Goal: Task Accomplishment & Management: Manage account settings

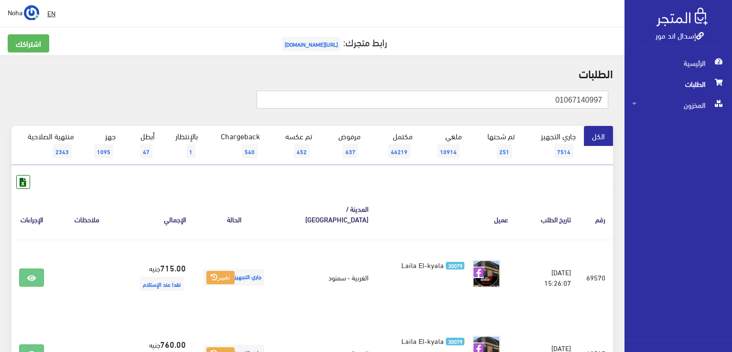
drag, startPoint x: 519, startPoint y: 97, endPoint x: 678, endPoint y: 87, distance: 159.8
click at [678, 87] on div "إسدال اند مور الرئيسية الطلبات المخزون" at bounding box center [366, 310] width 732 height 620
paste input "148898042"
type input "01148898042"
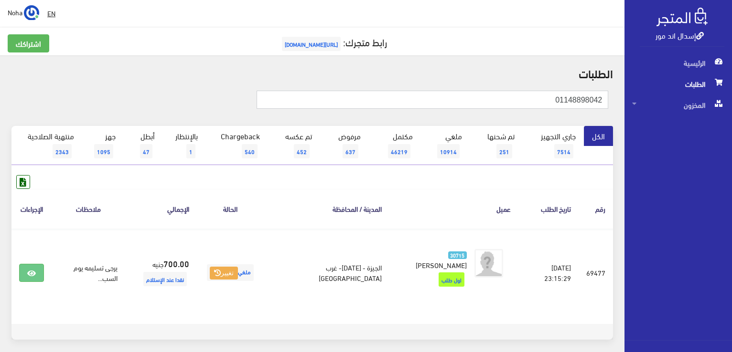
drag, startPoint x: 676, startPoint y: 83, endPoint x: 733, endPoint y: 75, distance: 57.8
click at [731, 75] on html "إسدال اند مور الرئيسية الطلبات" at bounding box center [366, 176] width 732 height 352
paste input "25939858"
type input "01125939858"
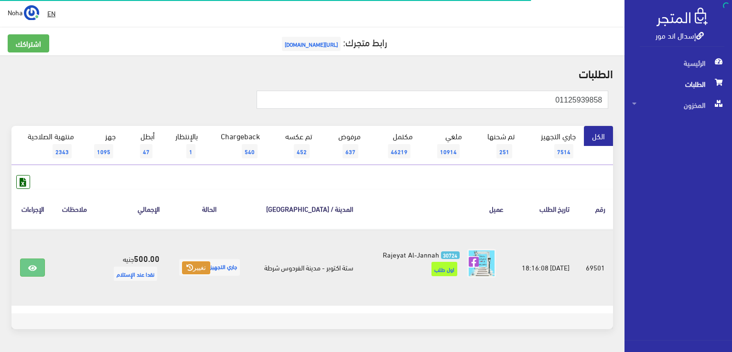
click at [195, 268] on button "تغيير" at bounding box center [196, 268] width 28 height 13
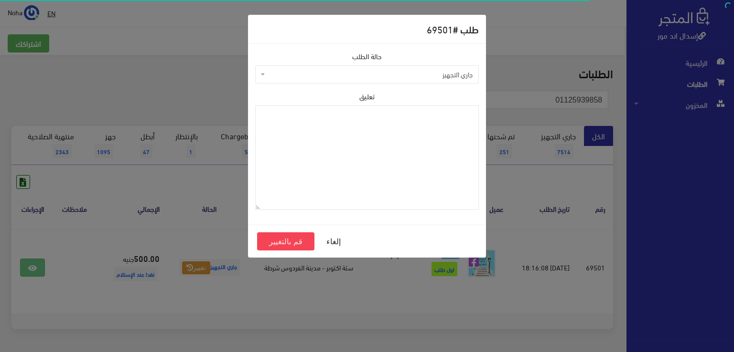
click at [308, 67] on span "جاري التجهيز" at bounding box center [366, 74] width 223 height 18
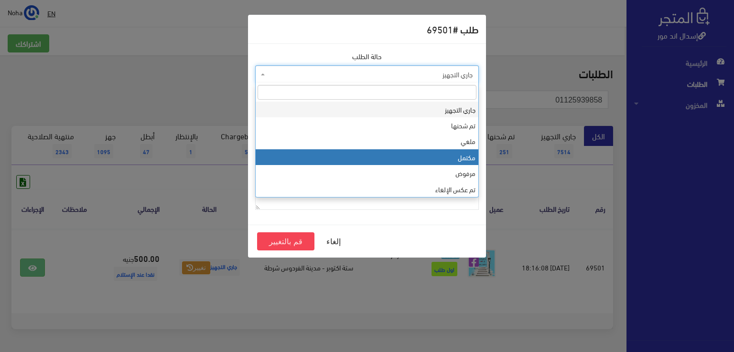
select select "4"
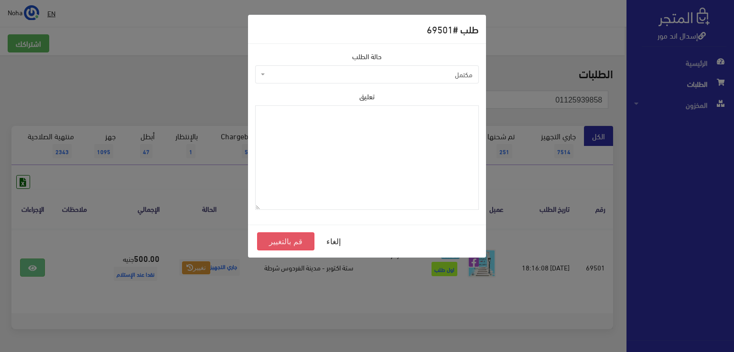
click at [303, 243] on button "قم بالتغيير" at bounding box center [285, 242] width 57 height 18
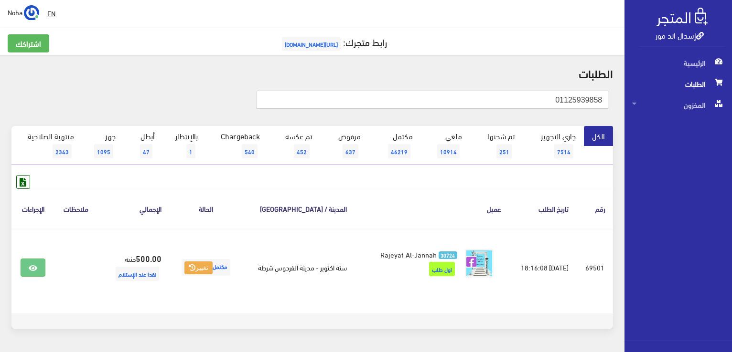
click at [731, 91] on html "إسدال اند مور الرئيسية الطلبات" at bounding box center [366, 176] width 732 height 352
paste input "01091527664"
type input "01091527664"
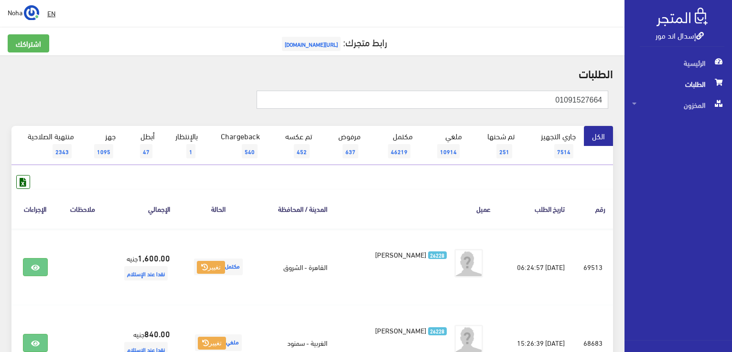
drag, startPoint x: 518, startPoint y: 99, endPoint x: 733, endPoint y: 109, distance: 215.1
click at [731, 109] on html "إسدال اند مور الرئيسية الطلبات" at bounding box center [366, 176] width 732 height 352
paste input "67140997"
type input "01067140997"
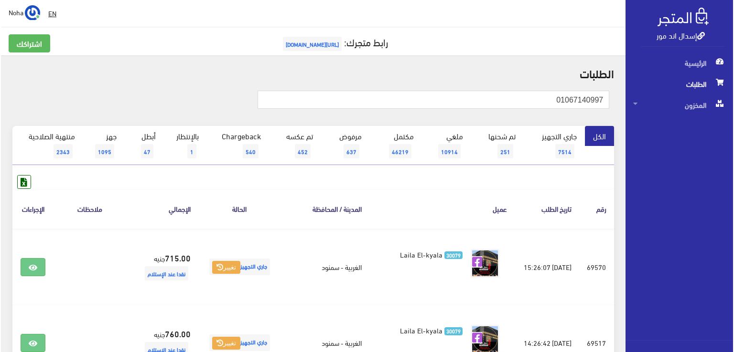
scroll to position [191, 0]
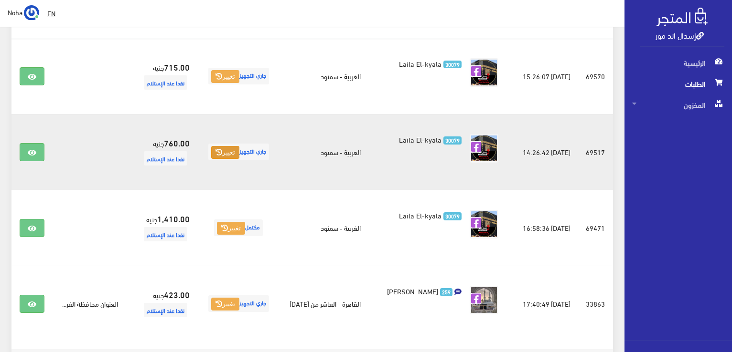
click at [234, 153] on button "تغيير" at bounding box center [225, 152] width 28 height 13
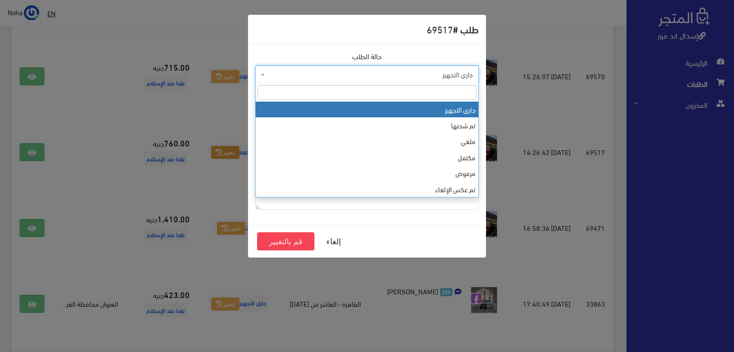
click at [286, 72] on span "جاري التجهيز" at bounding box center [369, 75] width 205 height 10
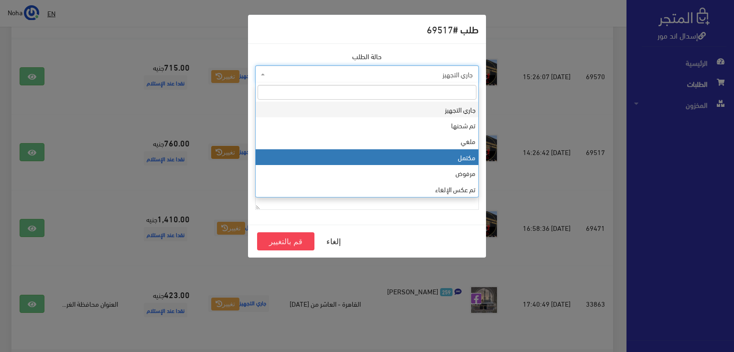
select select "4"
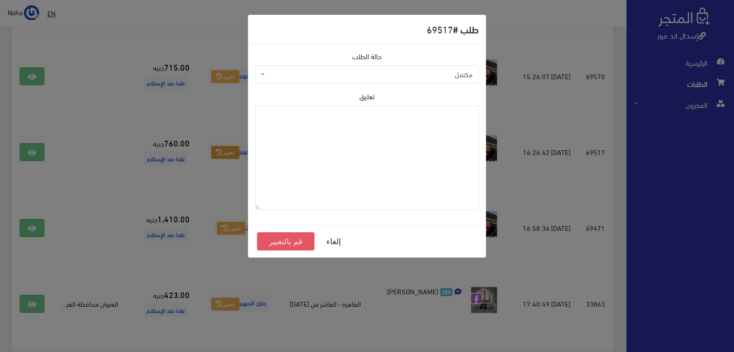
click at [276, 242] on button "قم بالتغيير" at bounding box center [285, 242] width 57 height 18
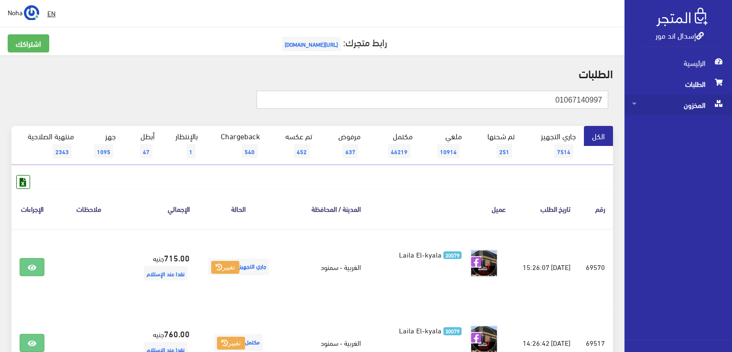
drag, startPoint x: 537, startPoint y: 99, endPoint x: 672, endPoint y: 103, distance: 135.2
click at [672, 103] on div "إسدال اند مور الرئيسية الطلبات المخزون" at bounding box center [366, 305] width 732 height 610
paste input "111586816"
type input "01111586816"
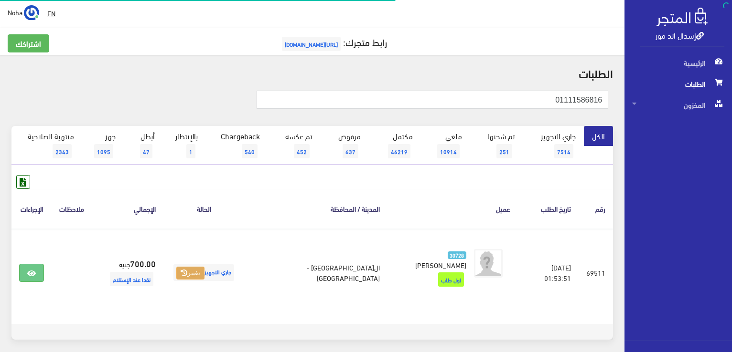
click at [204, 271] on button "تغيير" at bounding box center [190, 273] width 28 height 13
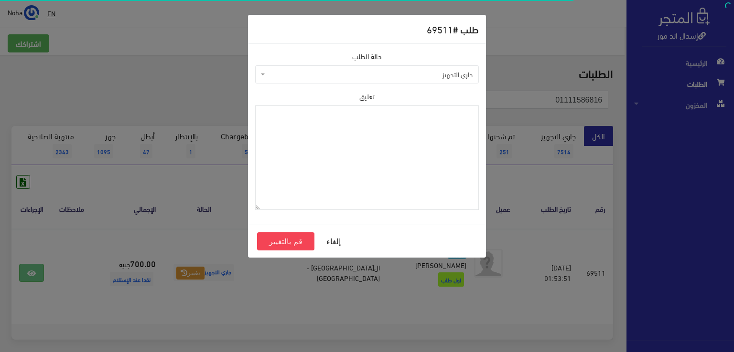
click at [312, 75] on span "جاري التجهيز" at bounding box center [369, 75] width 205 height 10
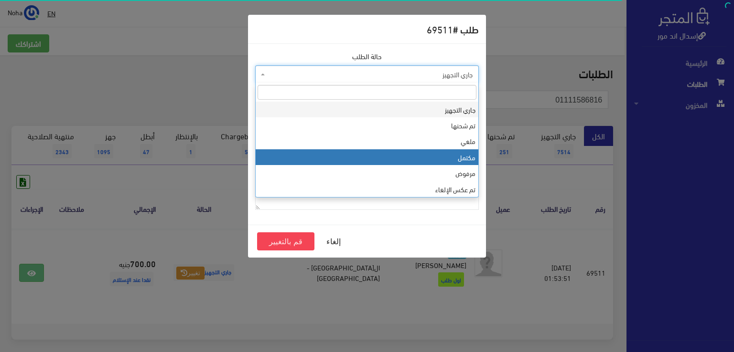
select select "4"
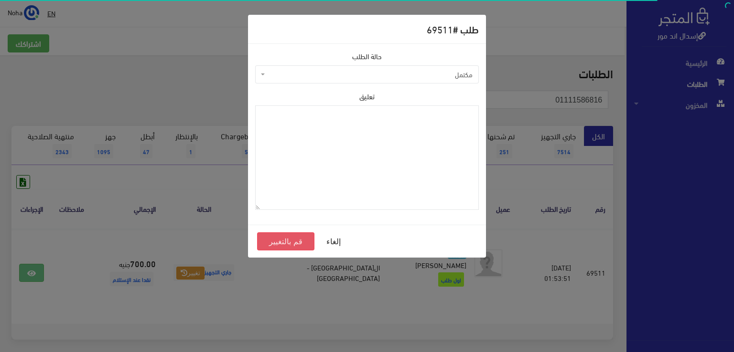
drag, startPoint x: 270, startPoint y: 240, endPoint x: 260, endPoint y: 262, distance: 24.8
click at [270, 241] on button "قم بالتغيير" at bounding box center [285, 242] width 57 height 18
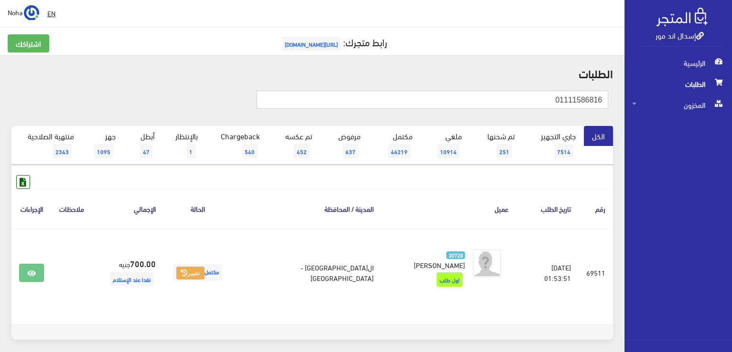
drag, startPoint x: 549, startPoint y: 98, endPoint x: 699, endPoint y: 81, distance: 150.9
click at [699, 83] on div "إسدال اند مور الرئيسية الطلبات المخزون" at bounding box center [366, 196] width 732 height 393
paste input "062126401"
type input "01062126401"
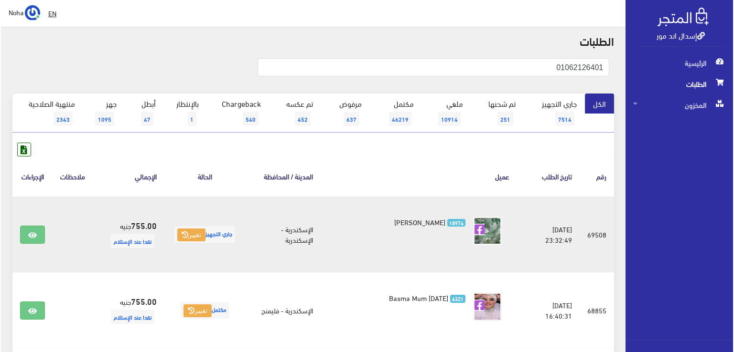
scroll to position [96, 0]
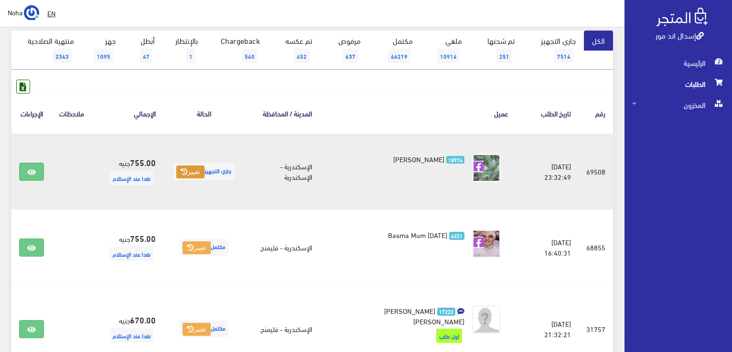
click at [197, 170] on button "تغيير" at bounding box center [190, 172] width 28 height 13
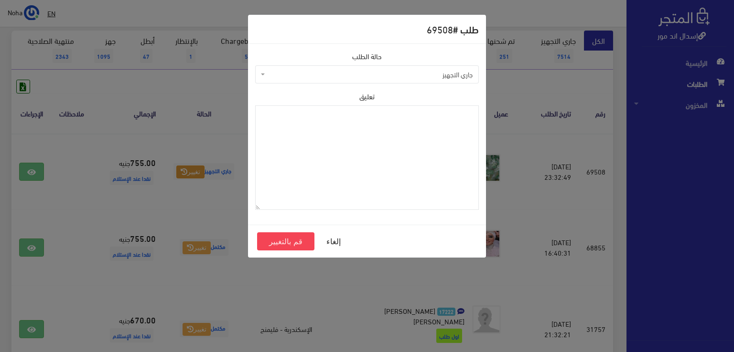
click at [335, 71] on span "جاري التجهيز" at bounding box center [369, 75] width 205 height 10
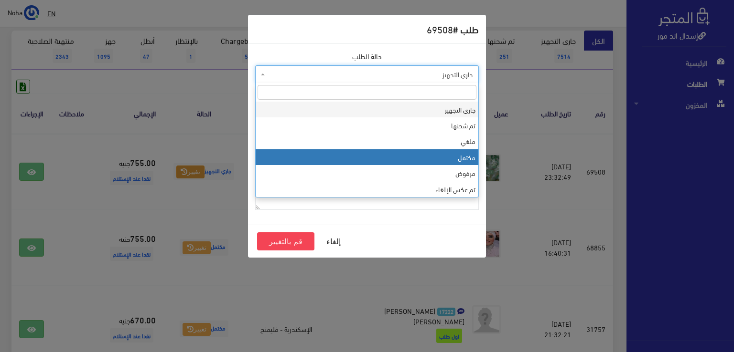
select select "4"
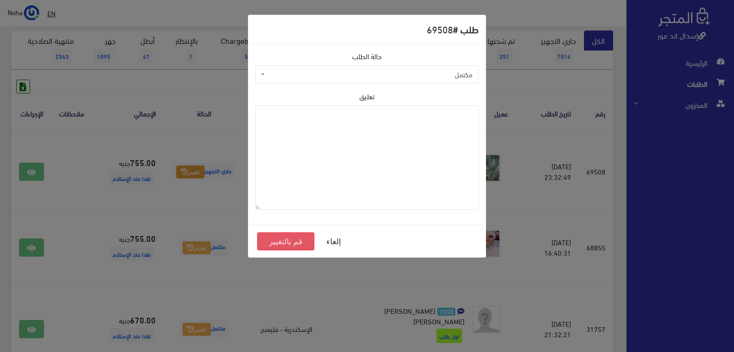
click at [299, 241] on button "قم بالتغيير" at bounding box center [285, 242] width 57 height 18
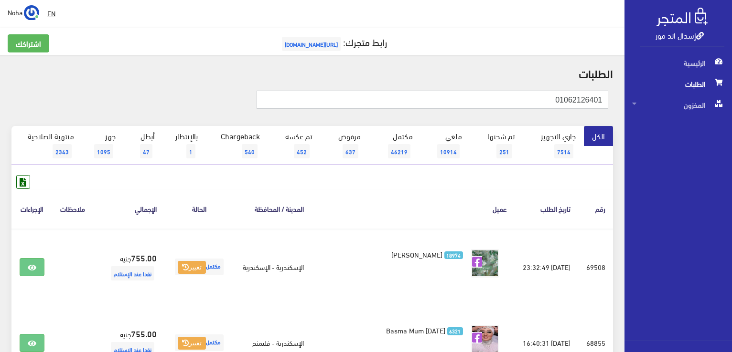
drag, startPoint x: 552, startPoint y: 98, endPoint x: 672, endPoint y: 88, distance: 120.8
click at [672, 88] on div "إسدال اند مور الرئيسية الطلبات المخزون" at bounding box center [366, 267] width 732 height 535
paste input "01144244910"
type input "01144244910"
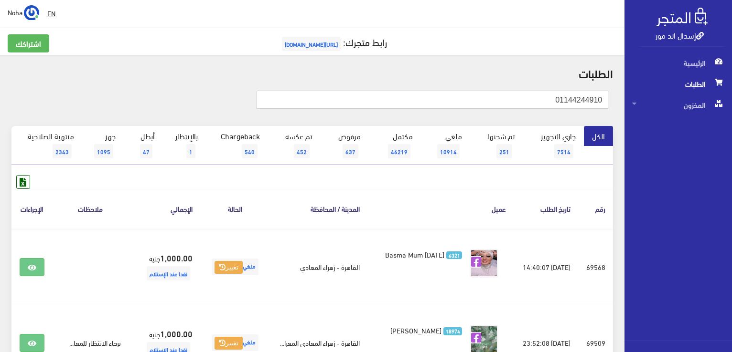
drag, startPoint x: 499, startPoint y: 106, endPoint x: 722, endPoint y: 87, distance: 224.3
click at [722, 88] on div "إسدال اند مور الرئيسية الطلبات المخزون" at bounding box center [366, 267] width 732 height 534
paste input "026783131"
type input "01026783131"
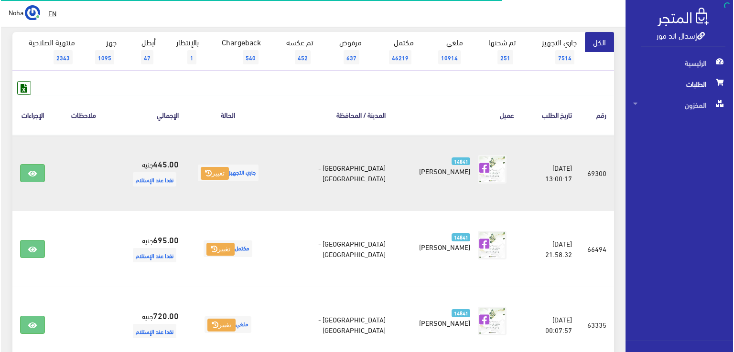
scroll to position [96, 0]
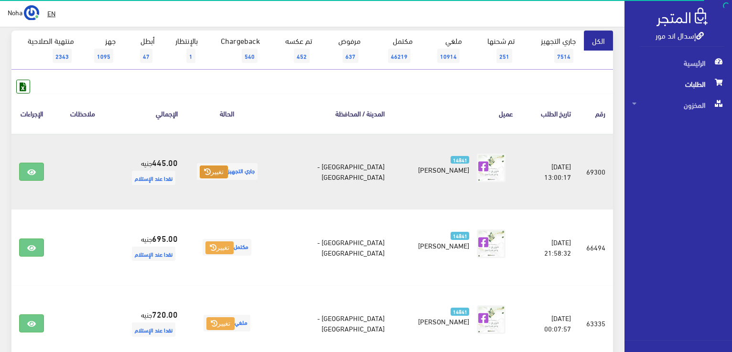
click at [225, 179] on button "تغيير" at bounding box center [214, 172] width 28 height 13
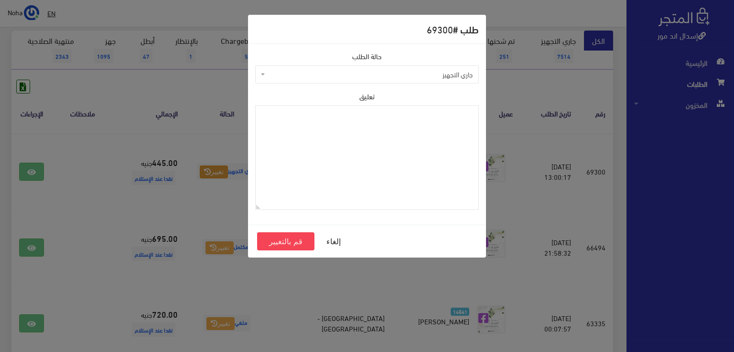
click at [331, 75] on span "جاري التجهيز" at bounding box center [369, 75] width 205 height 10
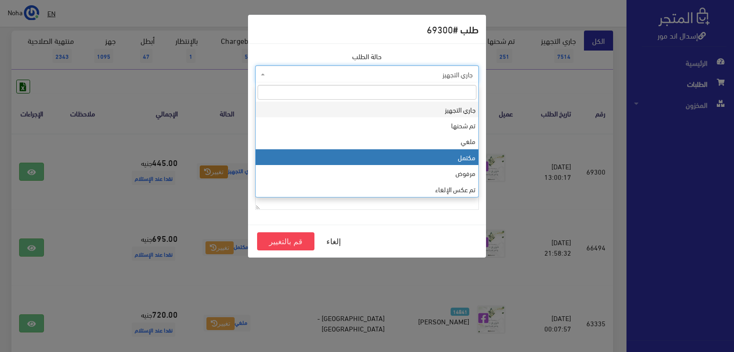
select select "4"
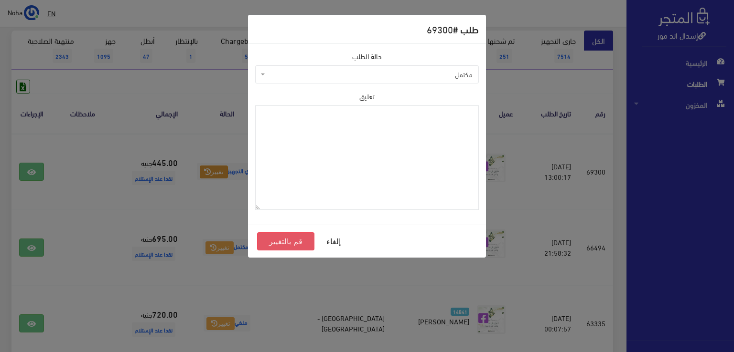
click at [300, 239] on button "قم بالتغيير" at bounding box center [285, 242] width 57 height 18
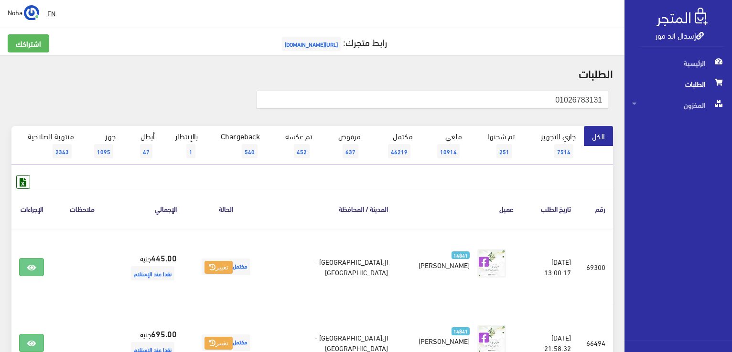
drag, startPoint x: 483, startPoint y: 102, endPoint x: 660, endPoint y: 96, distance: 177.3
paste input "0102049655"
type input "01020496551"
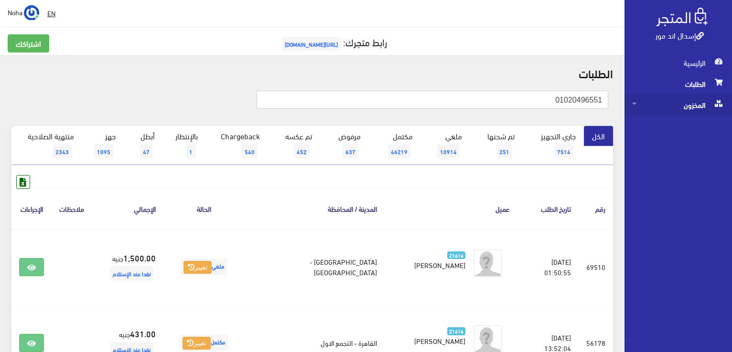
drag, startPoint x: 541, startPoint y: 98, endPoint x: 672, endPoint y: 96, distance: 131.3
click at [672, 97] on div "إسدال اند مور الرئيسية الطلبات المخزون" at bounding box center [366, 305] width 732 height 610
paste input "65612486"
type input "01065612486"
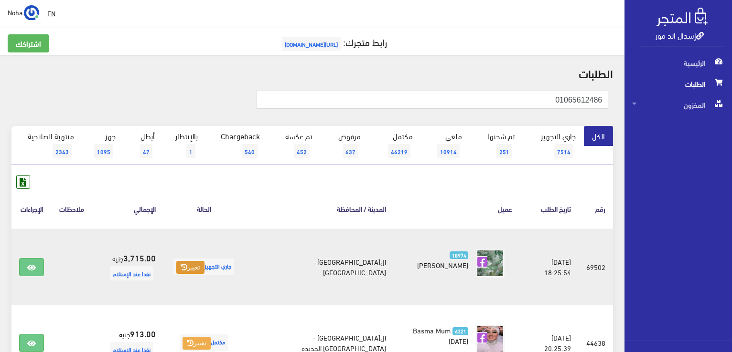
click at [202, 268] on button "تغيير" at bounding box center [190, 267] width 28 height 13
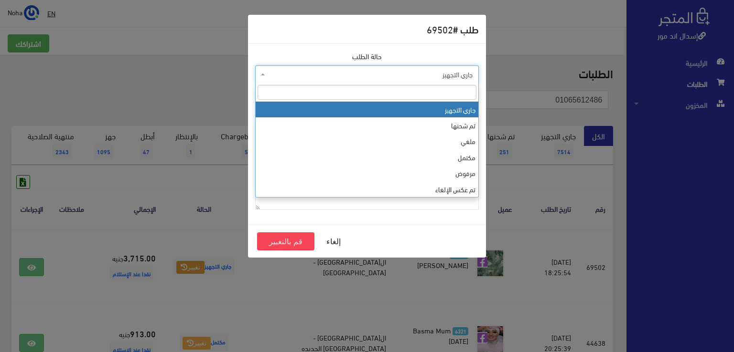
click at [301, 70] on span "جاري التجهيز" at bounding box center [369, 75] width 205 height 10
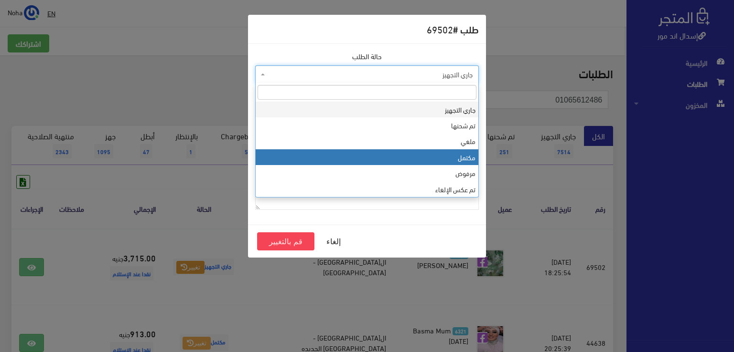
select select "4"
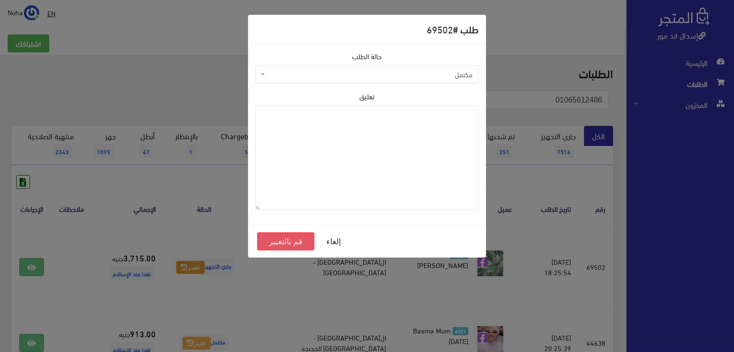
click at [288, 241] on button "قم بالتغيير" at bounding box center [285, 242] width 57 height 18
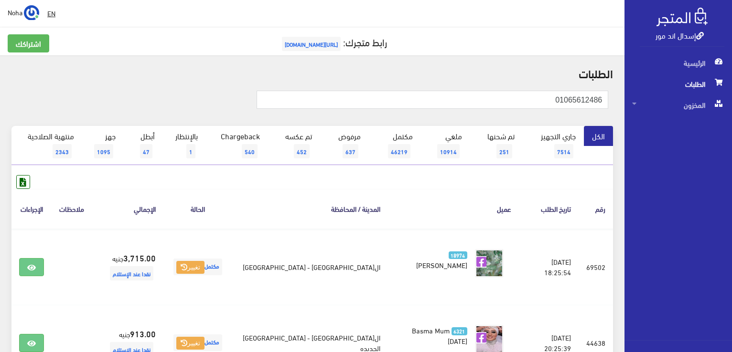
click at [471, 67] on h2 "الطلبات" at bounding box center [311, 73] width 601 height 12
drag, startPoint x: 515, startPoint y: 99, endPoint x: 733, endPoint y: 93, distance: 217.8
click at [731, 93] on html "إسدال اند مور الرئيسية الطلبات" at bounding box center [366, 176] width 732 height 352
paste input "893641"
type input "01068936416"
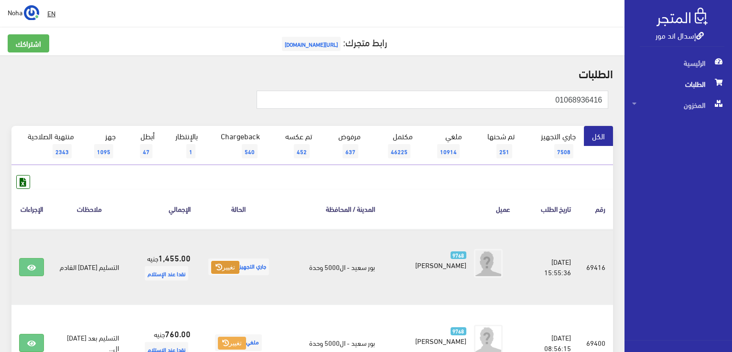
click at [229, 263] on button "تغيير" at bounding box center [225, 267] width 28 height 13
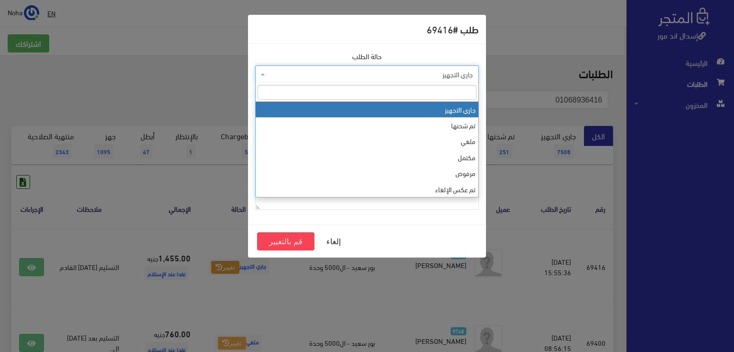
click at [332, 71] on span "جاري التجهيز" at bounding box center [369, 75] width 205 height 10
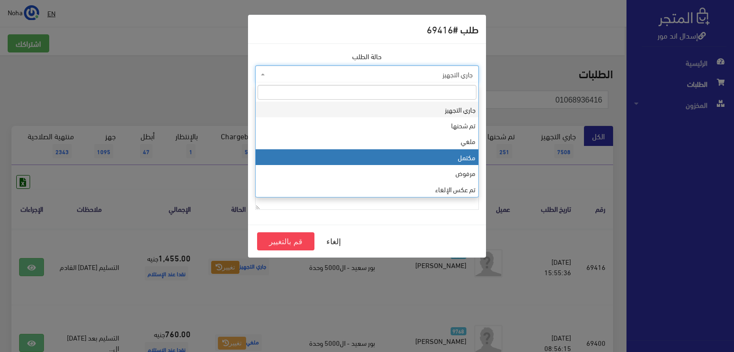
select select "4"
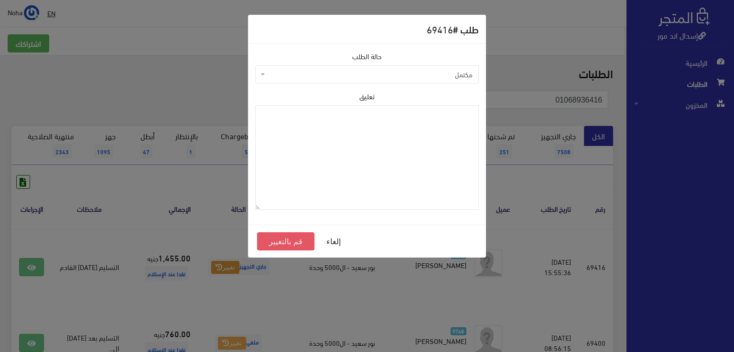
click at [280, 238] on button "قم بالتغيير" at bounding box center [285, 242] width 57 height 18
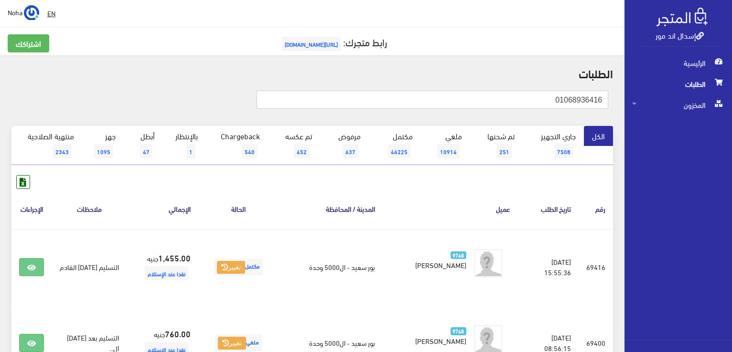
drag, startPoint x: 477, startPoint y: 100, endPoint x: 733, endPoint y: 85, distance: 256.9
click at [731, 85] on html "إسدال اند مور الرئيسية الطلبات" at bounding box center [366, 176] width 732 height 352
paste input "24103371"
type input "01024103371"
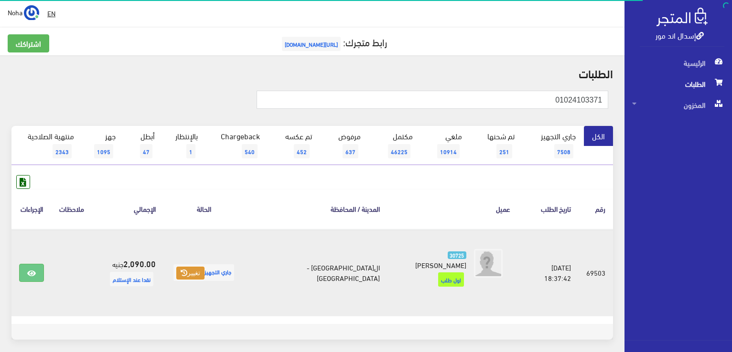
click at [204, 267] on button "تغيير" at bounding box center [190, 273] width 28 height 13
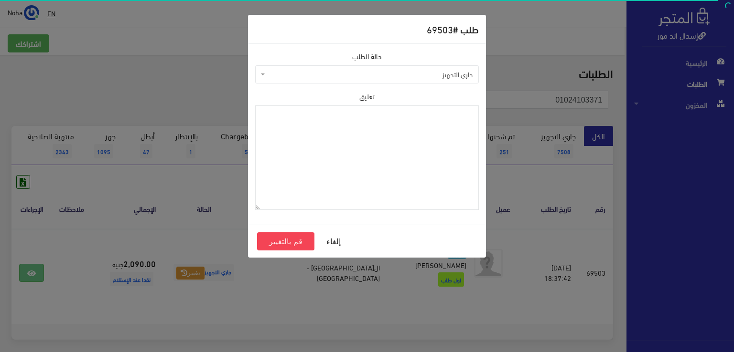
click at [301, 81] on span "جاري التجهيز" at bounding box center [366, 74] width 223 height 18
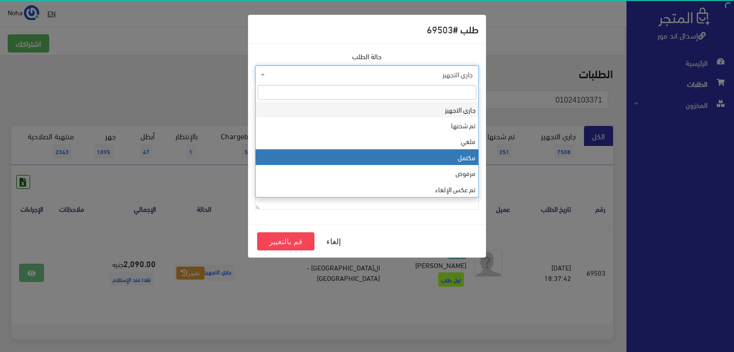
drag, startPoint x: 307, startPoint y: 152, endPoint x: 305, endPoint y: 178, distance: 25.9
select select "4"
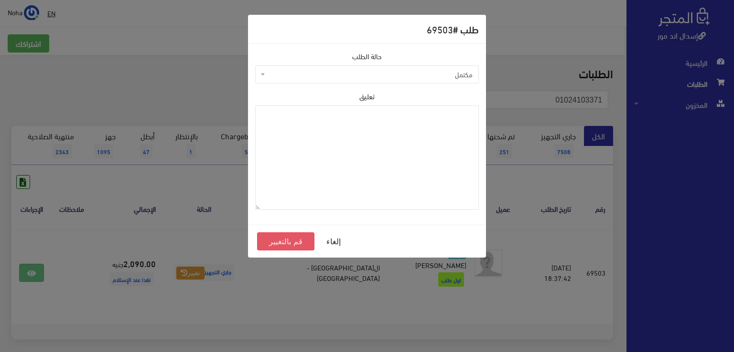
click at [290, 241] on button "قم بالتغيير" at bounding box center [285, 242] width 57 height 18
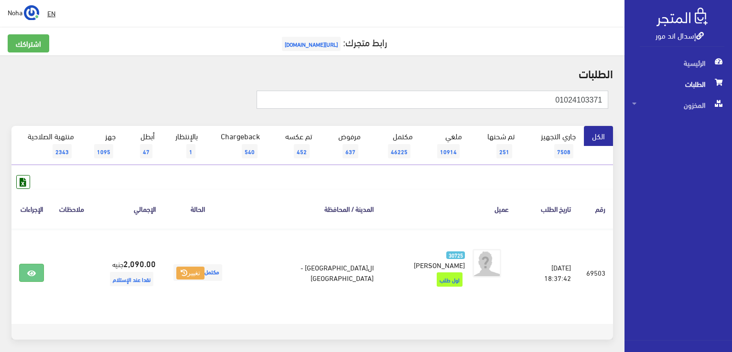
drag, startPoint x: 549, startPoint y: 102, endPoint x: 672, endPoint y: 91, distance: 123.7
click at [672, 91] on div "إسدال اند مور الرئيسية الطلبات المخزون" at bounding box center [366, 196] width 732 height 393
paste input "01009151350"
type input "01009151350"
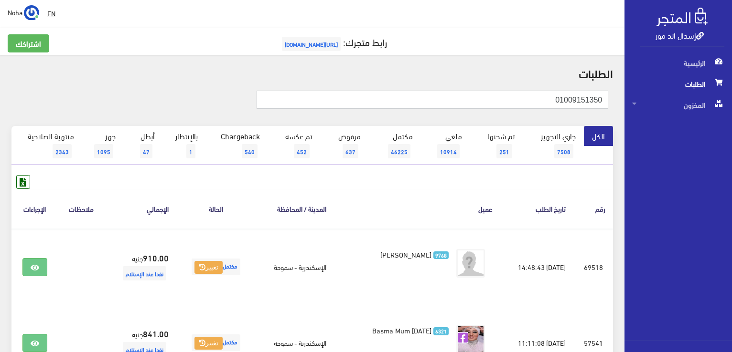
drag, startPoint x: 536, startPoint y: 96, endPoint x: 703, endPoint y: 90, distance: 167.3
click at [703, 90] on div "إسدال اند مور الرئيسية الطلبات المخزون" at bounding box center [366, 229] width 732 height 458
paste input "19447222"
type input "01019447222"
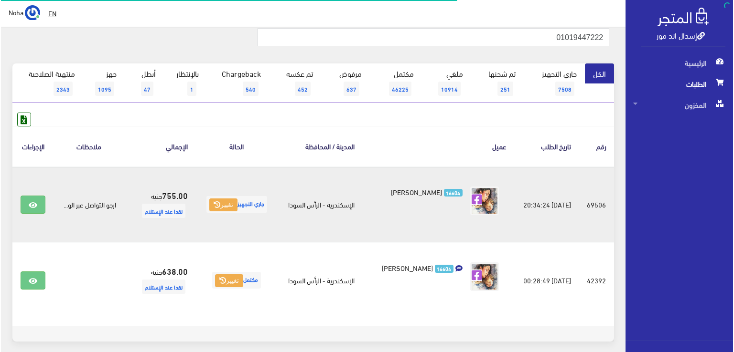
scroll to position [105, 0]
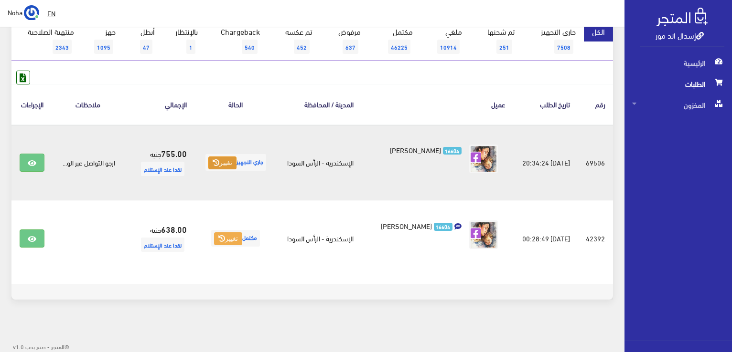
click at [220, 164] on button "تغيير" at bounding box center [222, 163] width 28 height 13
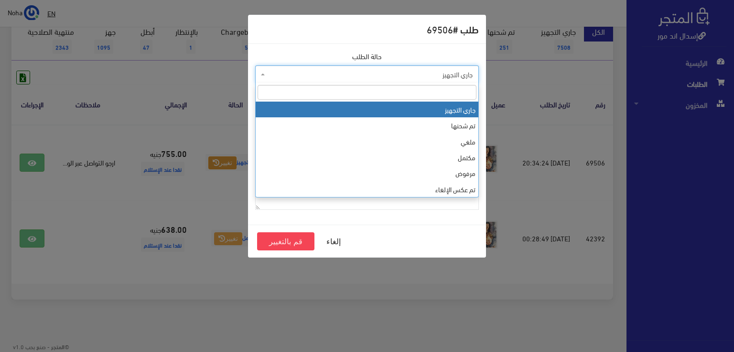
click at [330, 70] on span "جاري التجهيز" at bounding box center [369, 75] width 205 height 10
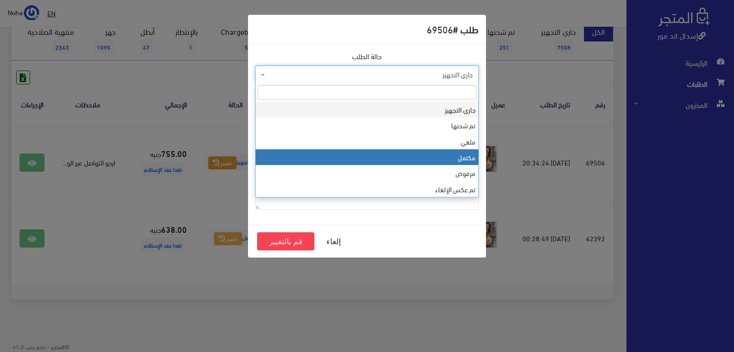
select select "4"
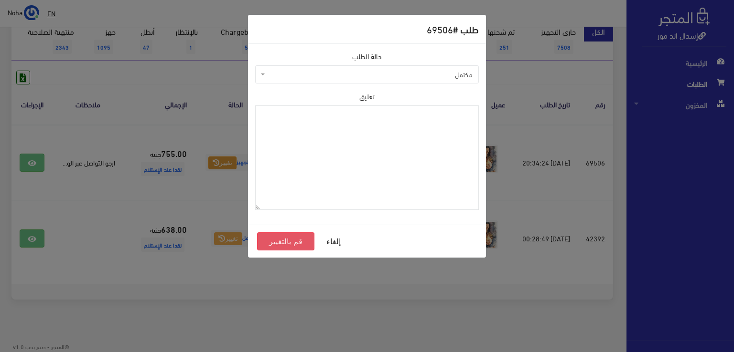
click at [283, 243] on button "قم بالتغيير" at bounding box center [285, 242] width 57 height 18
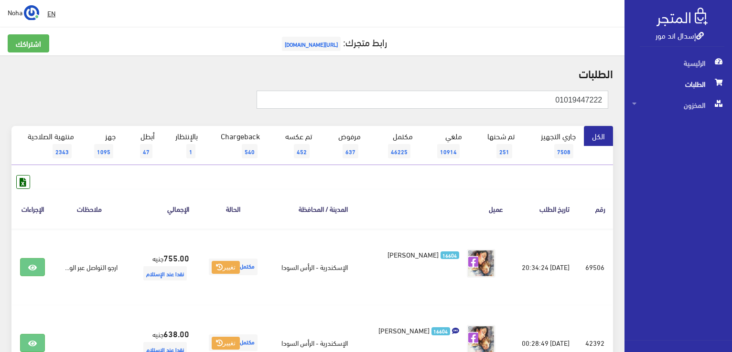
drag, startPoint x: 642, startPoint y: 92, endPoint x: 733, endPoint y: 67, distance: 94.5
click at [731, 67] on html "إسدال اند مور الرئيسية الطلبات" at bounding box center [366, 176] width 732 height 352
paste input "66088241"
type input "01066088241"
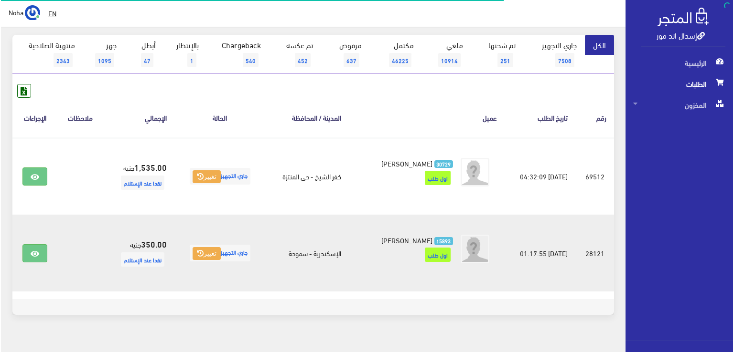
scroll to position [106, 0]
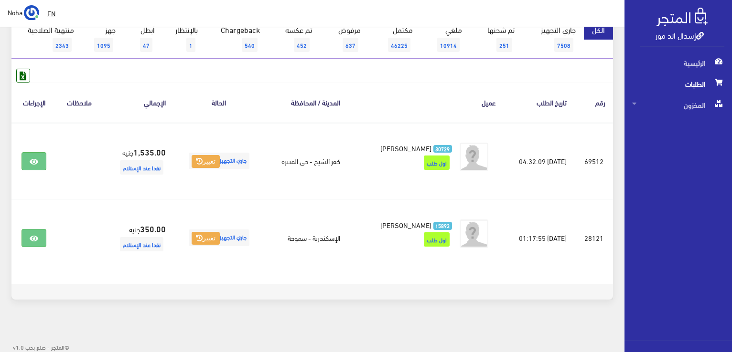
click at [377, 285] on footer at bounding box center [311, 292] width 601 height 16
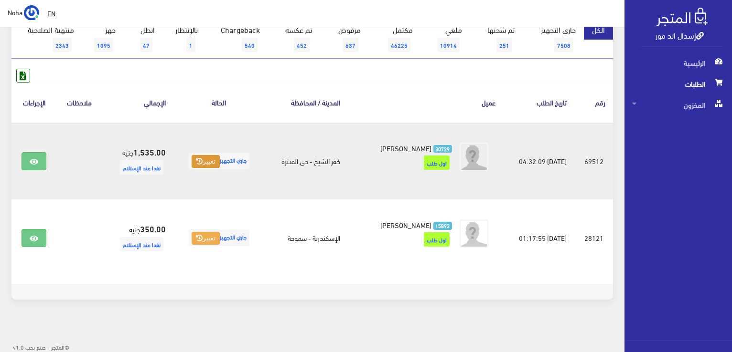
click at [209, 159] on button "تغيير" at bounding box center [205, 161] width 28 height 13
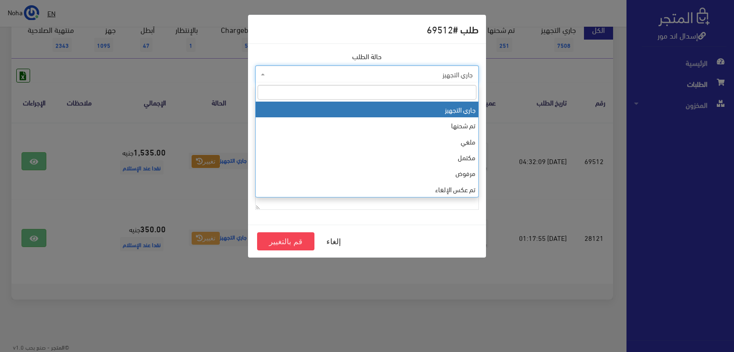
click at [288, 74] on span "جاري التجهيز" at bounding box center [369, 75] width 205 height 10
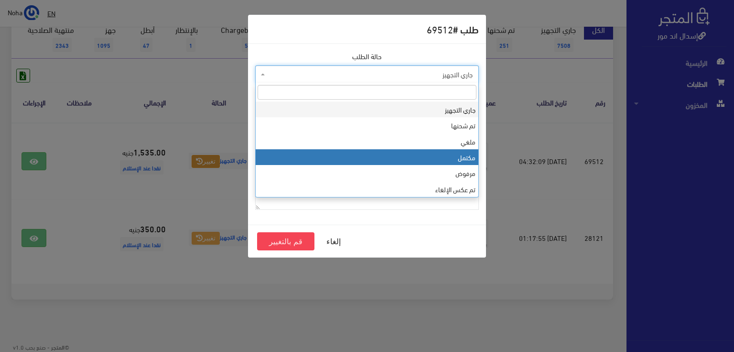
select select "4"
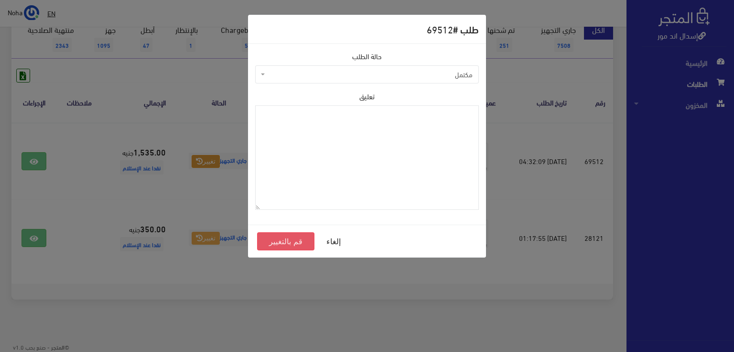
click at [290, 237] on button "قم بالتغيير" at bounding box center [285, 242] width 57 height 18
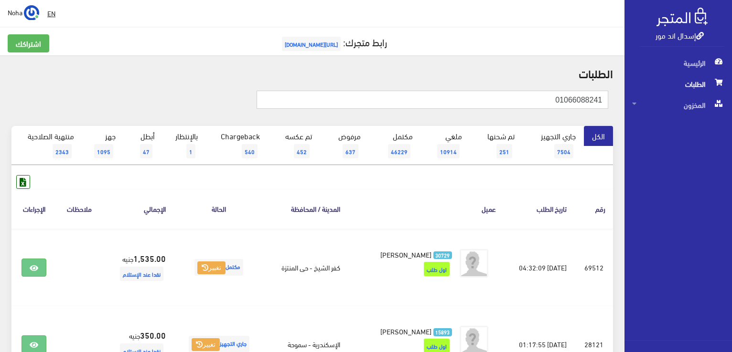
drag, startPoint x: 546, startPoint y: 100, endPoint x: 699, endPoint y: 80, distance: 153.6
click at [699, 80] on div "إسدال اند مور الرئيسية الطلبات المخزون" at bounding box center [366, 230] width 732 height 460
paste input "08133837"
type input "01008133837"
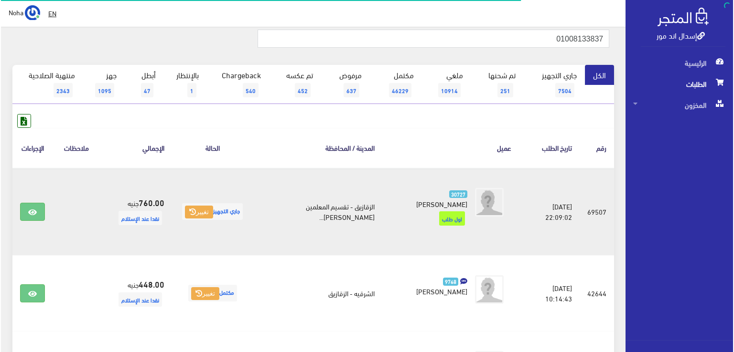
scroll to position [96, 0]
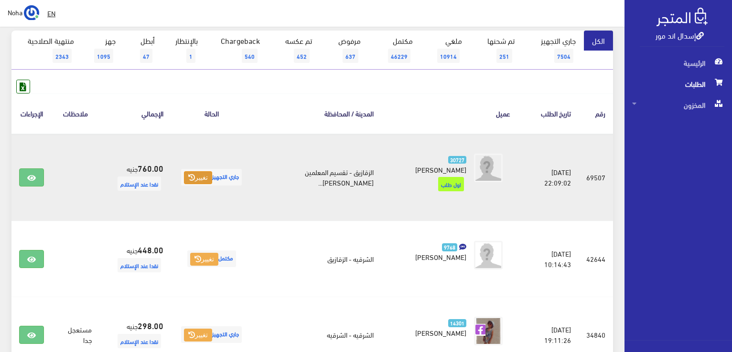
click at [206, 178] on button "تغيير" at bounding box center [198, 177] width 28 height 13
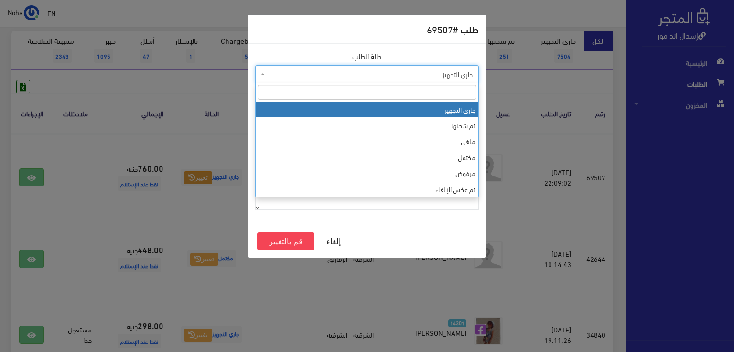
click at [319, 77] on span "جاري التجهيز" at bounding box center [369, 75] width 205 height 10
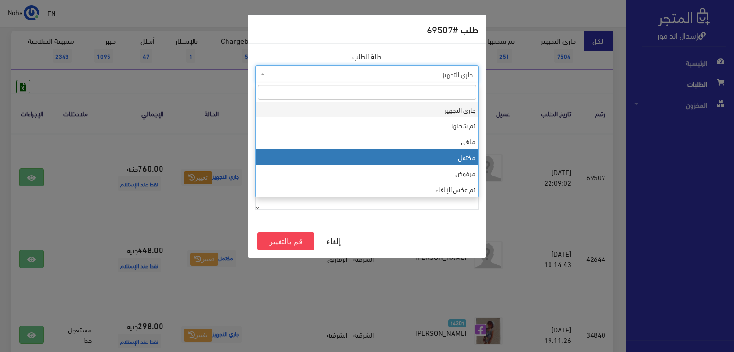
select select "4"
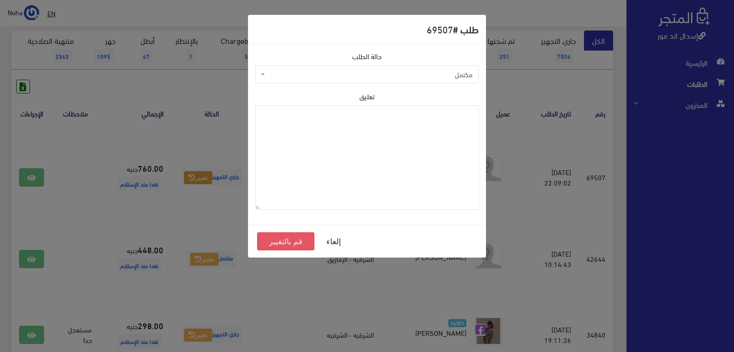
click at [294, 241] on button "قم بالتغيير" at bounding box center [285, 242] width 57 height 18
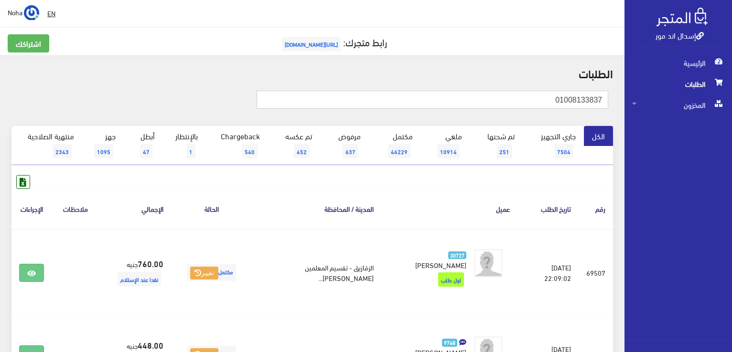
drag, startPoint x: 545, startPoint y: 103, endPoint x: 713, endPoint y: 91, distance: 168.5
paste input "28588779"
type input "01028588779"
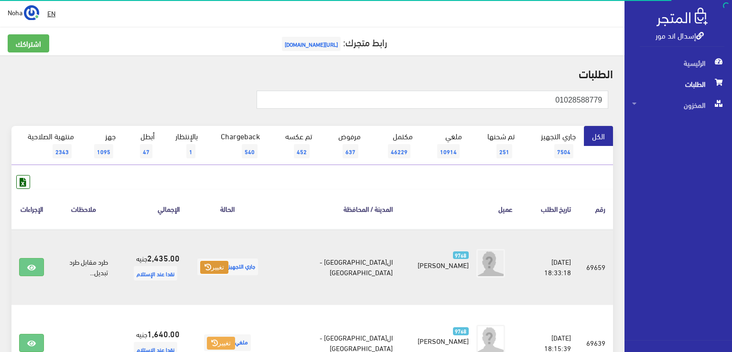
click at [228, 266] on button "تغيير" at bounding box center [214, 267] width 28 height 13
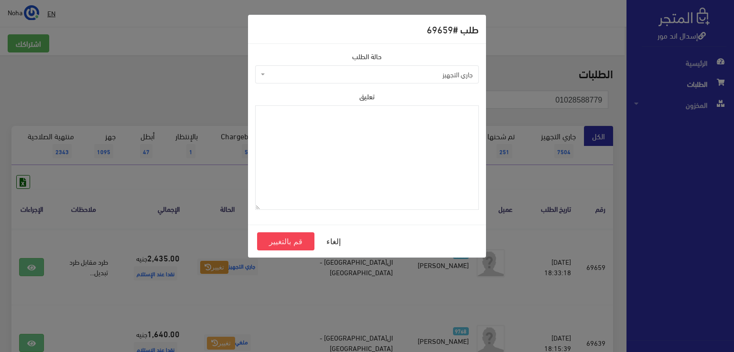
click at [315, 72] on span "جاري التجهيز" at bounding box center [369, 75] width 205 height 10
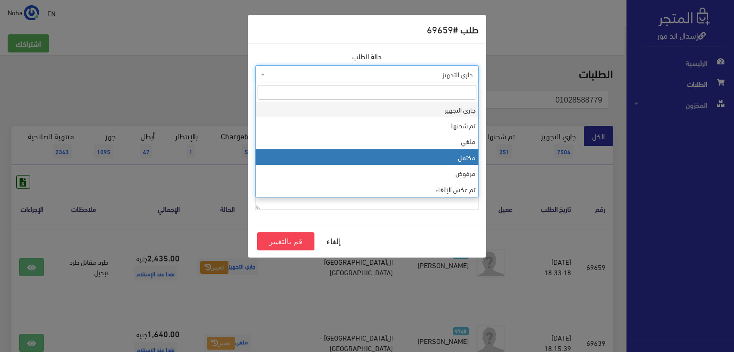
select select "4"
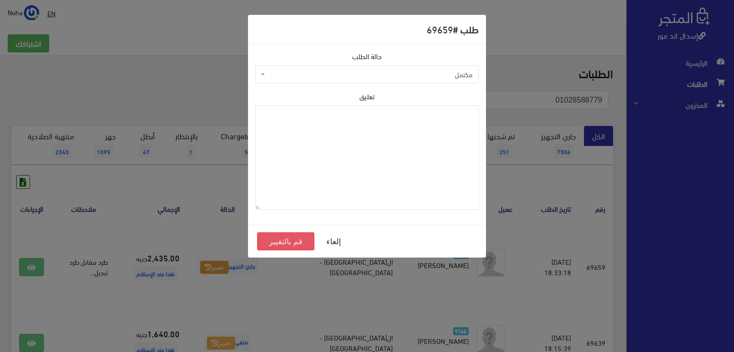
click at [291, 242] on button "قم بالتغيير" at bounding box center [285, 242] width 57 height 18
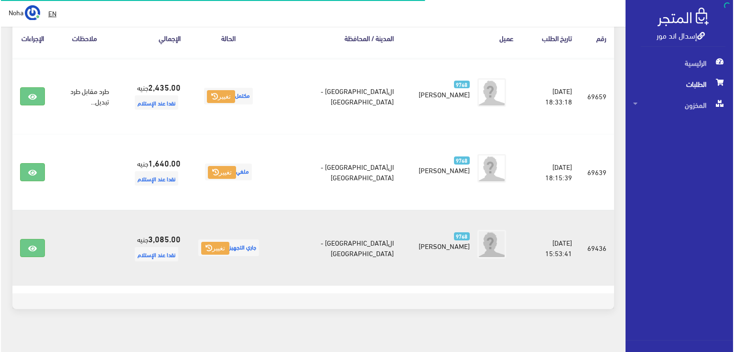
scroll to position [180, 0]
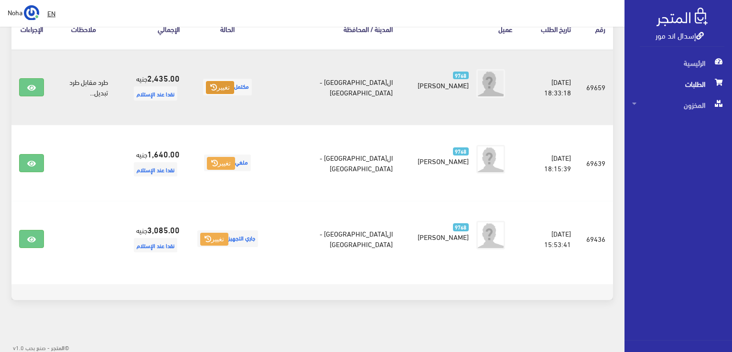
click at [217, 88] on icon at bounding box center [213, 87] width 7 height 7
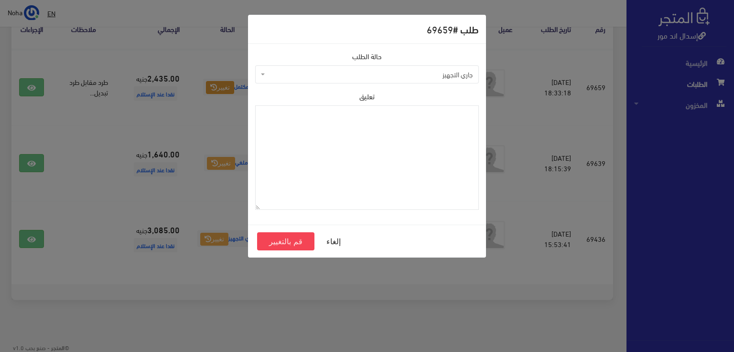
click at [292, 77] on span "جاري التجهيز" at bounding box center [369, 75] width 205 height 10
click at [287, 247] on button "قم بالتغيير" at bounding box center [285, 242] width 57 height 18
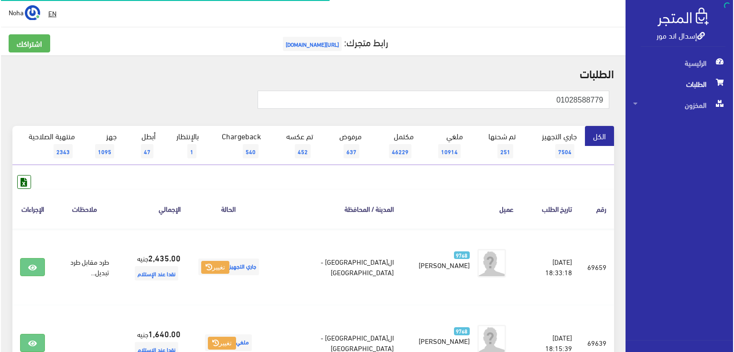
scroll to position [180, 0]
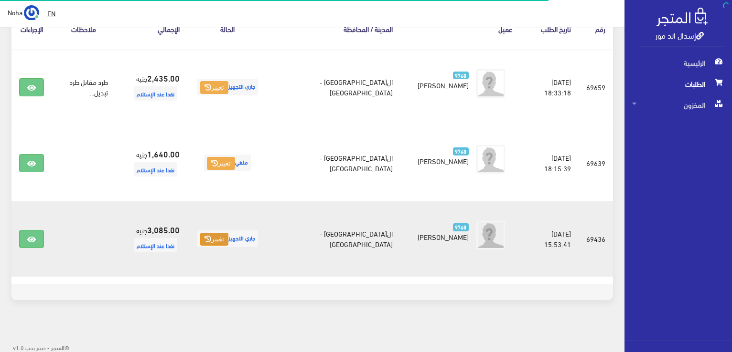
click at [228, 240] on button "تغيير" at bounding box center [214, 239] width 28 height 13
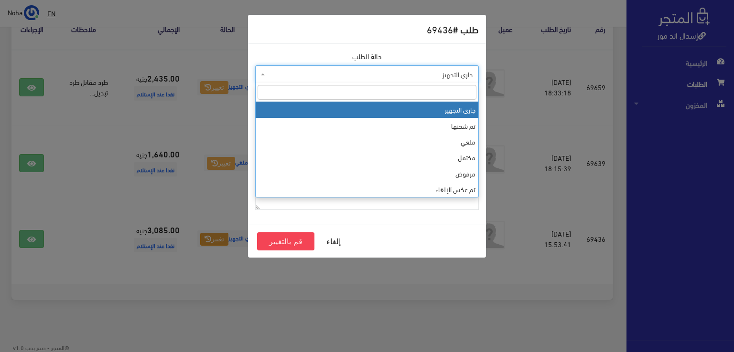
click at [336, 77] on span "جاري التجهيز" at bounding box center [369, 75] width 205 height 10
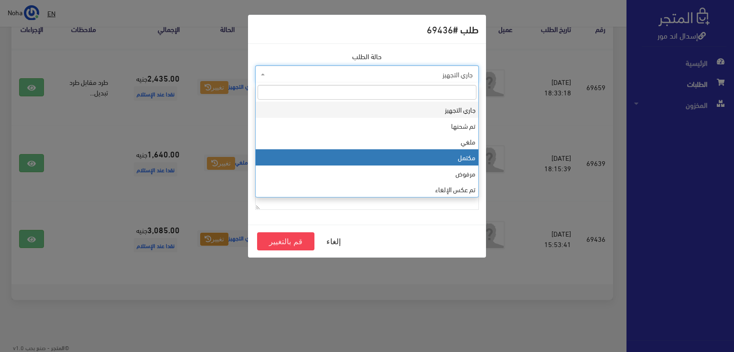
select select "4"
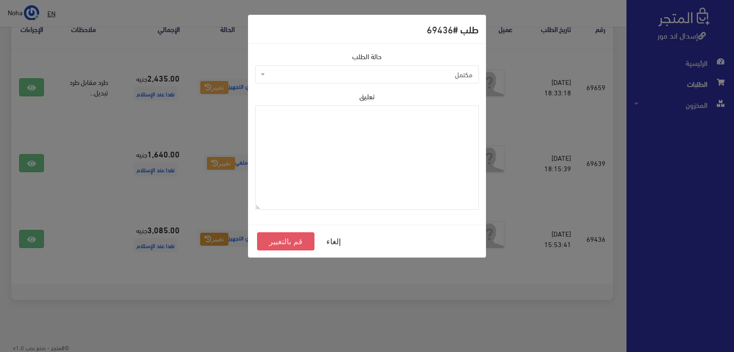
click at [288, 240] on button "قم بالتغيير" at bounding box center [285, 242] width 57 height 18
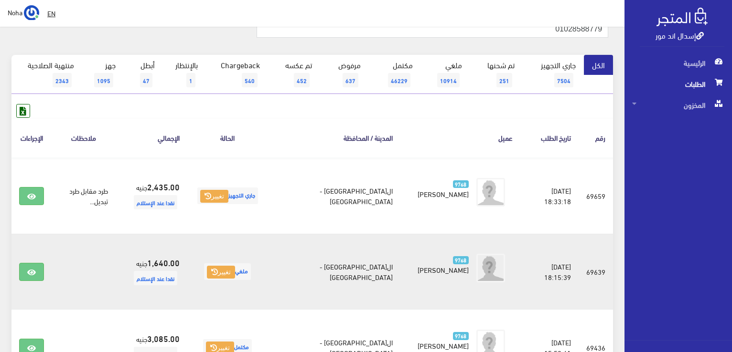
scroll to position [180, 0]
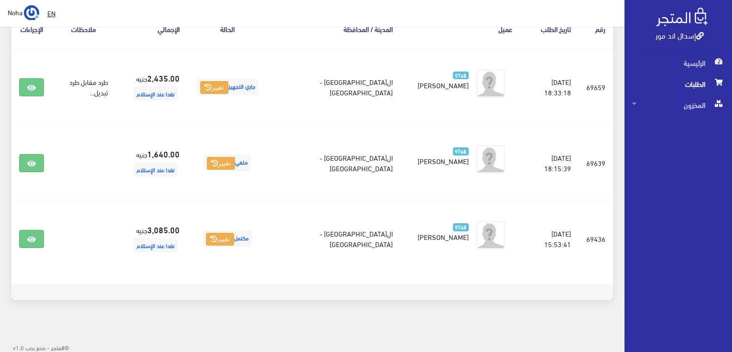
click at [404, 308] on div "الكل جاري التجهيز 7504 تم شحنها 251 ملغي 10914 مكتمل 46229 637 452 540 1 47 1095" at bounding box center [312, 129] width 613 height 366
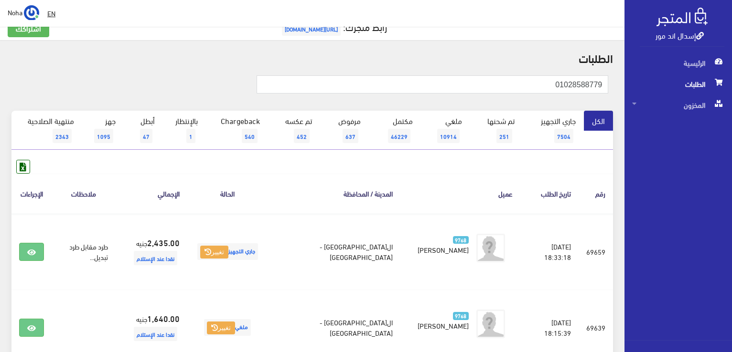
scroll to position [0, 0]
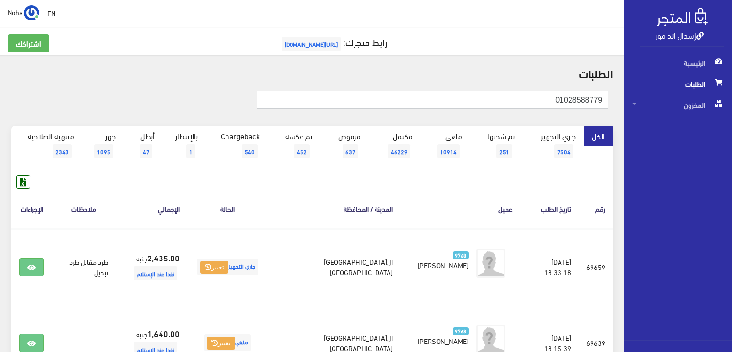
drag, startPoint x: 474, startPoint y: 100, endPoint x: 733, endPoint y: 78, distance: 260.3
click at [731, 78] on html "إسدال اند مور الرئيسية الطلبات" at bounding box center [366, 176] width 732 height 352
paste input "228602958"
type input "01228602958"
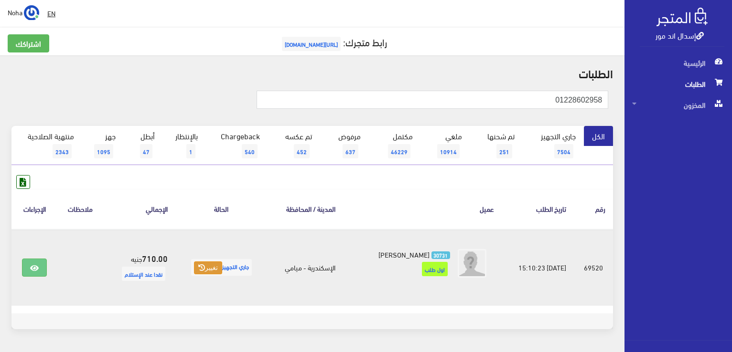
click at [200, 270] on button "تغيير" at bounding box center [208, 268] width 28 height 13
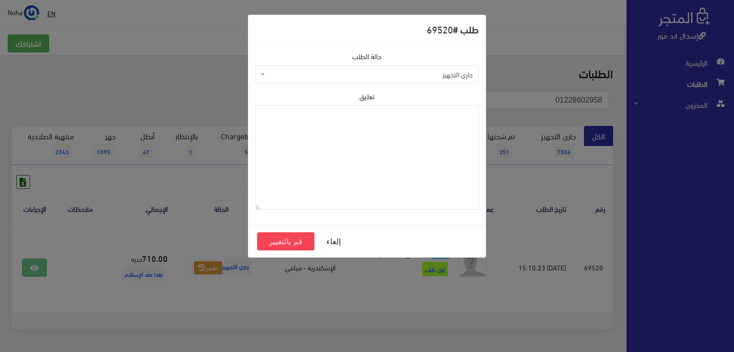
click at [296, 75] on span "جاري التجهيز" at bounding box center [369, 75] width 205 height 10
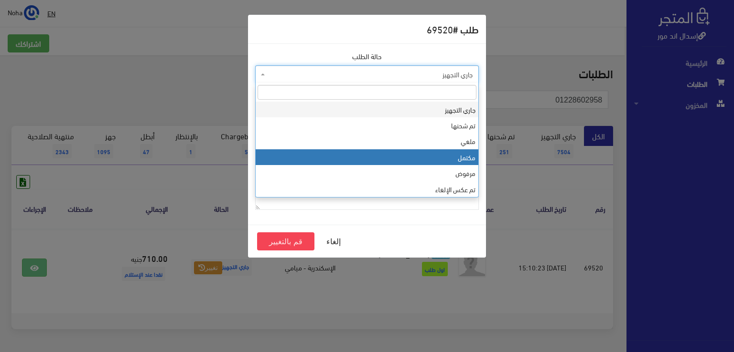
select select "5"
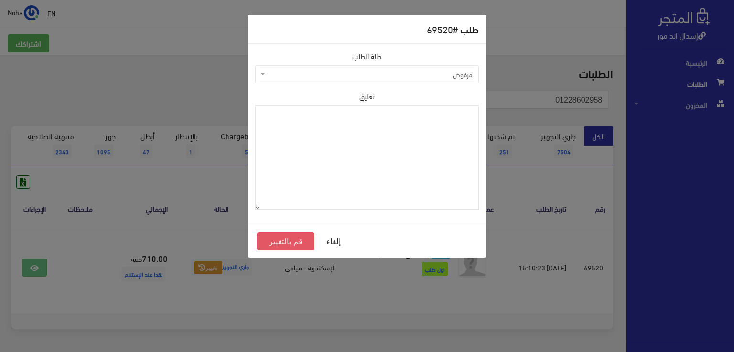
click at [272, 241] on button "قم بالتغيير" at bounding box center [285, 242] width 57 height 18
click at [390, 81] on span "مرفوض" at bounding box center [366, 74] width 223 height 18
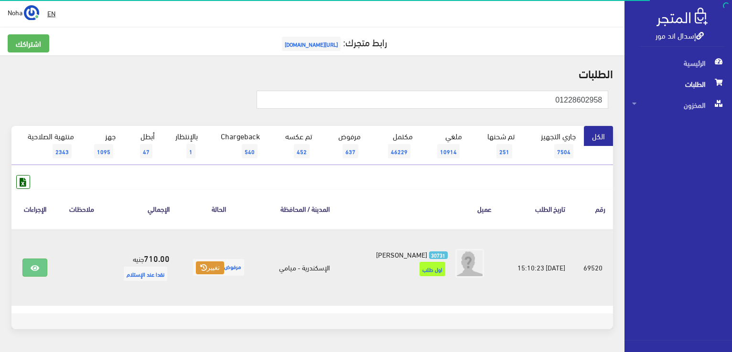
click at [209, 268] on button "تغيير" at bounding box center [210, 268] width 28 height 13
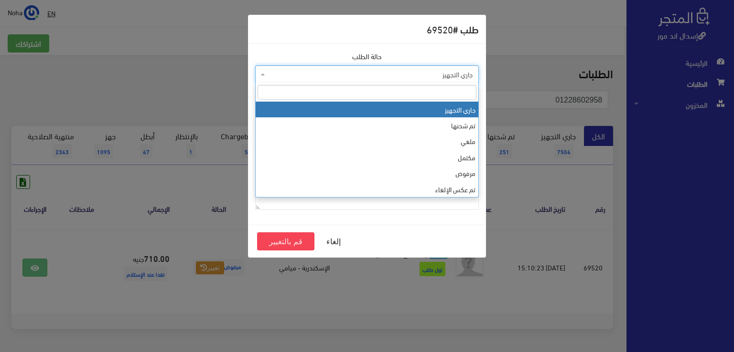
click at [289, 70] on span "جاري التجهيز" at bounding box center [369, 75] width 205 height 10
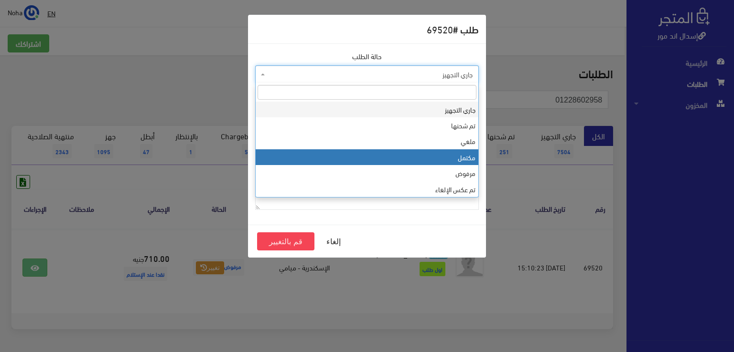
select select "4"
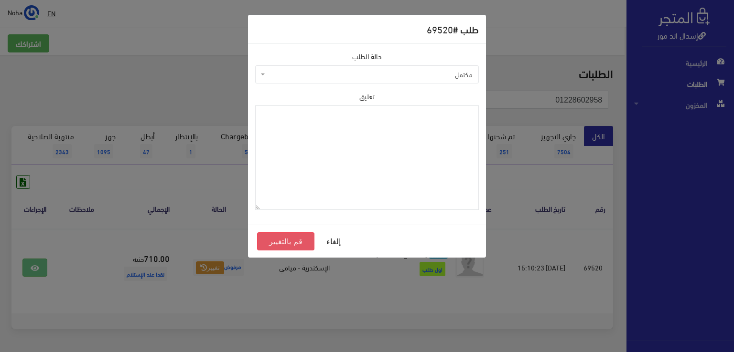
click at [266, 242] on button "قم بالتغيير" at bounding box center [285, 242] width 57 height 18
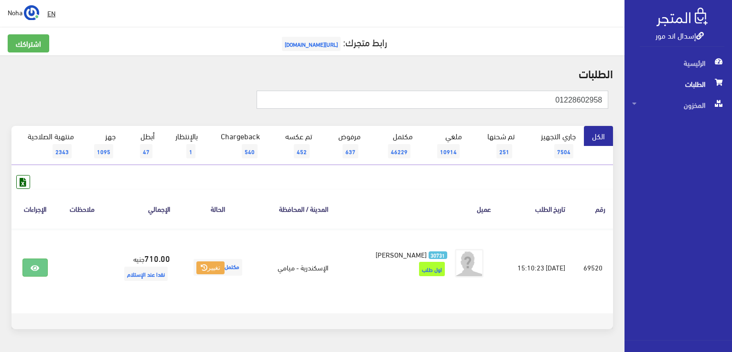
drag, startPoint x: 534, startPoint y: 102, endPoint x: 733, endPoint y: 54, distance: 204.2
click at [731, 54] on html "إسدال اند مور الرئيسية الطلبات" at bounding box center [366, 176] width 732 height 352
paste input "007422140"
type input "01007422140"
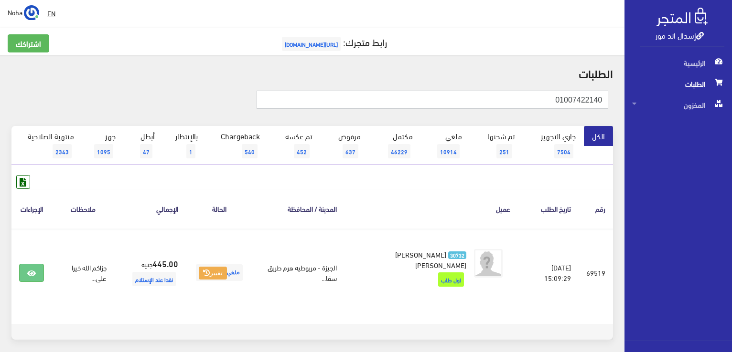
drag, startPoint x: 541, startPoint y: 98, endPoint x: 720, endPoint y: 85, distance: 179.5
click at [720, 85] on div "إسدال اند مور الرئيسية الطلبات المخزون" at bounding box center [366, 196] width 732 height 393
paste input "01207471494"
type input "01207471494"
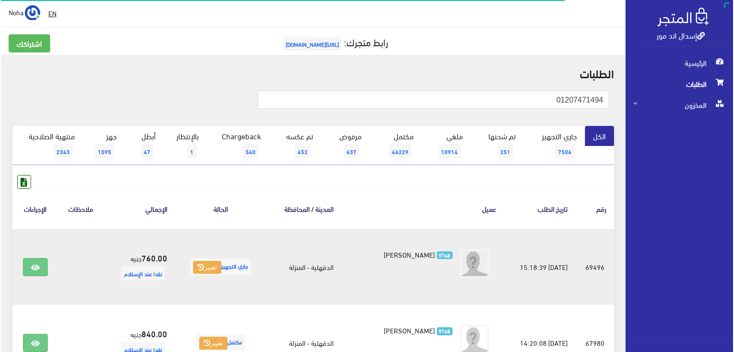
scroll to position [96, 0]
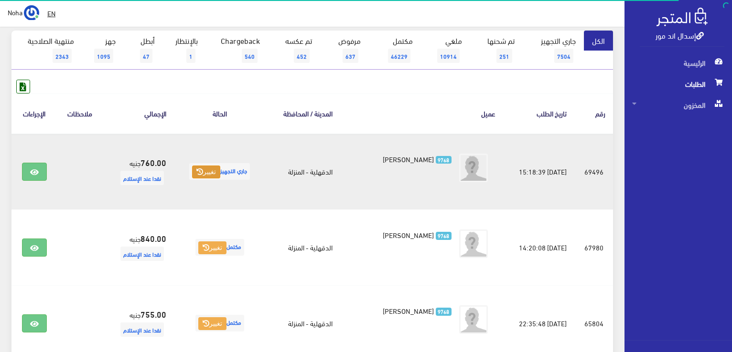
click at [197, 176] on button "تغيير" at bounding box center [206, 172] width 28 height 13
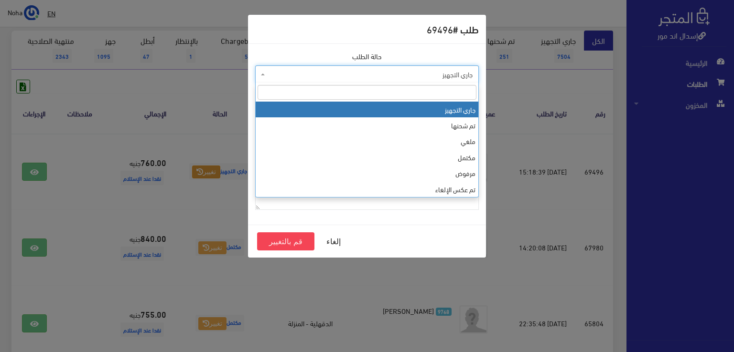
click at [288, 73] on span "جاري التجهيز" at bounding box center [369, 75] width 205 height 10
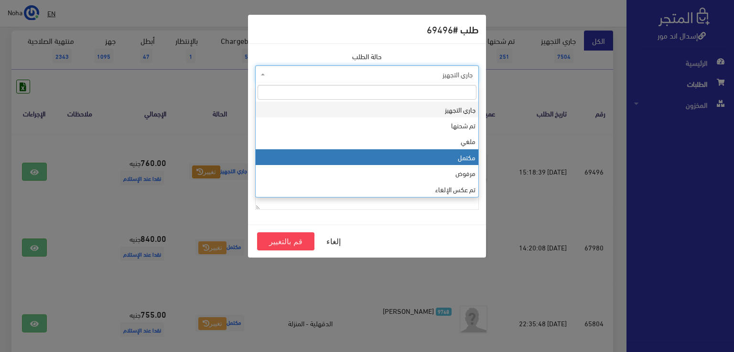
select select "4"
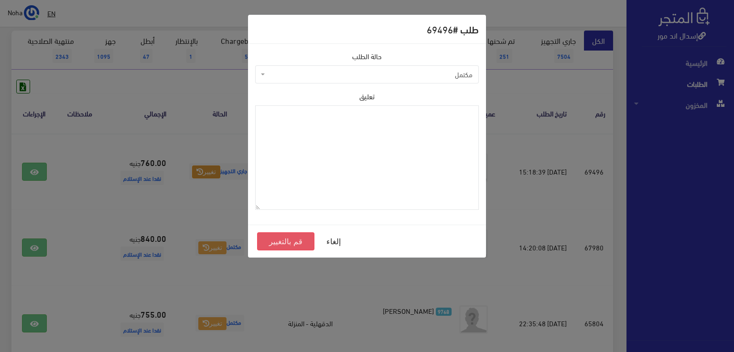
click at [287, 242] on button "قم بالتغيير" at bounding box center [285, 242] width 57 height 18
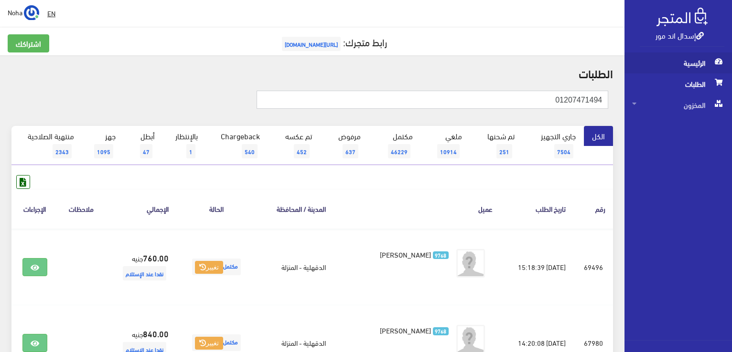
drag, startPoint x: 537, startPoint y: 104, endPoint x: 714, endPoint y: 69, distance: 180.9
click at [715, 71] on div "إسدال اند مور الرئيسية الطلبات المخزون" at bounding box center [366, 305] width 732 height 610
paste input "012062669 ﺩ"
type input "01012062669"
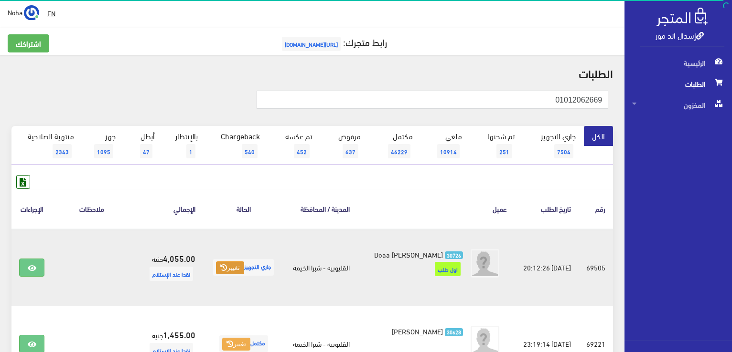
click at [220, 271] on icon at bounding box center [223, 268] width 7 height 7
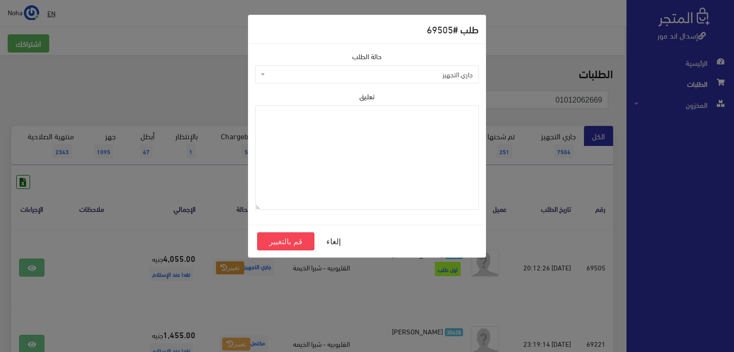
click at [289, 75] on span "جاري التجهيز" at bounding box center [369, 75] width 205 height 10
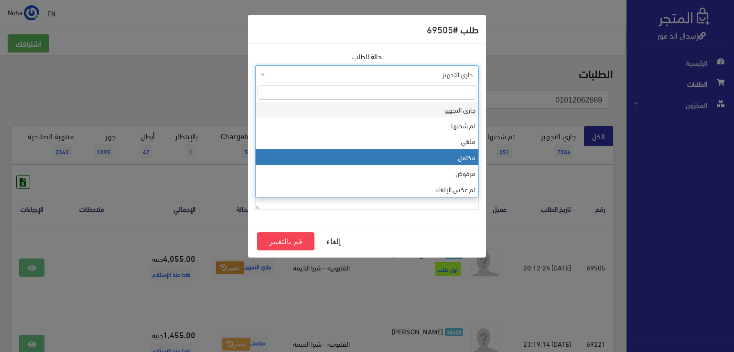
select select "4"
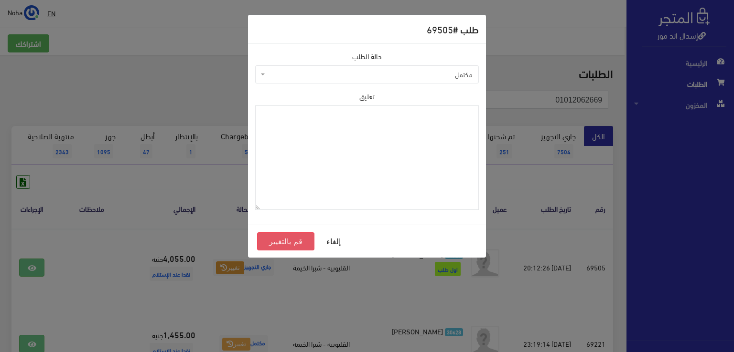
click at [288, 238] on button "قم بالتغيير" at bounding box center [285, 242] width 57 height 18
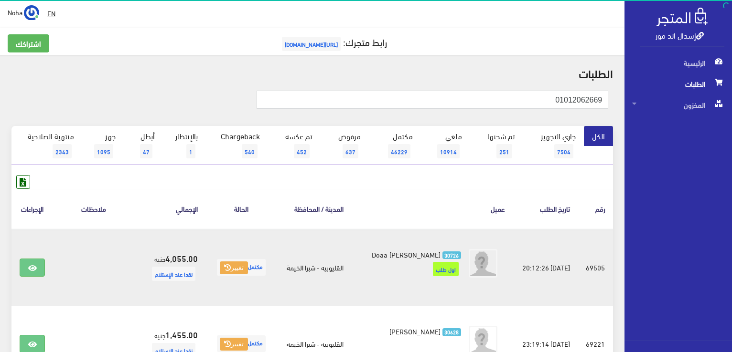
scroll to position [143, 0]
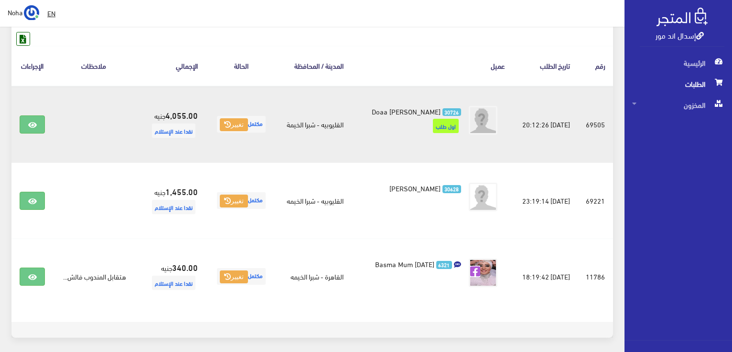
click at [403, 155] on td "30726 Doaa Hamdy Mahmoud Mostafa اول طلب" at bounding box center [431, 124] width 161 height 77
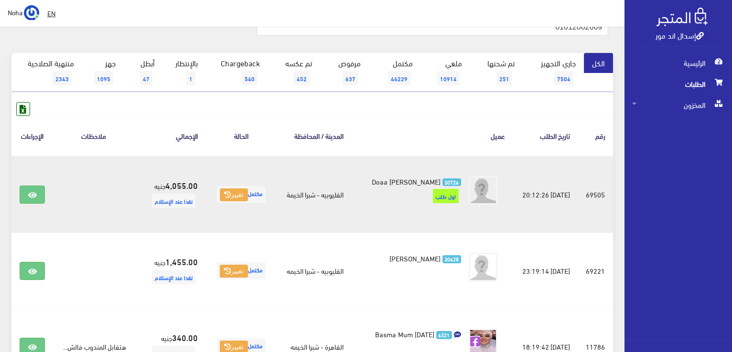
scroll to position [0, 0]
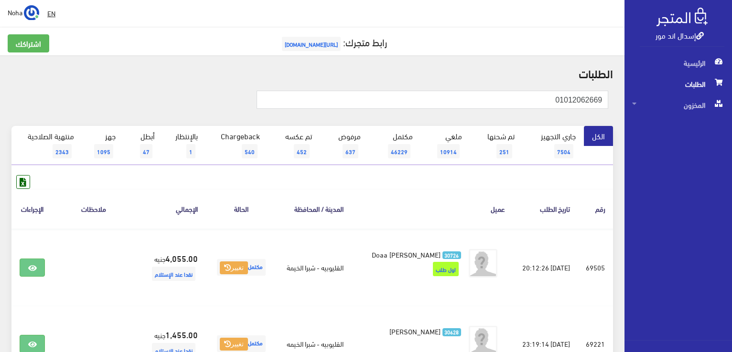
click at [378, 183] on div "رقم تاريخ الطلب عميل المدينة / المحافظة الحالة اﻹجمالي ملاحظات الإجراءات #69505" at bounding box center [311, 320] width 601 height 290
drag, startPoint x: 514, startPoint y: 105, endPoint x: 728, endPoint y: 83, distance: 215.5
click at [731, 85] on html "إسدال اند مور الرئيسية الطلبات" at bounding box center [366, 176] width 732 height 352
paste input "01012062669 ﺩ"
type input "01012062669"
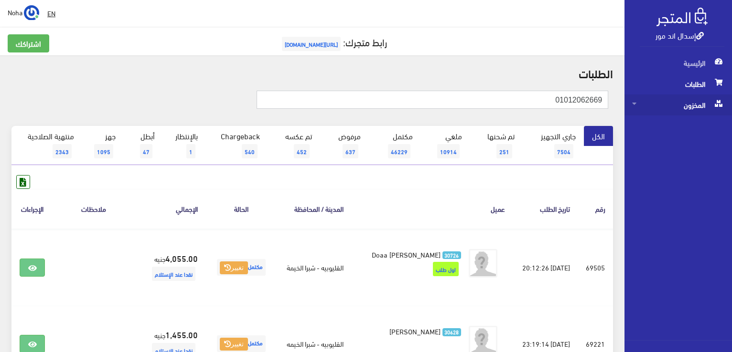
drag, startPoint x: 555, startPoint y: 101, endPoint x: 707, endPoint y: 98, distance: 151.9
click at [707, 98] on div "إسدال اند مور الرئيسية الطلبات المخزون" at bounding box center [366, 267] width 732 height 535
paste input "155058552"
type input "01155058552"
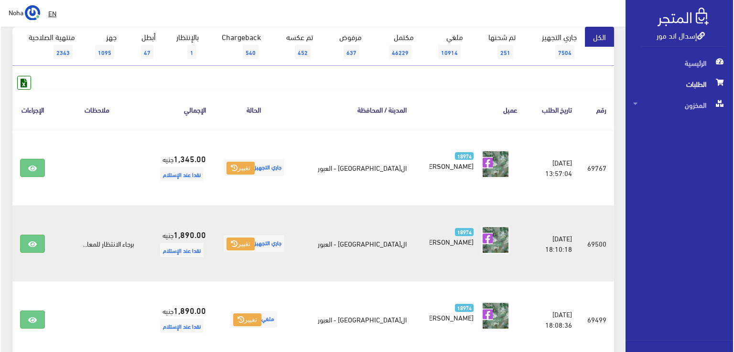
scroll to position [96, 0]
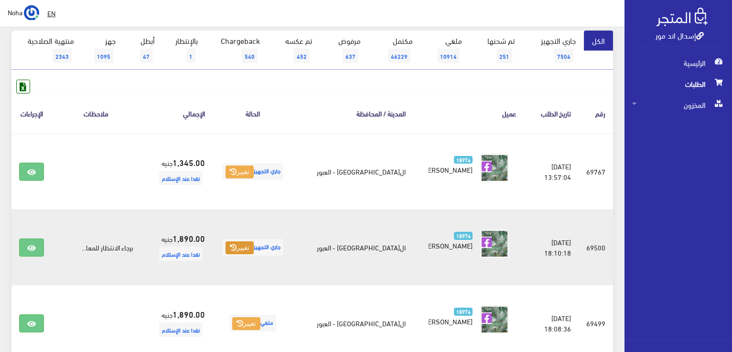
click at [244, 248] on button "تغيير" at bounding box center [239, 248] width 28 height 13
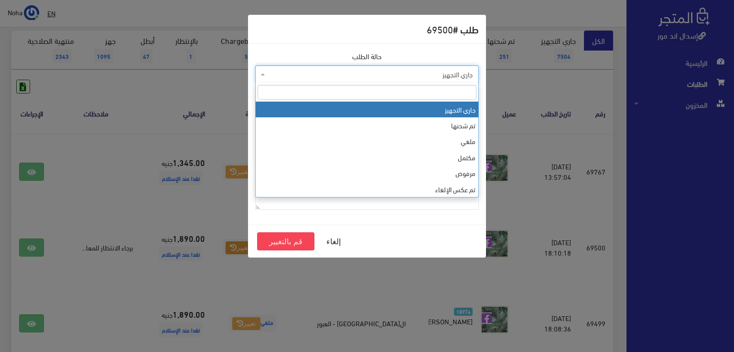
click at [305, 73] on span "جاري التجهيز" at bounding box center [369, 75] width 205 height 10
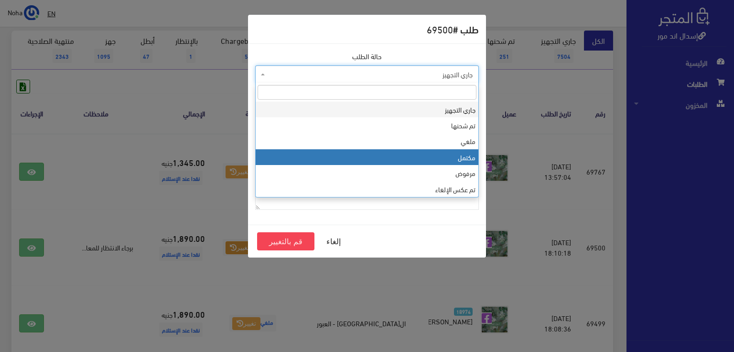
select select "4"
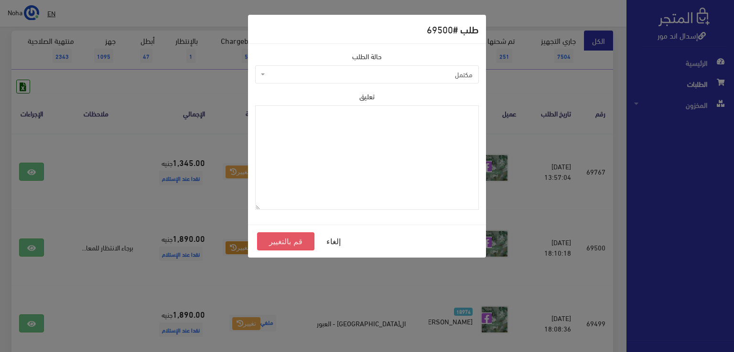
click at [283, 242] on button "قم بالتغيير" at bounding box center [285, 242] width 57 height 18
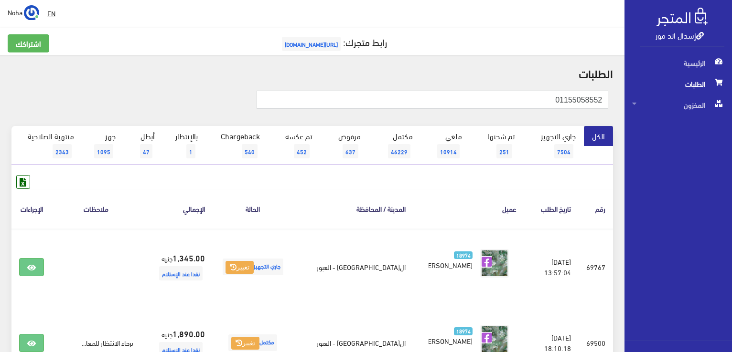
click at [506, 78] on h2 "الطلبات" at bounding box center [311, 73] width 601 height 12
drag, startPoint x: 533, startPoint y: 98, endPoint x: 727, endPoint y: 88, distance: 194.1
click at [731, 94] on html "إسدال اند مور الرئيسية الطلبات" at bounding box center [366, 176] width 732 height 352
paste input "096508833"
type input "01096508833"
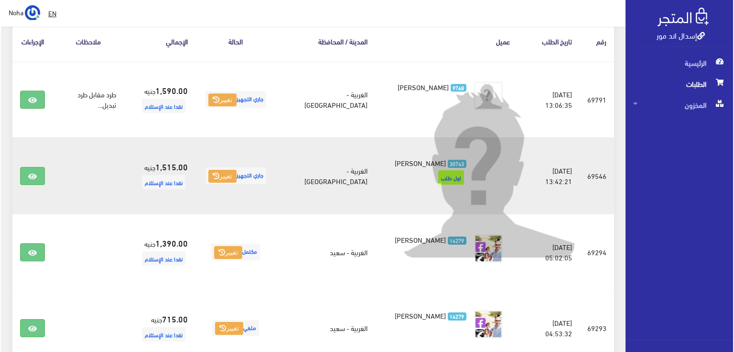
scroll to position [48, 0]
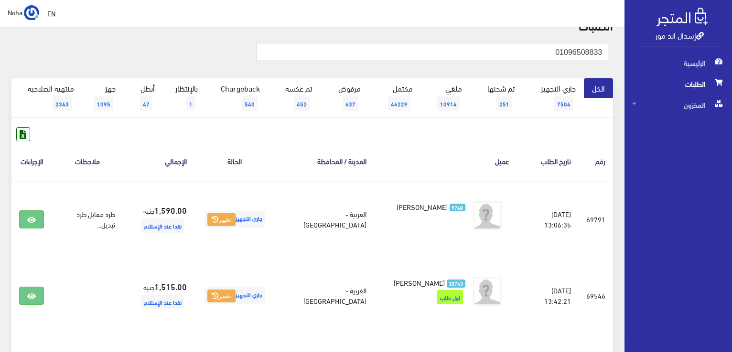
click at [431, 50] on input "01096508833" at bounding box center [431, 52] width 351 height 18
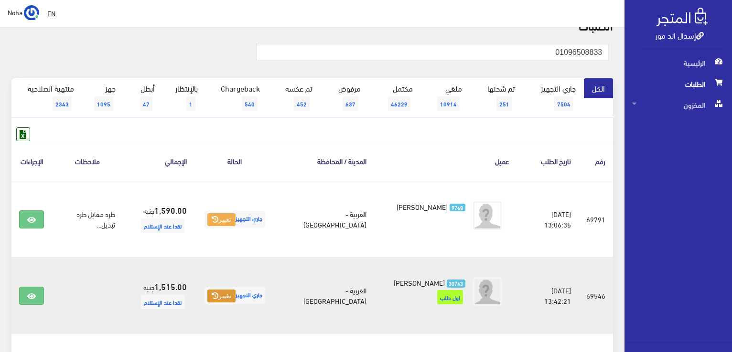
click at [235, 294] on button "تغيير" at bounding box center [221, 296] width 28 height 13
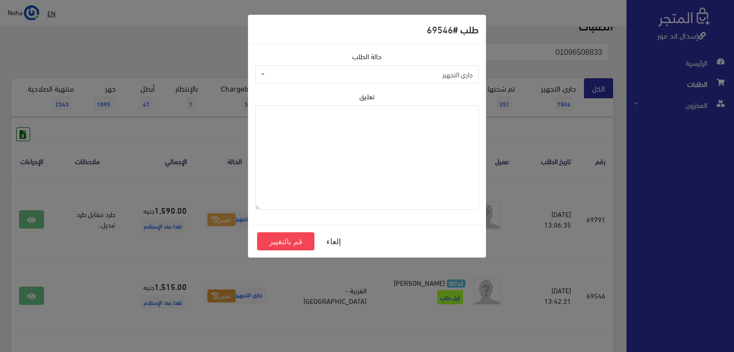
click at [359, 74] on span "جاري التجهيز" at bounding box center [369, 75] width 205 height 10
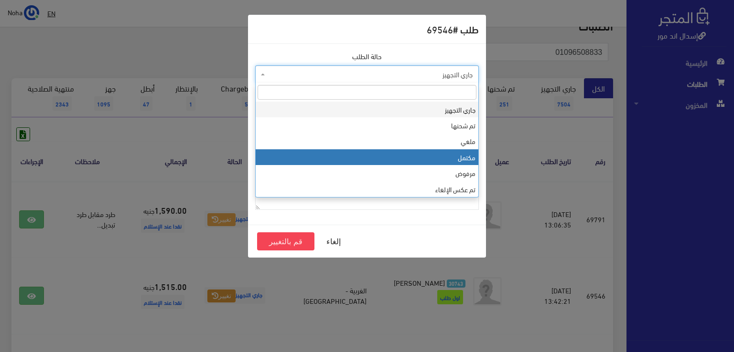
drag, startPoint x: 357, startPoint y: 154, endPoint x: 336, endPoint y: 191, distance: 43.0
select select "4"
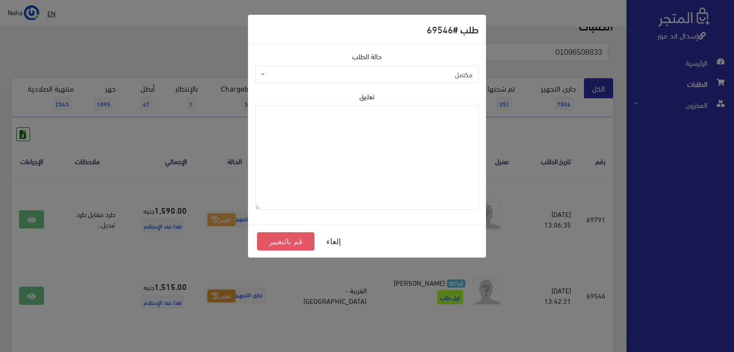
click at [301, 239] on button "قم بالتغيير" at bounding box center [285, 242] width 57 height 18
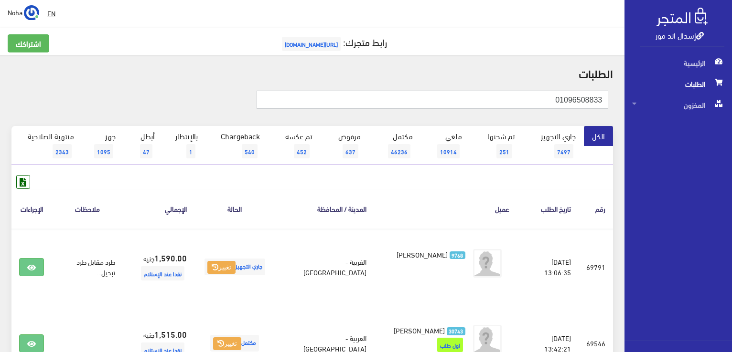
drag, startPoint x: 507, startPoint y: 106, endPoint x: 733, endPoint y: 80, distance: 227.3
click at [731, 80] on html "إسدال اند مور الرئيسية الطلبات" at bounding box center [366, 176] width 732 height 352
paste input "01014421841"
drag, startPoint x: 546, startPoint y: 100, endPoint x: 585, endPoint y: 73, distance: 46.9
click at [705, 85] on div "إسدال اند مور الرئيسية الطلبات المخزون" at bounding box center [366, 343] width 732 height 687
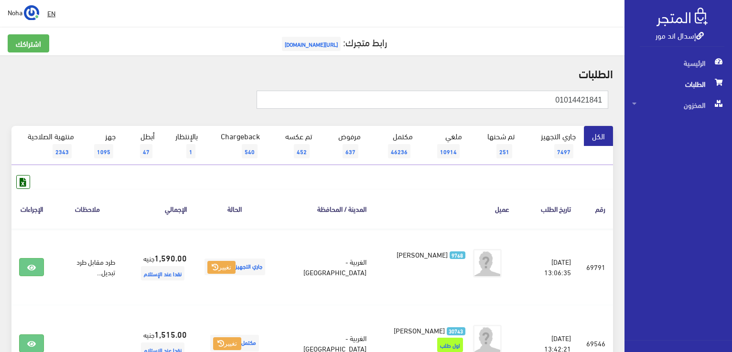
paste input "94239938"
type input "01094239938"
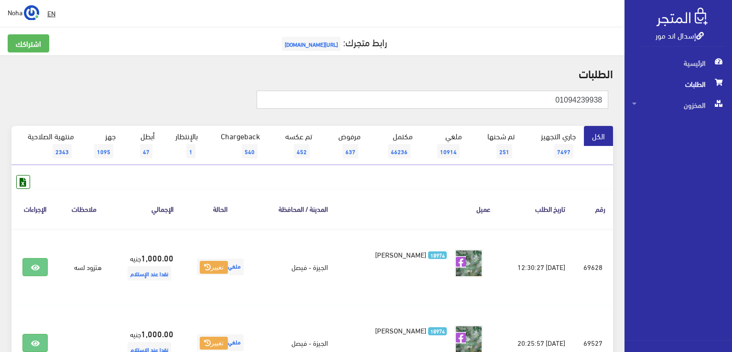
drag, startPoint x: 552, startPoint y: 99, endPoint x: 673, endPoint y: 84, distance: 122.7
click at [673, 84] on div "إسدال اند مور الرئيسية الطلبات المخزون" at bounding box center [366, 229] width 732 height 458
paste input "01149099620"
type input "01149099620"
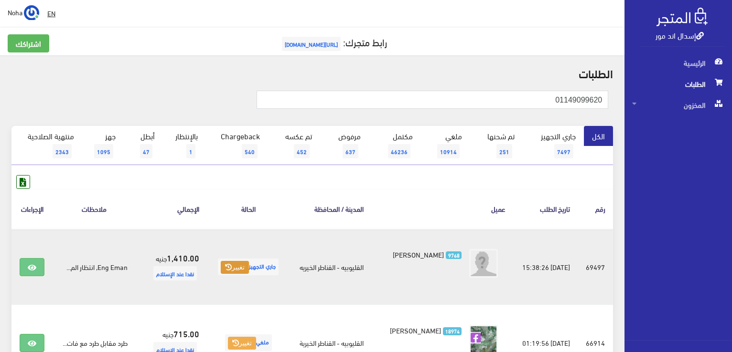
click at [238, 272] on button "تغيير" at bounding box center [235, 267] width 28 height 13
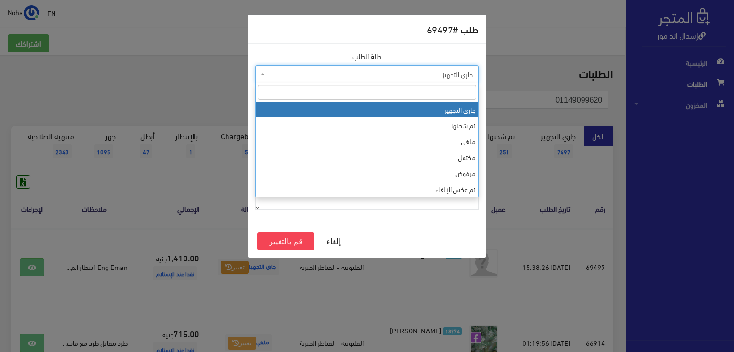
click at [412, 75] on span "جاري التجهيز" at bounding box center [369, 75] width 205 height 10
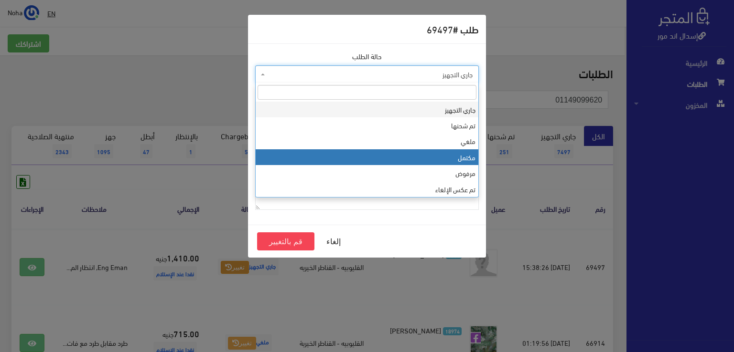
select select "4"
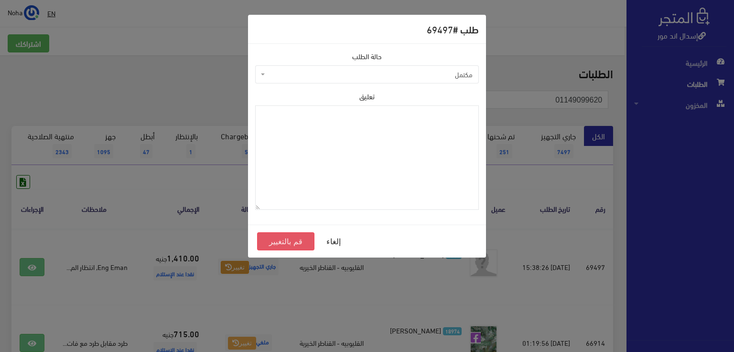
click at [287, 242] on button "قم بالتغيير" at bounding box center [285, 242] width 57 height 18
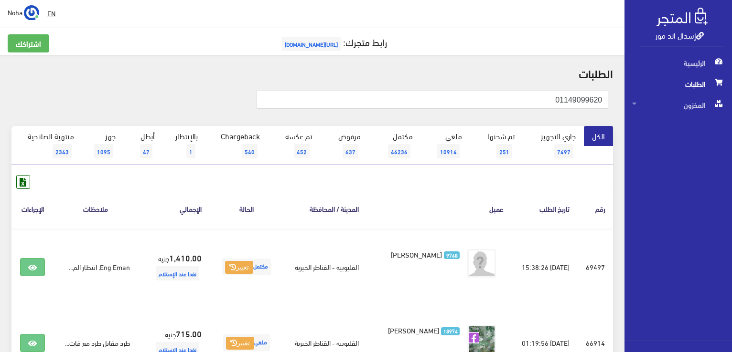
click at [456, 73] on h2 "الطلبات" at bounding box center [311, 73] width 601 height 12
drag, startPoint x: 520, startPoint y: 103, endPoint x: 733, endPoint y: 90, distance: 213.3
click at [731, 90] on html "إسدال اند مور الرئيسية الطلبات" at bounding box center [366, 176] width 732 height 352
paste input "01116222086"
type input "01116222086"
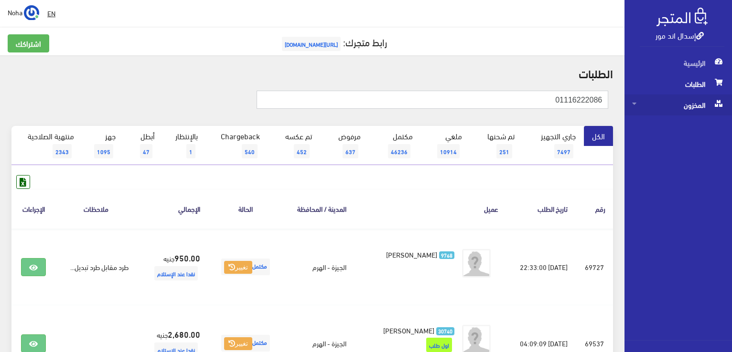
drag, startPoint x: 506, startPoint y: 103, endPoint x: 731, endPoint y: 112, distance: 225.1
click at [731, 112] on div "إسدال اند مور الرئيسية الطلبات المخزون" at bounding box center [366, 229] width 732 height 459
paste input "033500874"
type input "01033500874"
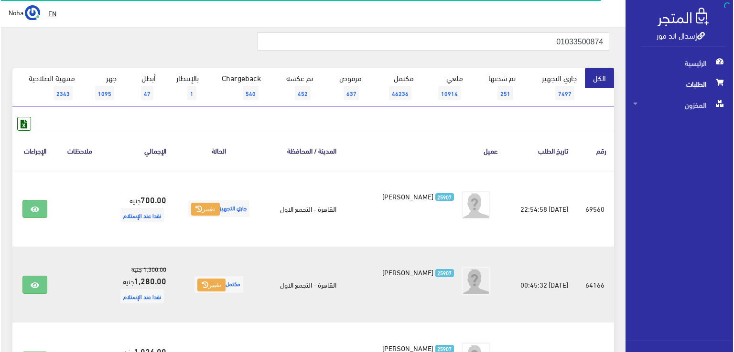
scroll to position [96, 0]
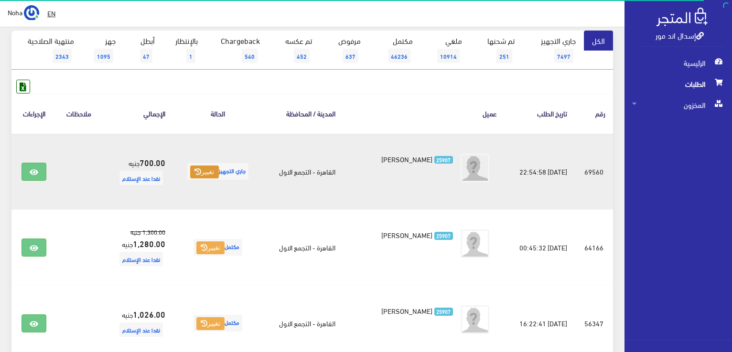
click at [205, 173] on button "تغيير" at bounding box center [204, 172] width 28 height 13
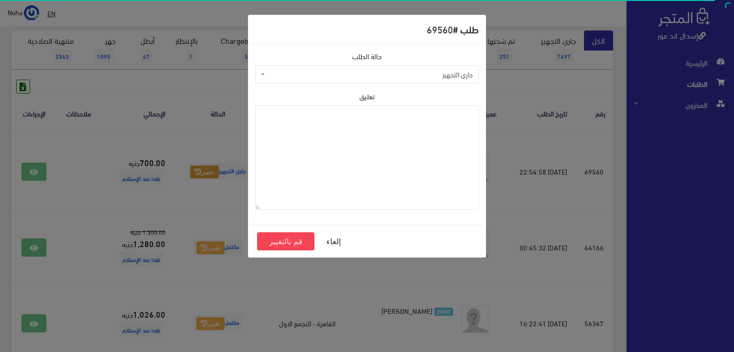
click at [314, 71] on span "جاري التجهيز" at bounding box center [369, 75] width 205 height 10
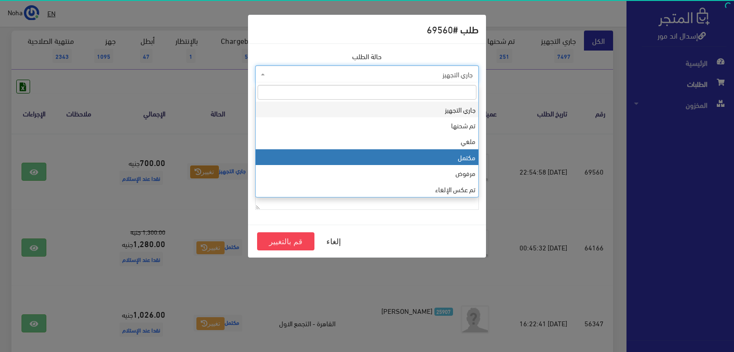
select select "4"
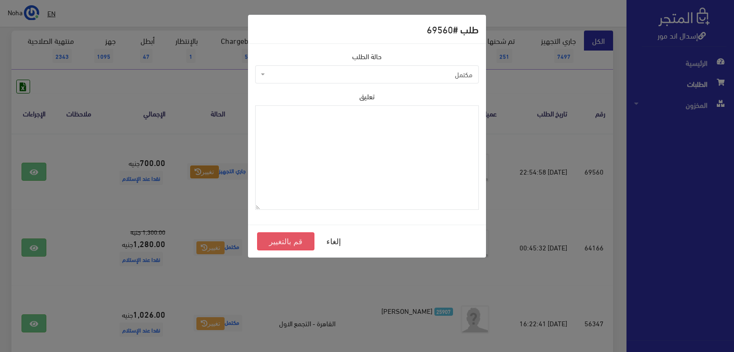
click at [286, 239] on button "قم بالتغيير" at bounding box center [285, 242] width 57 height 18
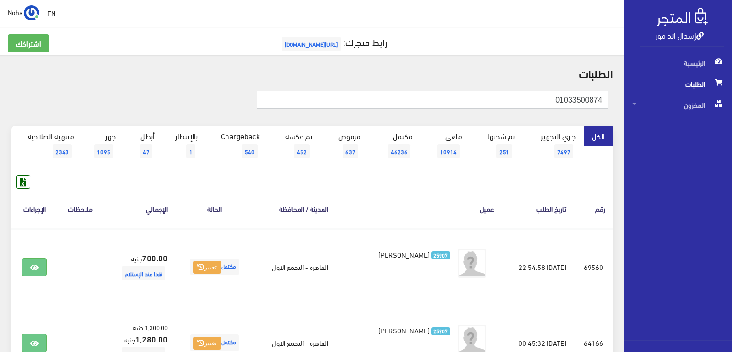
drag, startPoint x: 538, startPoint y: 103, endPoint x: 602, endPoint y: 81, distance: 67.1
click at [716, 85] on div "إسدال اند مور الرئيسية الطلبات المخزون" at bounding box center [366, 343] width 732 height 687
paste input "2999998"
type input "01032999998"
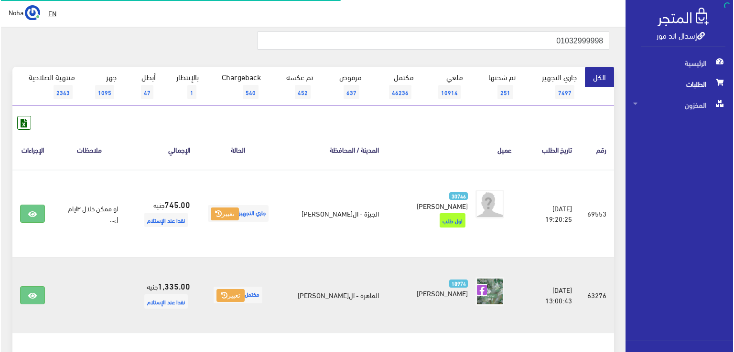
scroll to position [143, 0]
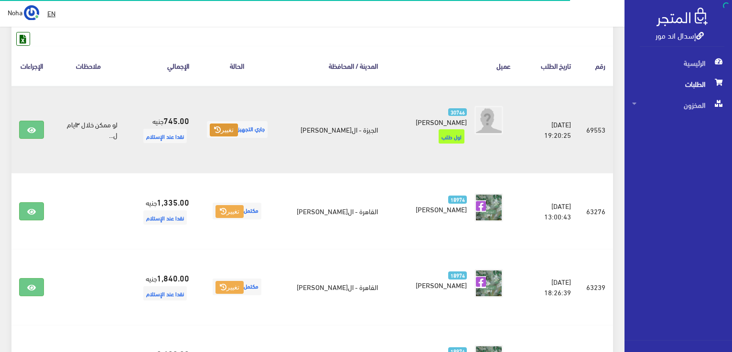
click at [228, 126] on button "تغيير" at bounding box center [224, 130] width 28 height 13
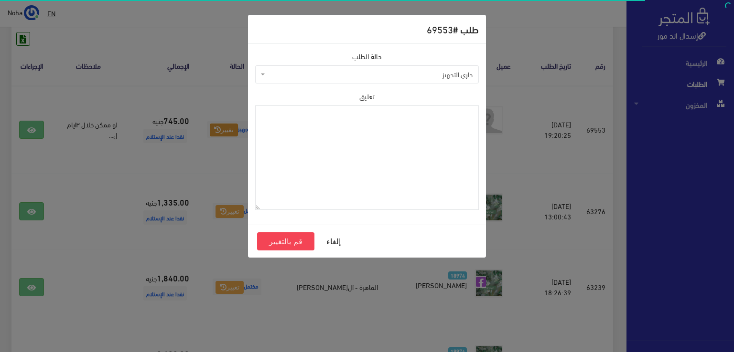
click at [289, 75] on span "جاري التجهيز" at bounding box center [369, 75] width 205 height 10
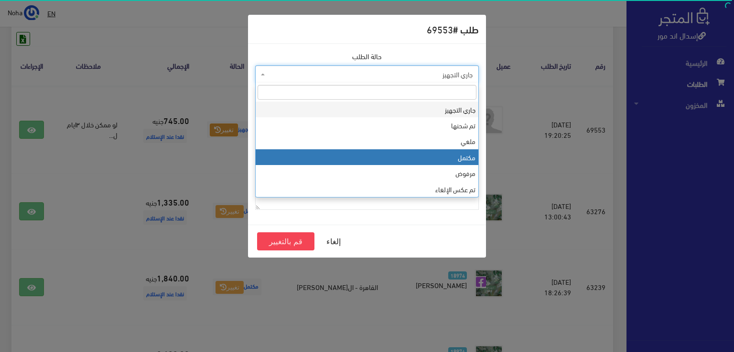
select select "4"
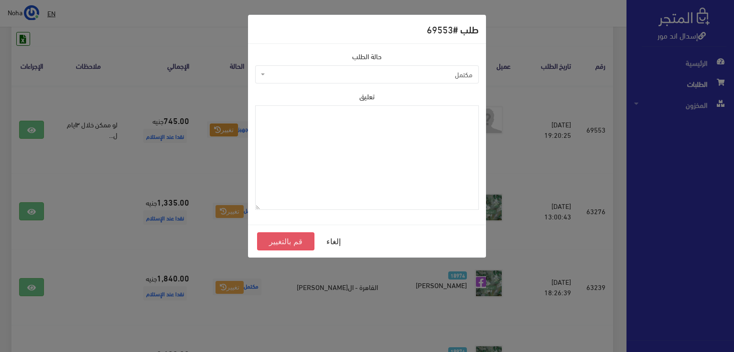
click at [285, 244] on button "قم بالتغيير" at bounding box center [285, 242] width 57 height 18
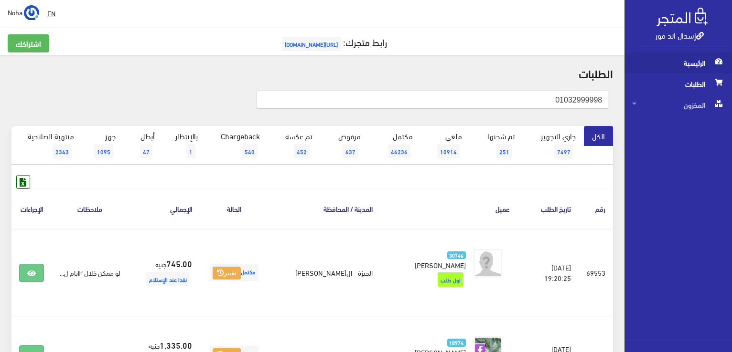
drag, startPoint x: 535, startPoint y: 95, endPoint x: 703, endPoint y: 57, distance: 172.3
paste input "01022343421"
type input "01022343421"
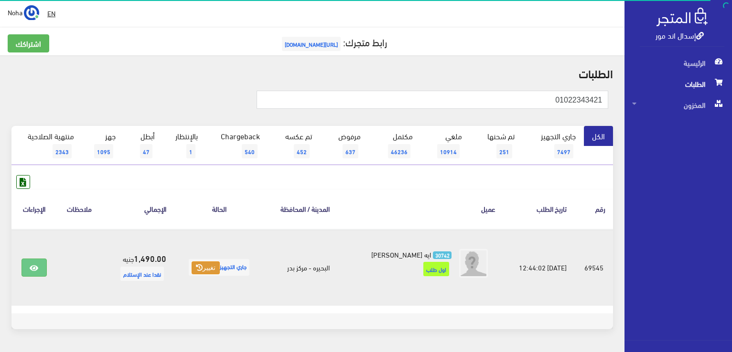
click at [203, 269] on button "تغيير" at bounding box center [205, 268] width 28 height 13
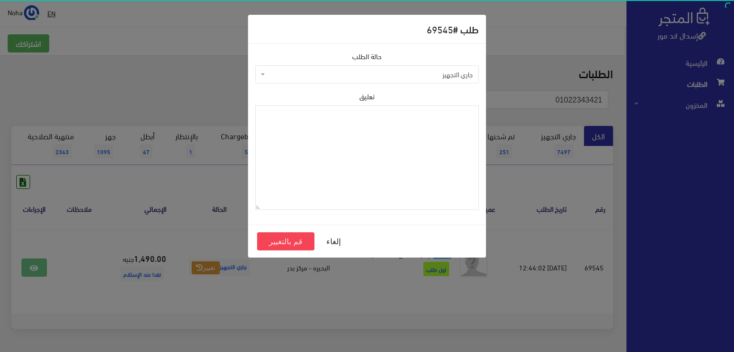
click at [293, 77] on span "جاري التجهيز" at bounding box center [369, 75] width 205 height 10
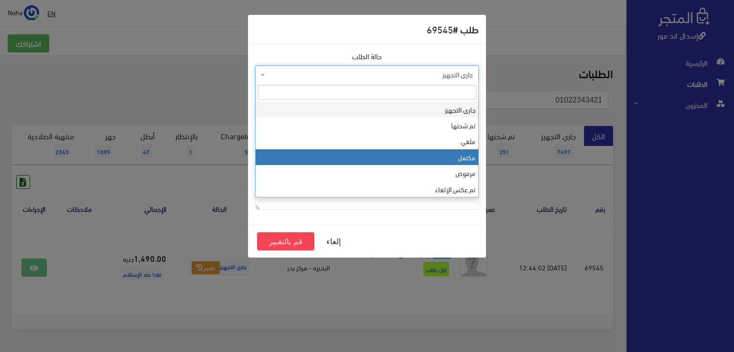
select select "4"
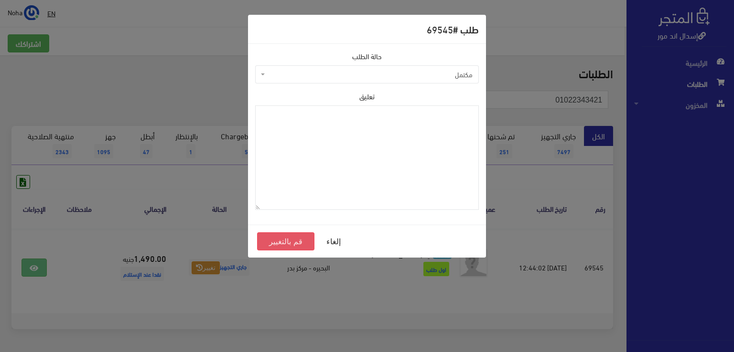
click at [290, 243] on button "قم بالتغيير" at bounding box center [285, 242] width 57 height 18
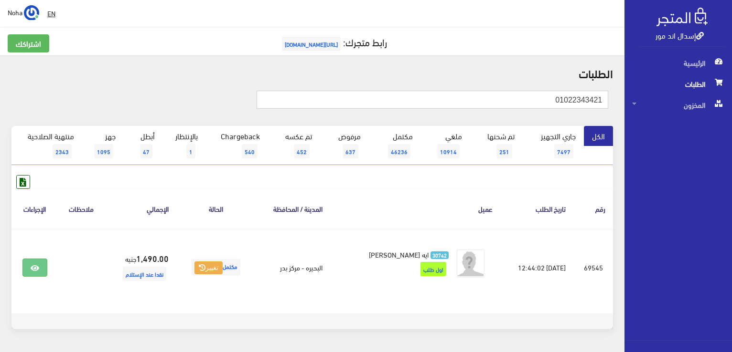
drag, startPoint x: 527, startPoint y: 97, endPoint x: 733, endPoint y: 83, distance: 206.4
click at [731, 83] on html "إسدال اند مور الرئيسية الطلبات" at bounding box center [366, 176] width 732 height 352
paste input "01018451886"
type input "01018451886"
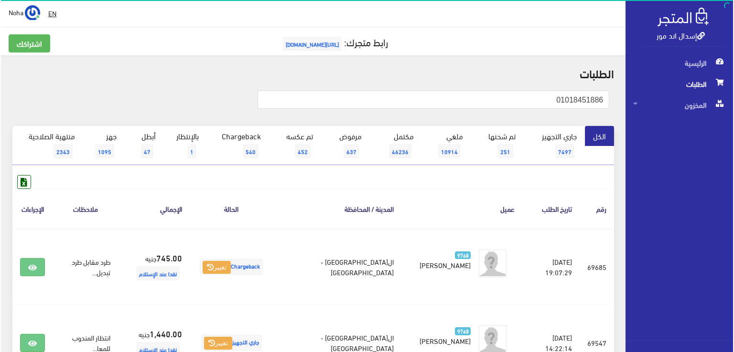
scroll to position [191, 0]
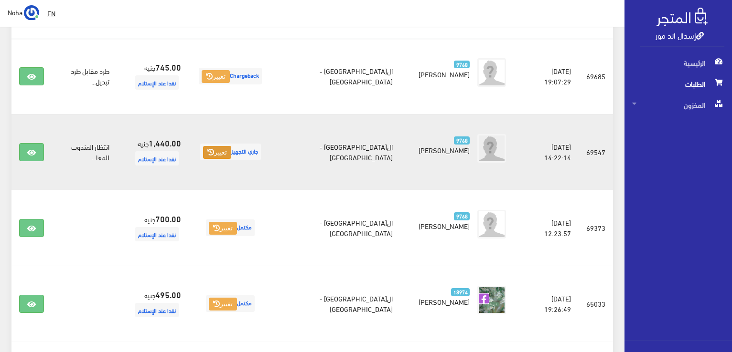
click at [230, 159] on button "تغيير" at bounding box center [217, 152] width 28 height 13
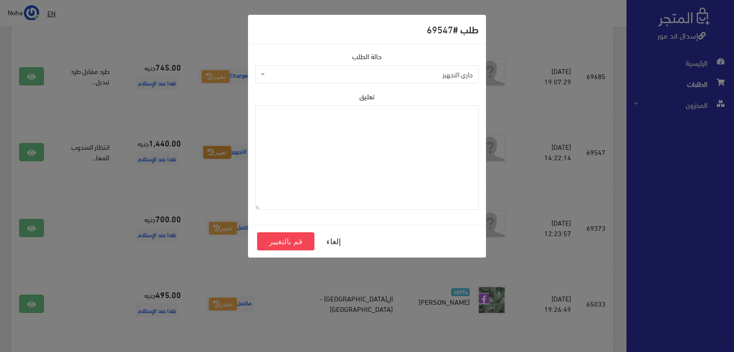
click at [337, 73] on span "جاري التجهيز" at bounding box center [369, 75] width 205 height 10
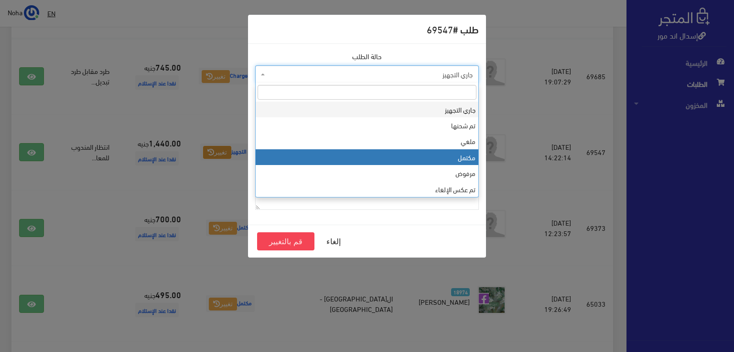
select select "4"
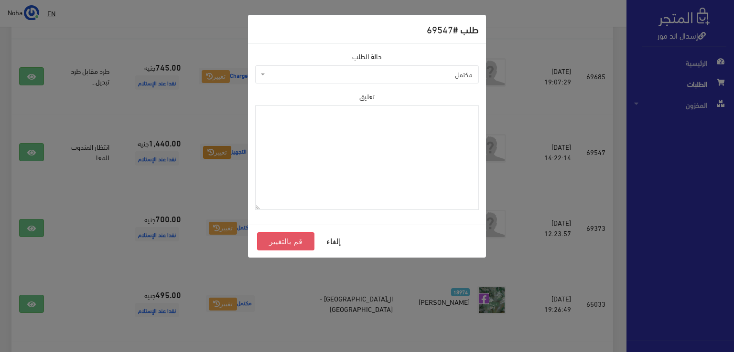
click at [300, 241] on button "قم بالتغيير" at bounding box center [285, 242] width 57 height 18
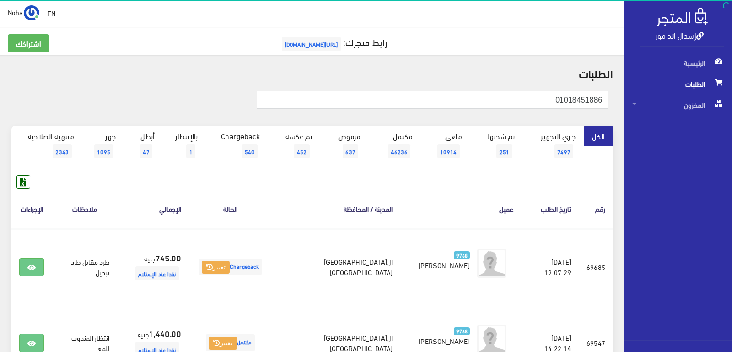
click at [424, 199] on th "عميل" at bounding box center [460, 209] width 121 height 40
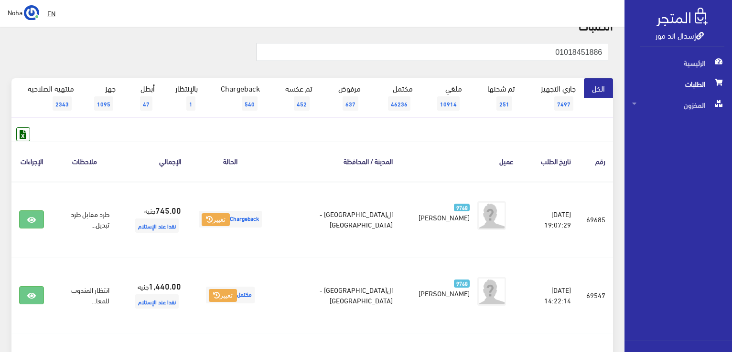
drag, startPoint x: 656, startPoint y: 53, endPoint x: 683, endPoint y: 51, distance: 26.8
click at [683, 51] on div "إسدال اند مور الرئيسية الطلبات المخزون" at bounding box center [366, 333] width 732 height 762
paste input "33031891"
type input "01033031891"
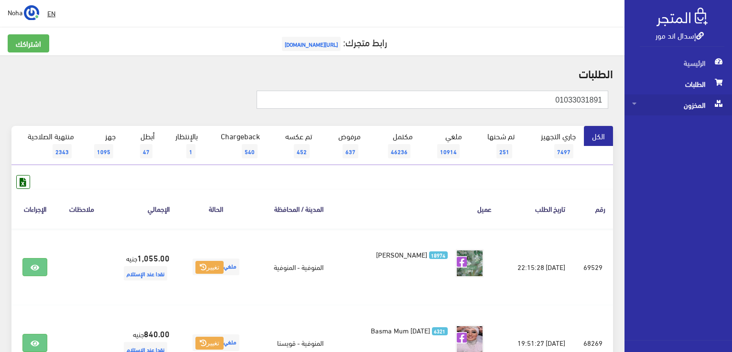
drag, startPoint x: 535, startPoint y: 100, endPoint x: 710, endPoint y: 95, distance: 174.9
click at [710, 95] on div "إسدال اند مور الرئيسية الطلبات المخزون" at bounding box center [366, 229] width 732 height 458
paste input "90357982"
type input "01090357982"
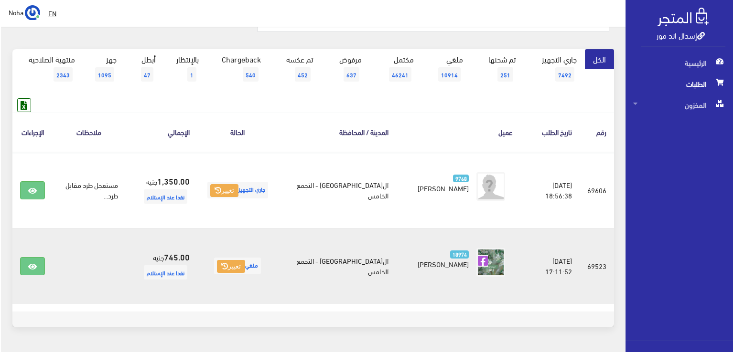
scroll to position [105, 0]
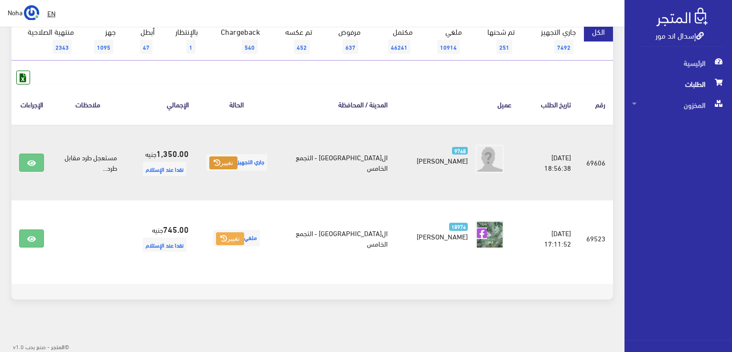
click at [235, 160] on button "تغيير" at bounding box center [223, 163] width 28 height 13
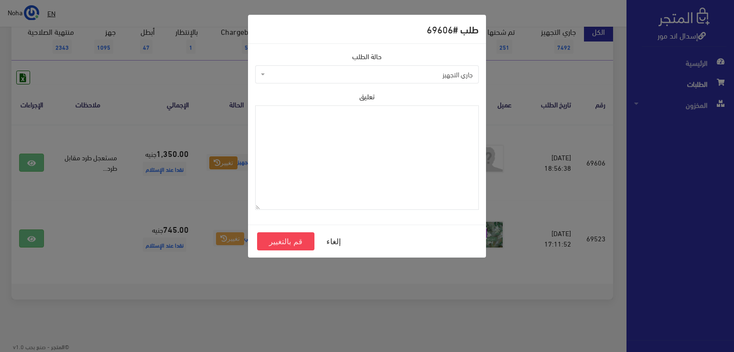
click at [332, 73] on span "جاري التجهيز" at bounding box center [369, 75] width 205 height 10
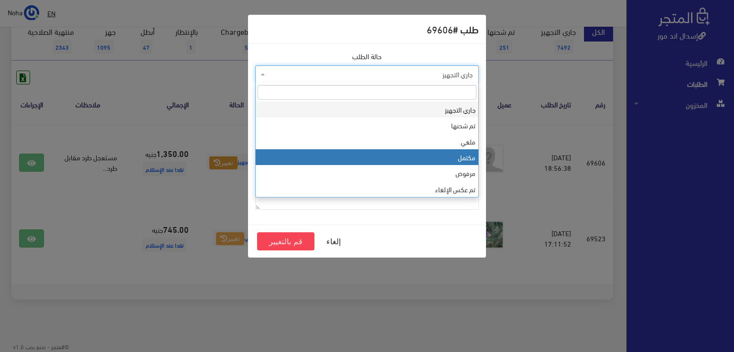
select select "4"
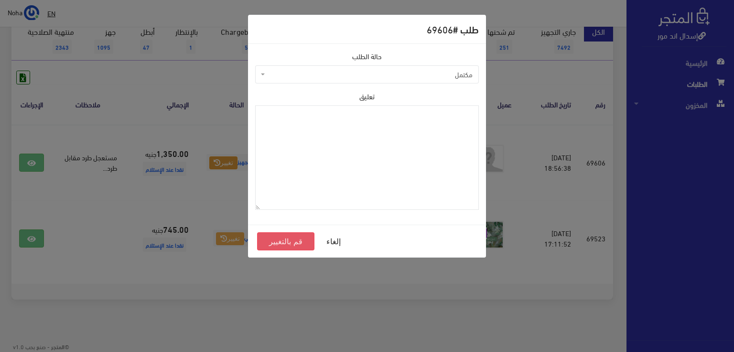
click at [298, 237] on button "قم بالتغيير" at bounding box center [285, 242] width 57 height 18
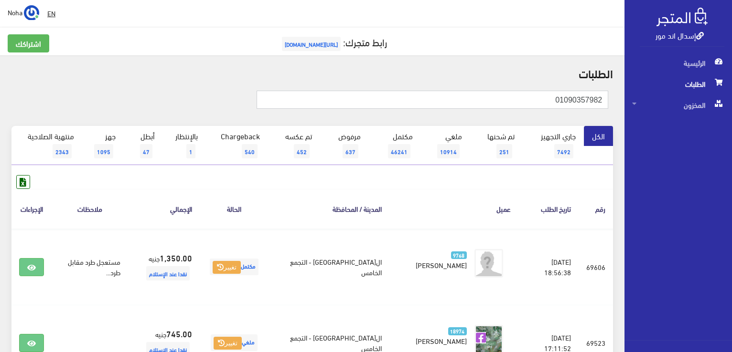
drag, startPoint x: 539, startPoint y: 103, endPoint x: 644, endPoint y: 92, distance: 105.7
click at [644, 92] on div "إسدال اند مور الرئيسية الطلبات المخزون" at bounding box center [366, 229] width 732 height 458
paste input "142731988"
type input "01142731988"
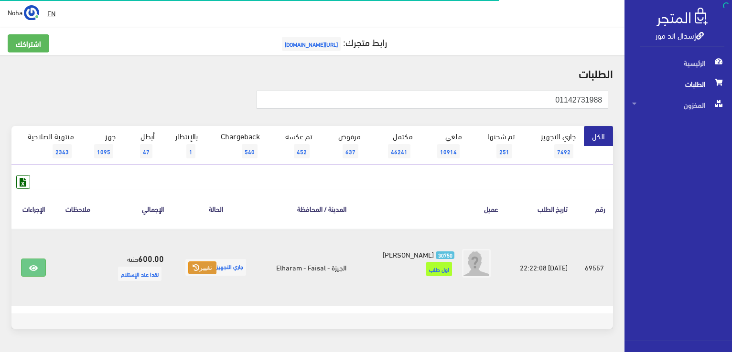
click at [199, 272] on button "تغيير" at bounding box center [202, 268] width 28 height 13
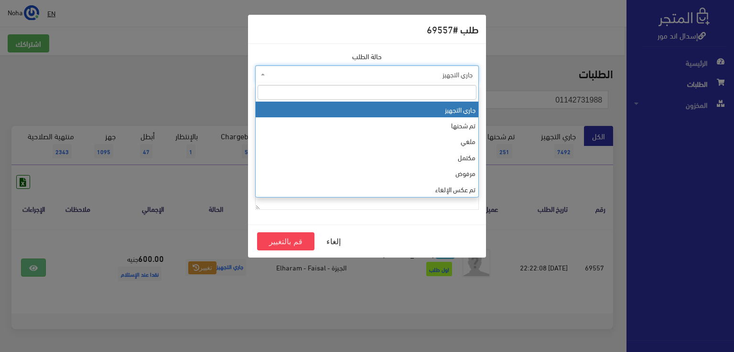
click at [325, 75] on span "جاري التجهيز" at bounding box center [369, 75] width 205 height 10
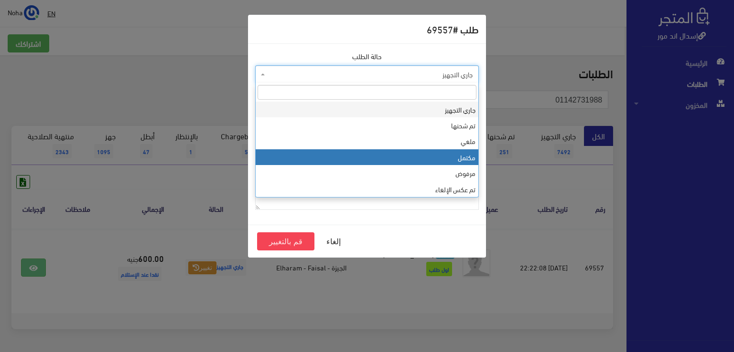
select select "4"
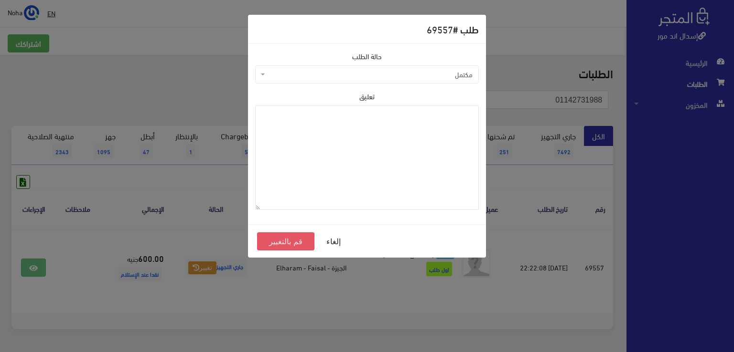
click at [296, 243] on button "قم بالتغيير" at bounding box center [285, 242] width 57 height 18
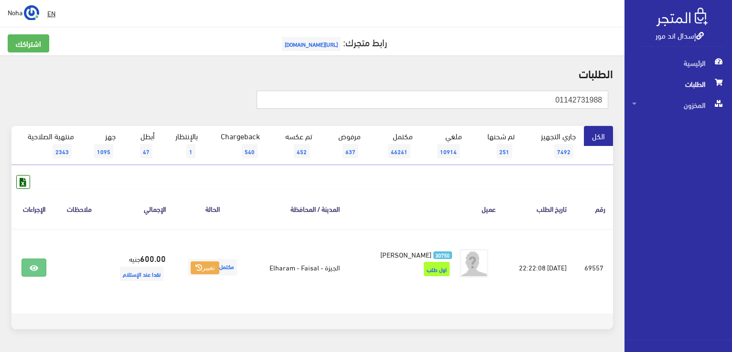
drag, startPoint x: 538, startPoint y: 97, endPoint x: 732, endPoint y: 80, distance: 194.2
click at [731, 81] on html "إسدال اند مور الرئيسية الطلبات" at bounding box center [366, 176] width 732 height 352
paste input "028731697"
type input "01028731697"
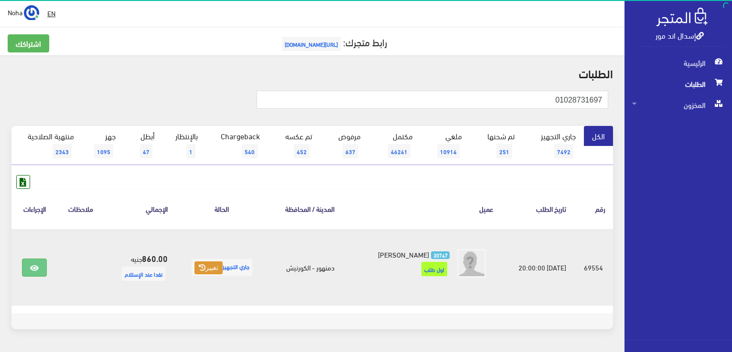
click at [220, 264] on button "تغيير" at bounding box center [208, 268] width 28 height 13
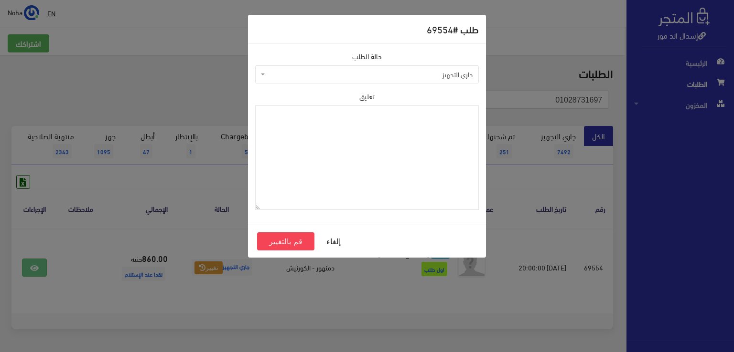
click at [437, 74] on span "جاري التجهيز" at bounding box center [369, 75] width 205 height 10
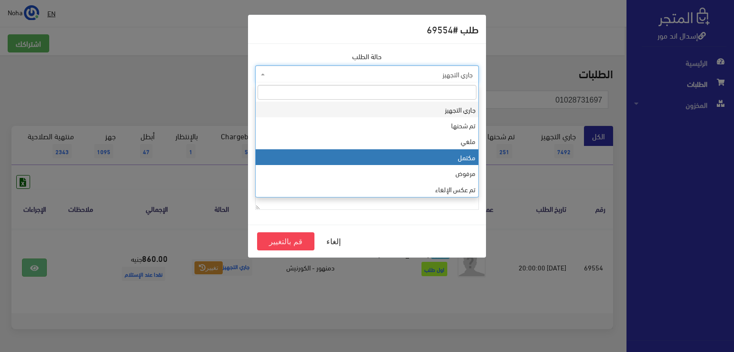
select select "4"
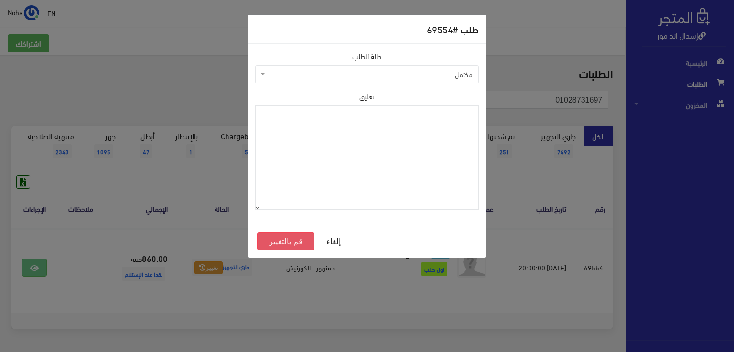
click at [304, 236] on button "قم بالتغيير" at bounding box center [285, 242] width 57 height 18
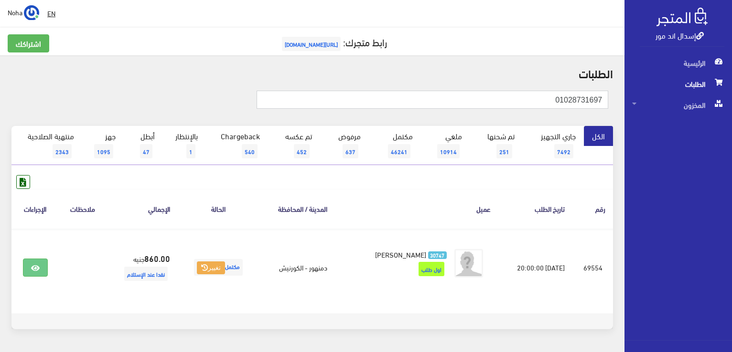
drag, startPoint x: 546, startPoint y: 96, endPoint x: 733, endPoint y: 81, distance: 187.4
click at [731, 81] on html "إسدال اند مور الرئيسية الطلبات" at bounding box center [366, 176] width 732 height 352
paste input "556028225"
type input "01556028225"
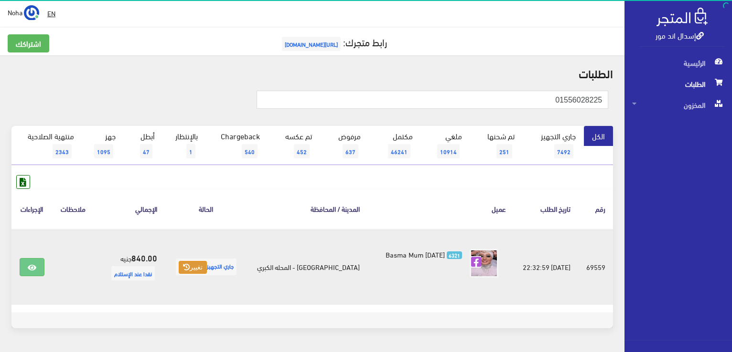
click at [185, 268] on icon at bounding box center [186, 267] width 7 height 7
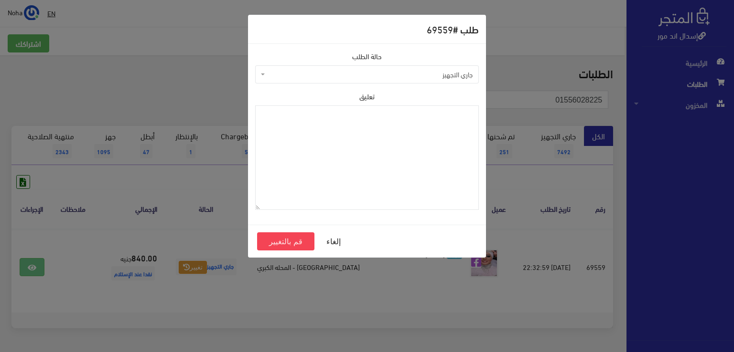
click at [305, 72] on span "جاري التجهيز" at bounding box center [369, 75] width 205 height 10
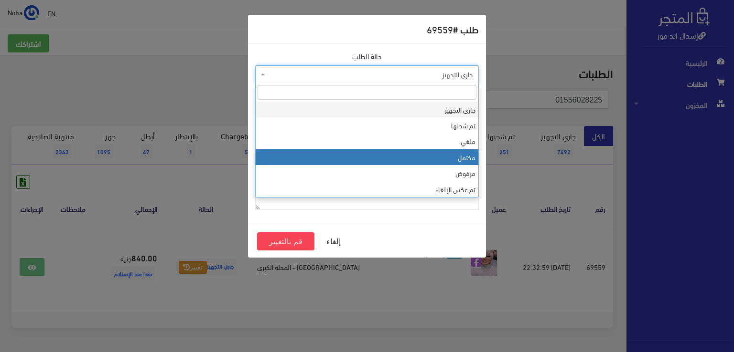
select select "4"
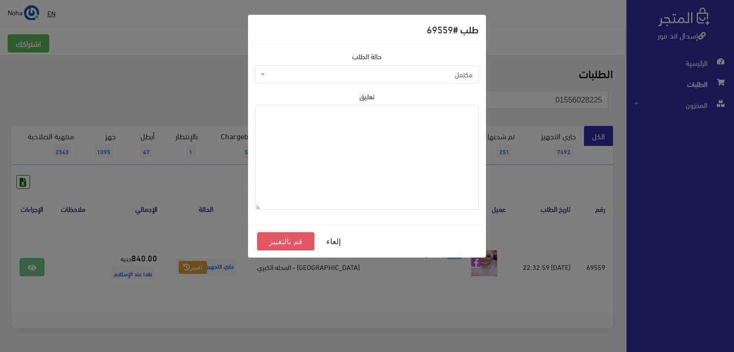
click at [293, 239] on button "قم بالتغيير" at bounding box center [285, 242] width 57 height 18
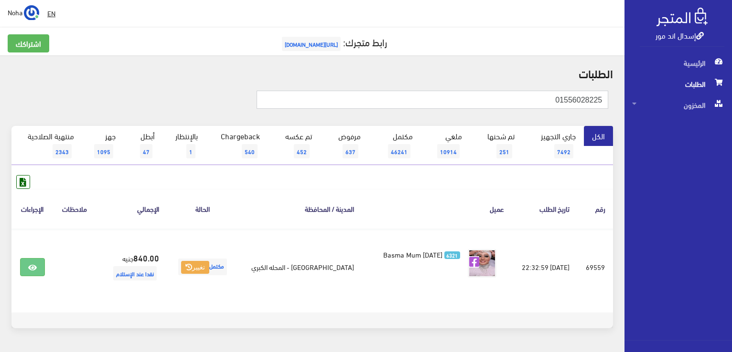
drag, startPoint x: 541, startPoint y: 100, endPoint x: 703, endPoint y: 90, distance: 162.7
click at [703, 90] on div "إسدال اند مور الرئيسية الطلبات المخزون" at bounding box center [366, 191] width 732 height 382
paste input "091716339"
type input "01091716339"
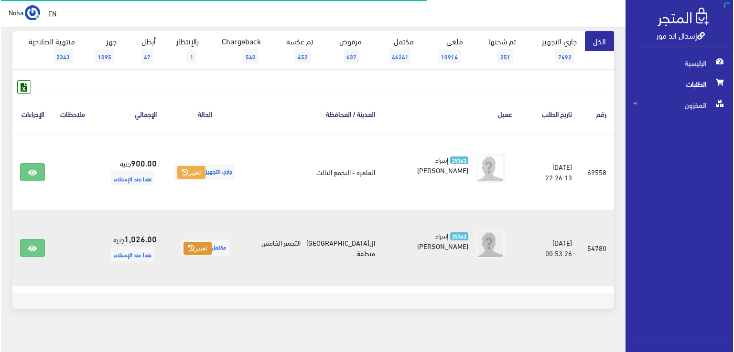
scroll to position [96, 0]
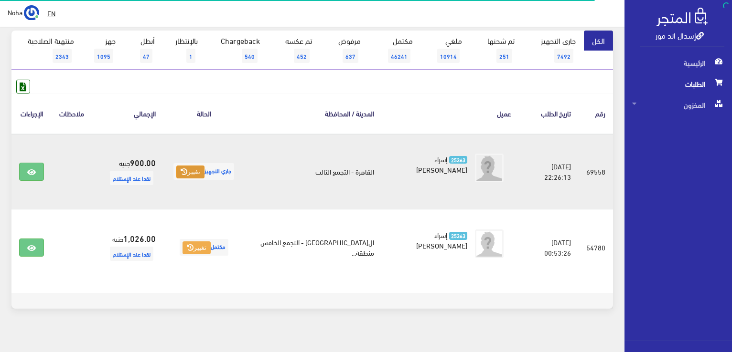
click at [198, 173] on button "تغيير" at bounding box center [190, 172] width 28 height 13
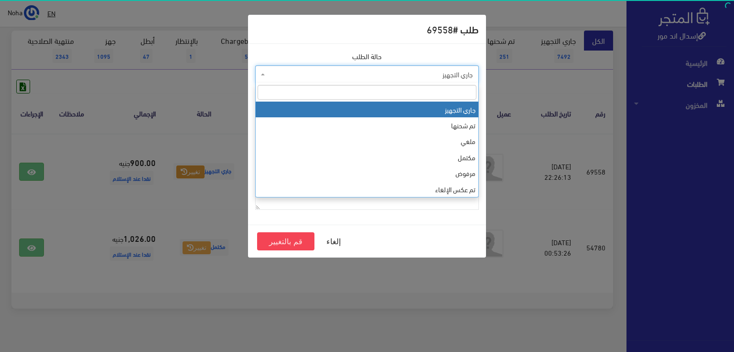
click at [309, 74] on span "جاري التجهيز" at bounding box center [369, 75] width 205 height 10
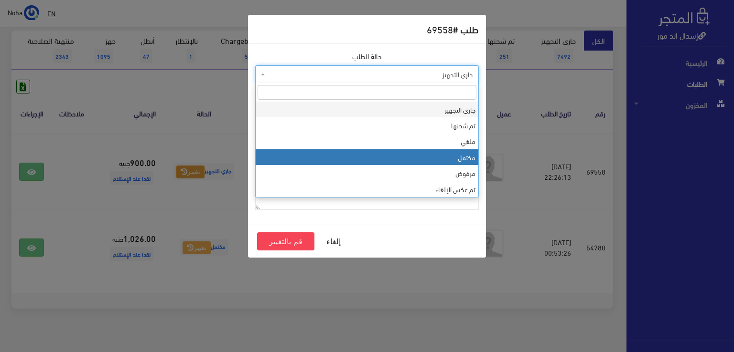
select select "4"
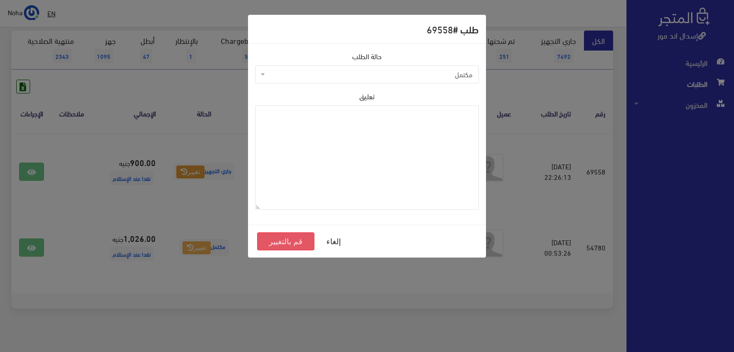
click at [287, 244] on button "قم بالتغيير" at bounding box center [285, 242] width 57 height 18
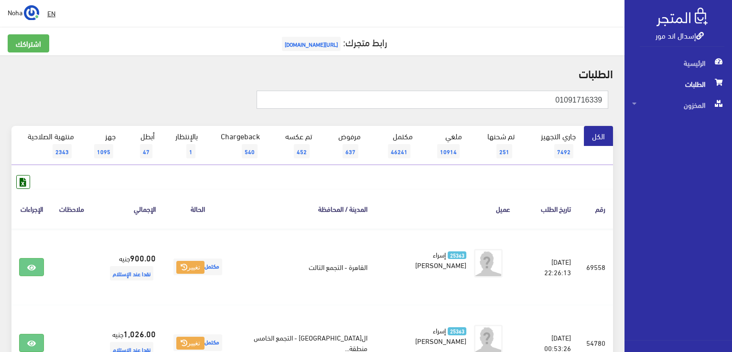
drag, startPoint x: 537, startPoint y: 102, endPoint x: 732, endPoint y: 104, distance: 195.3
click at [731, 104] on html "إسدال اند مور الرئيسية الطلبات" at bounding box center [366, 176] width 732 height 352
paste input "63166862"
type input "01063166862"
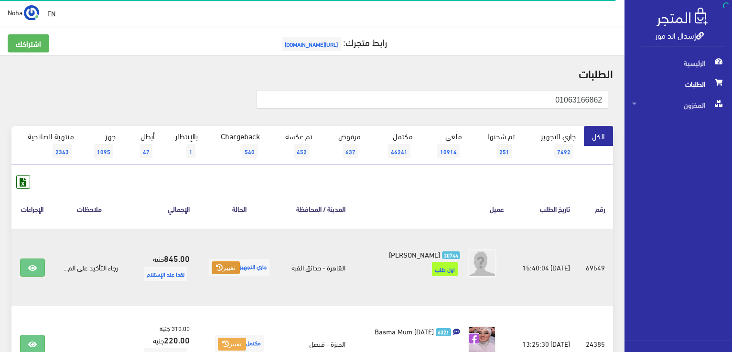
click at [221, 268] on button "تغيير" at bounding box center [226, 268] width 28 height 13
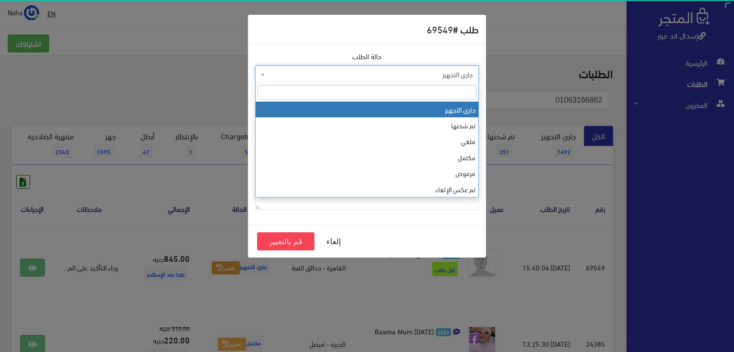
click at [308, 72] on span "جاري التجهيز" at bounding box center [369, 75] width 205 height 10
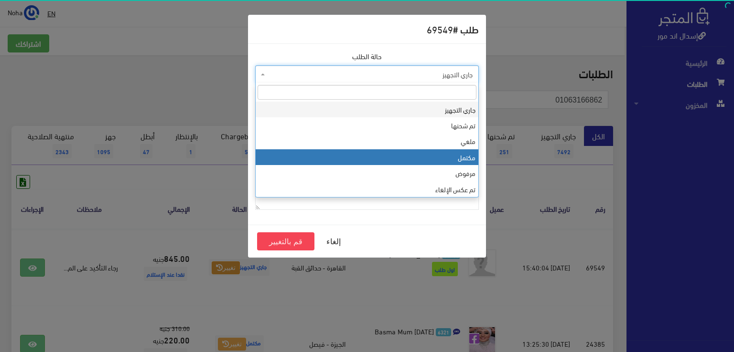
select select "4"
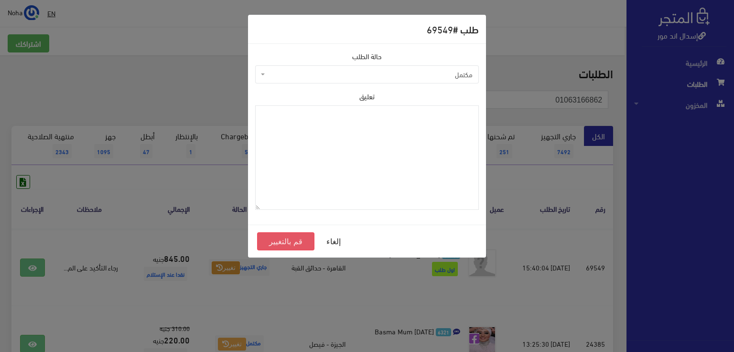
click at [279, 240] on button "قم بالتغيير" at bounding box center [285, 242] width 57 height 18
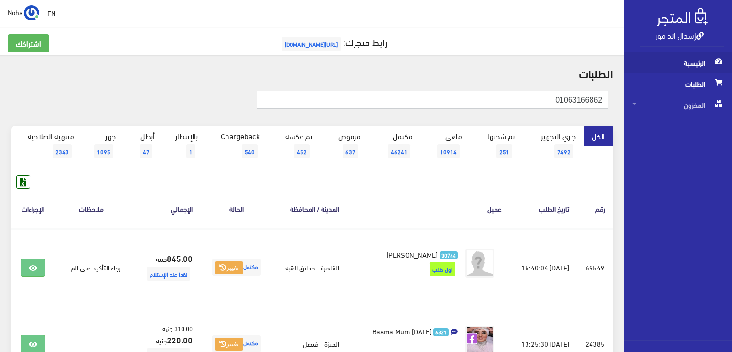
drag, startPoint x: 508, startPoint y: 96, endPoint x: 676, endPoint y: 69, distance: 169.8
click at [675, 69] on div "إسدال اند مور الرئيسية الطلبات المخزون" at bounding box center [366, 229] width 732 height 459
paste input "01018526673"
type input "01018526673"
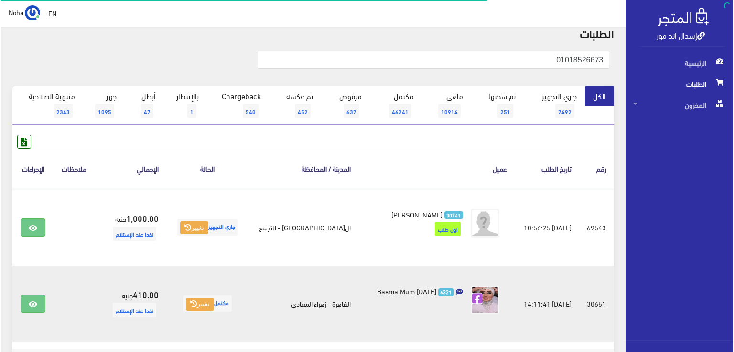
scroll to position [96, 0]
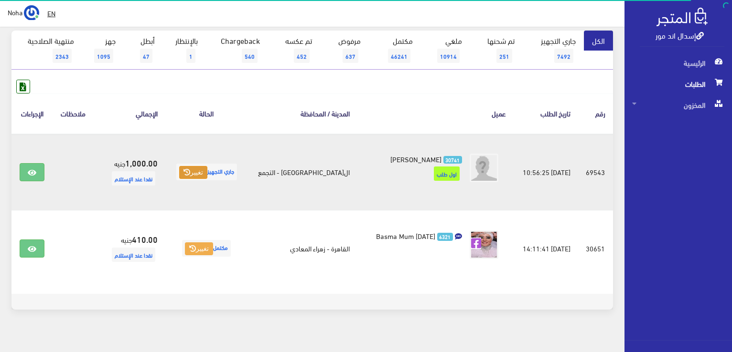
click at [202, 175] on button "تغيير" at bounding box center [193, 172] width 28 height 13
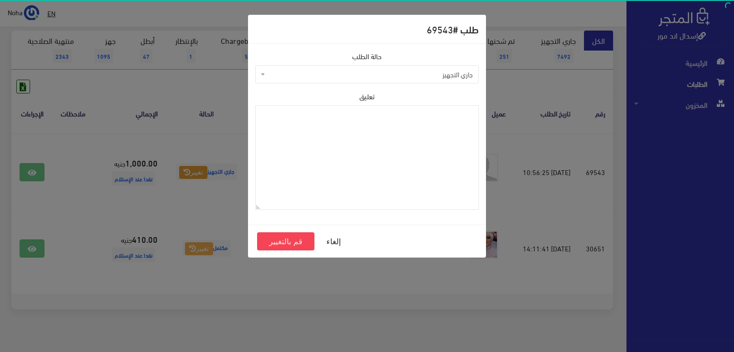
click at [319, 77] on span "جاري التجهيز" at bounding box center [369, 75] width 205 height 10
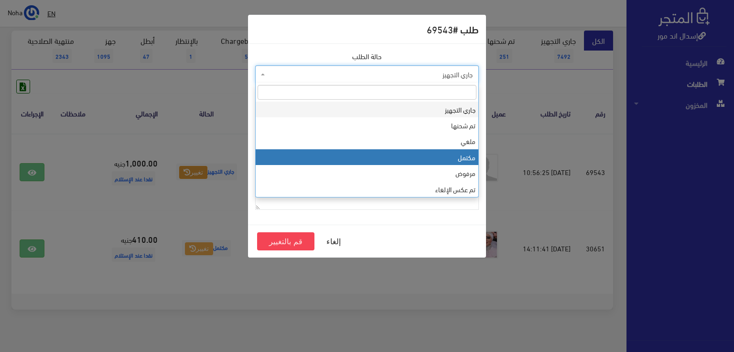
select select "4"
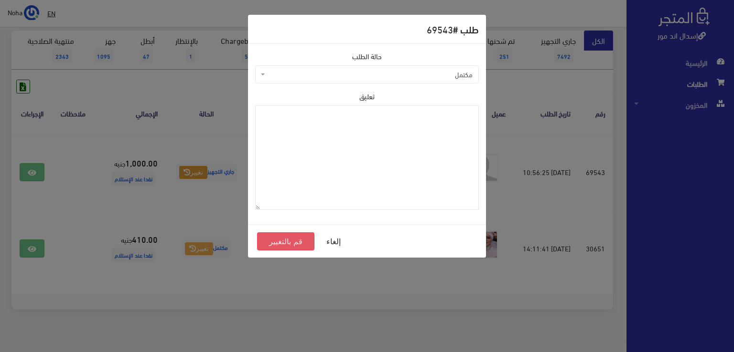
click at [277, 240] on button "قم بالتغيير" at bounding box center [285, 242] width 57 height 18
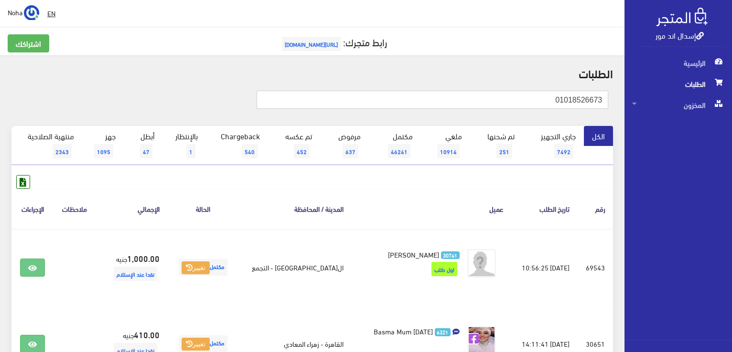
drag, startPoint x: 539, startPoint y: 94, endPoint x: 664, endPoint y: 82, distance: 126.2
click at [664, 82] on div "إسدال اند مور الرئيسية الطلبات المخزون" at bounding box center [366, 229] width 732 height 459
paste input "01006804742"
type input "01006804742"
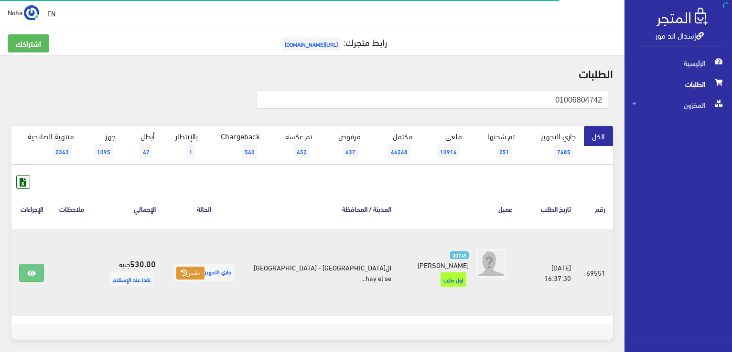
click at [202, 267] on button "تغيير" at bounding box center [190, 273] width 28 height 13
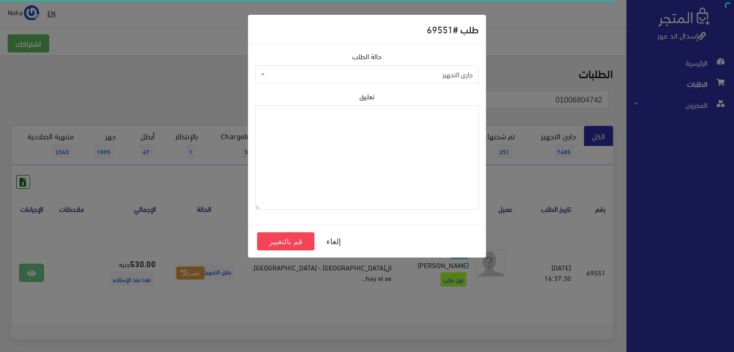
click at [331, 75] on span "جاري التجهيز" at bounding box center [369, 75] width 205 height 10
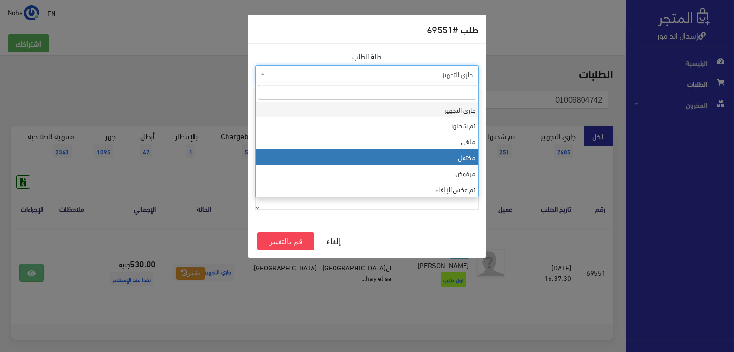
select select "4"
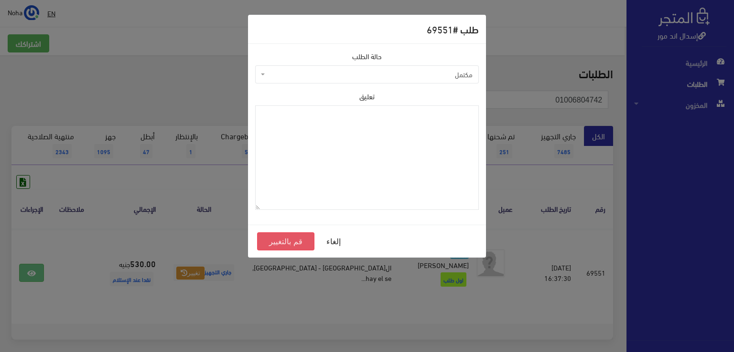
click at [294, 243] on button "قم بالتغيير" at bounding box center [285, 242] width 57 height 18
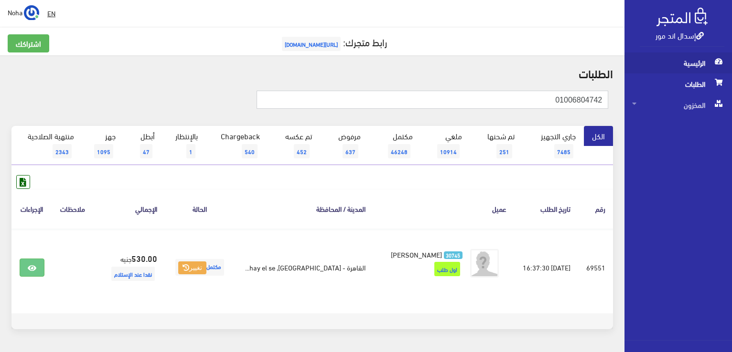
drag, startPoint x: 543, startPoint y: 101, endPoint x: 666, endPoint y: 67, distance: 127.3
click at [673, 71] on div "إسدال اند مور الرئيسية الطلبات المخزون" at bounding box center [366, 191] width 732 height 383
paste input "223292539"
type input "01223292539"
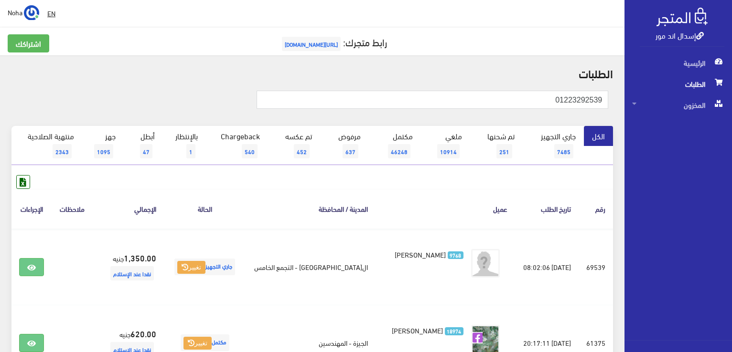
click at [461, 178] on div "رقم تاريخ الطلب عميل المدينة / المحافظة الحالة اﻹجمالي ملاحظات الإجراءات #69539" at bounding box center [311, 281] width 601 height 213
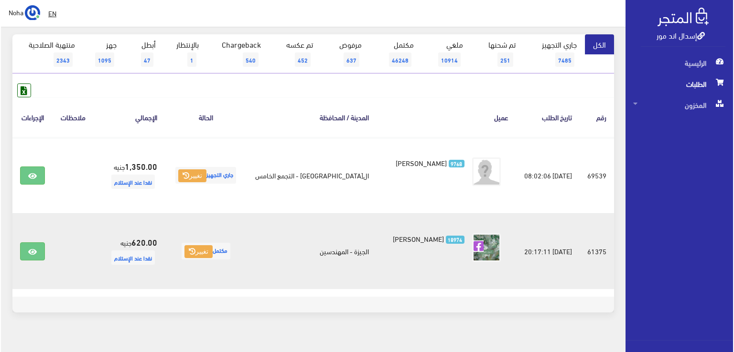
scroll to position [96, 0]
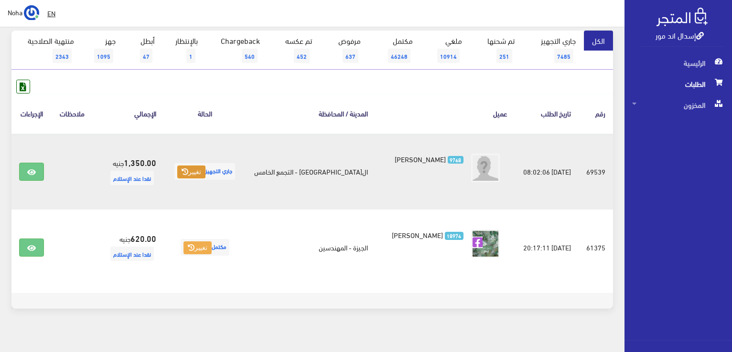
click at [199, 169] on button "تغيير" at bounding box center [191, 172] width 28 height 13
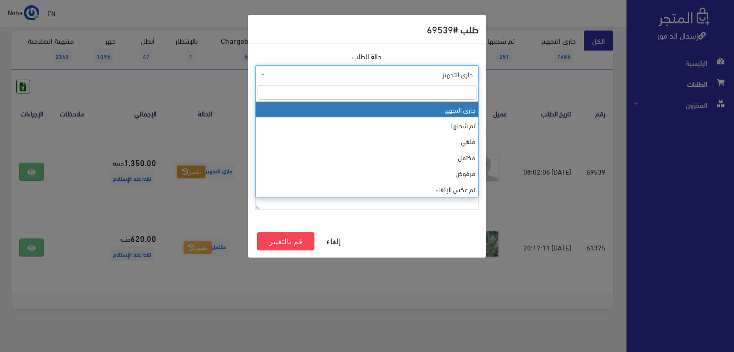
click at [315, 74] on span "جاري التجهيز" at bounding box center [369, 75] width 205 height 10
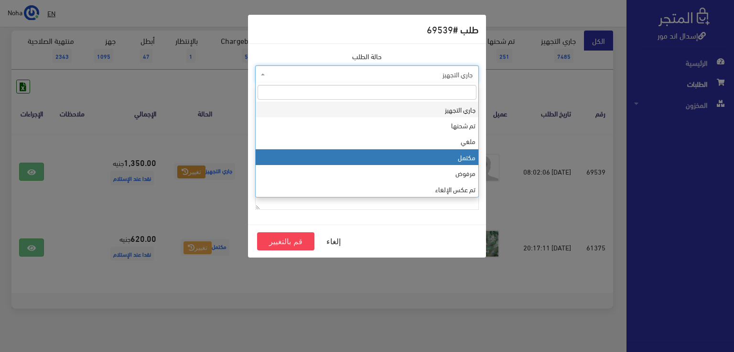
select select "4"
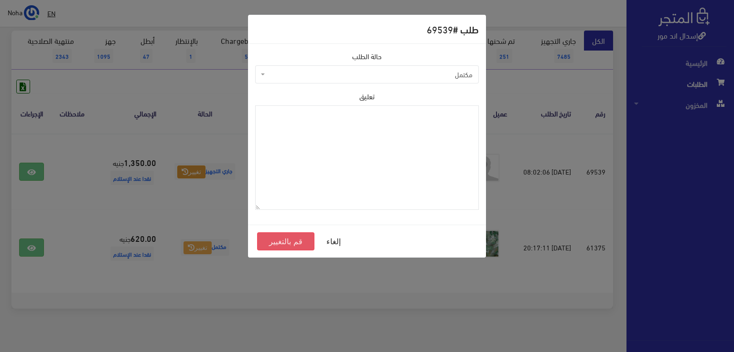
click at [287, 245] on button "قم بالتغيير" at bounding box center [285, 242] width 57 height 18
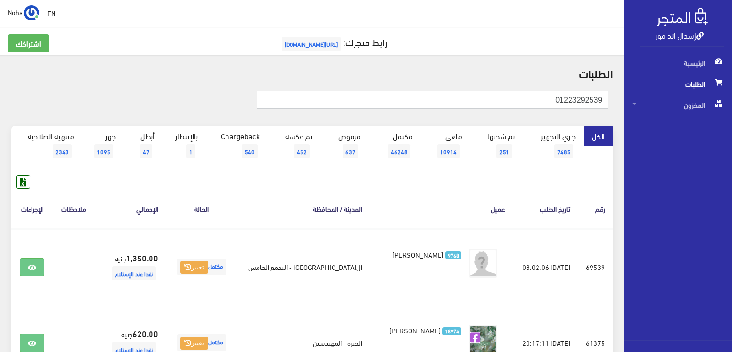
drag, startPoint x: 544, startPoint y: 99, endPoint x: 733, endPoint y: 82, distance: 189.4
click at [731, 82] on html "إسدال اند مور الرئيسية الطلبات" at bounding box center [366, 176] width 732 height 352
paste input "068806204"
type input "01068806204"
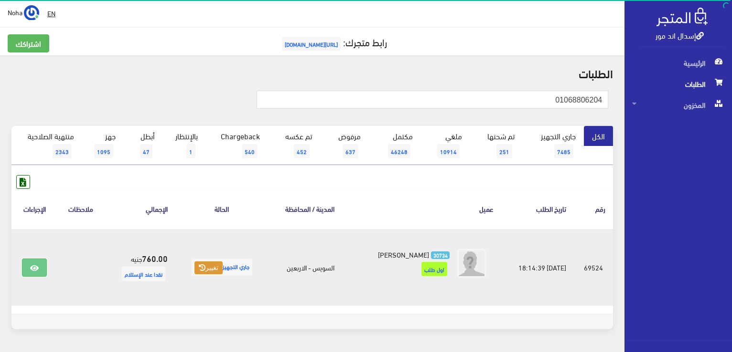
click at [200, 264] on button "تغيير" at bounding box center [208, 268] width 28 height 13
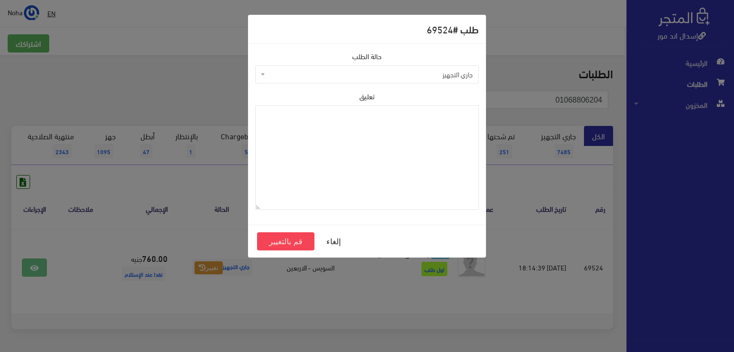
click at [334, 75] on span "جاري التجهيز" at bounding box center [369, 75] width 205 height 10
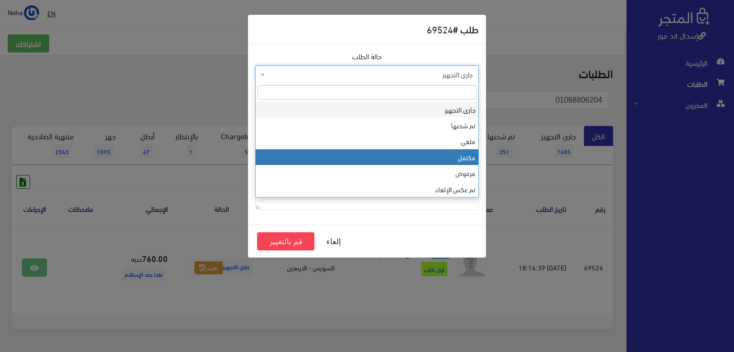
select select "4"
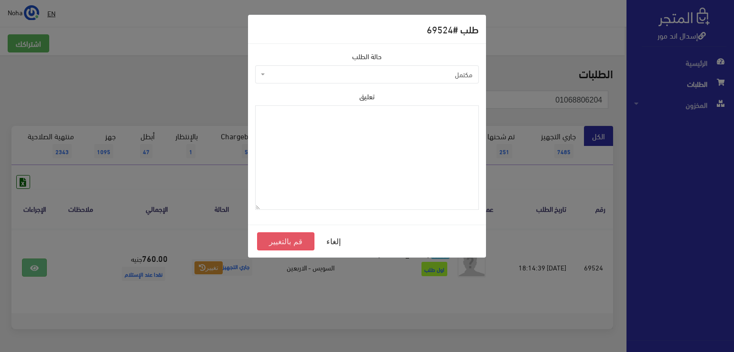
click at [285, 243] on button "قم بالتغيير" at bounding box center [285, 242] width 57 height 18
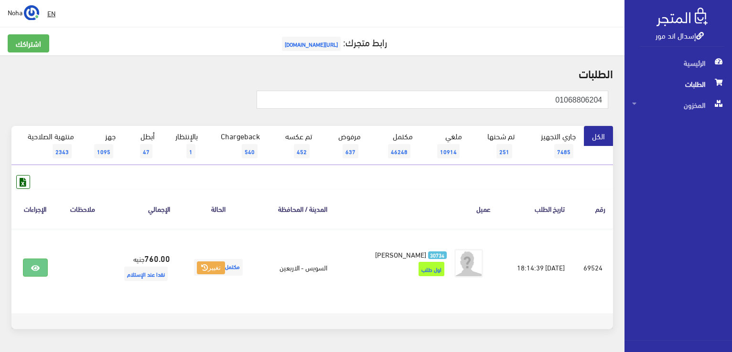
click at [419, 87] on div "01068806204" at bounding box center [312, 105] width 613 height 43
drag, startPoint x: 547, startPoint y: 99, endPoint x: 700, endPoint y: 104, distance: 153.4
click at [700, 104] on div "إسدال اند مور الرئيسية الطلبات المخزون" at bounding box center [366, 191] width 732 height 383
paste input "02521039"
type input "01002521039"
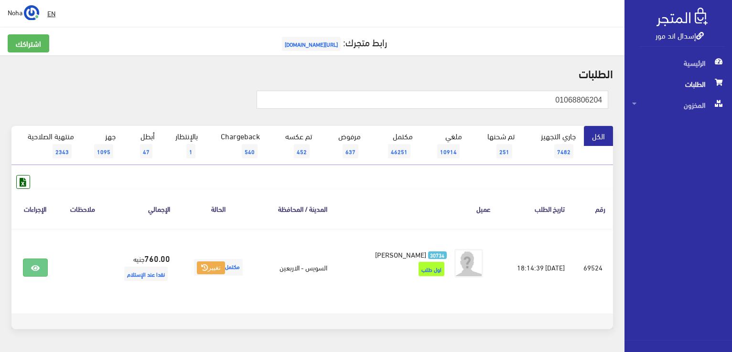
click at [415, 25] on div " EN Noha اشتراكي" at bounding box center [312, 13] width 624 height 27
click at [465, 195] on th "عميل" at bounding box center [416, 209] width 163 height 40
drag, startPoint x: 554, startPoint y: 97, endPoint x: 602, endPoint y: 94, distance: 47.8
click at [672, 86] on div "إسدال اند مور الرئيسية الطلبات المخزون" at bounding box center [366, 191] width 732 height 383
paste input "02521039"
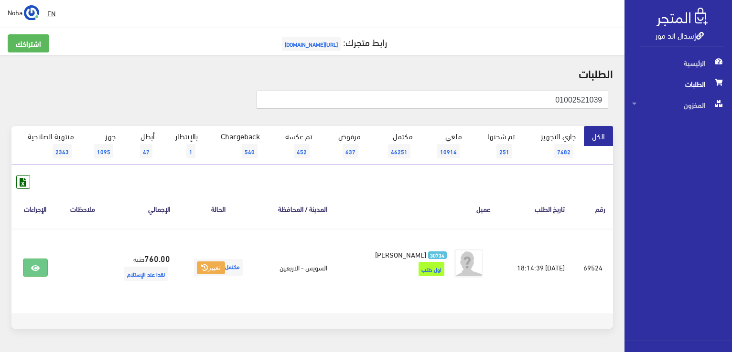
type input "01002521039"
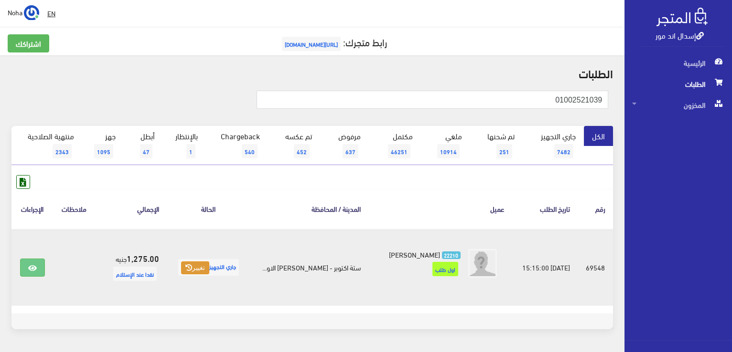
click at [195, 264] on button "تغيير" at bounding box center [195, 268] width 28 height 13
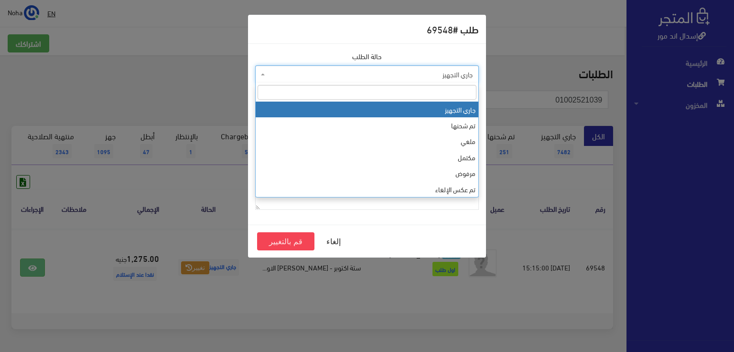
click at [288, 83] on body "إسدال اند مور الرئيسية الطلبات EN" at bounding box center [367, 191] width 734 height 383
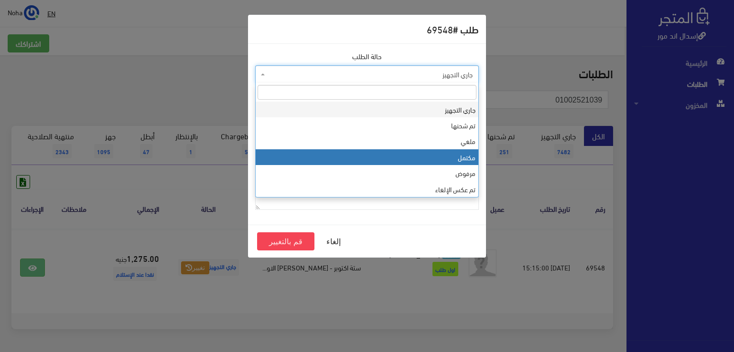
select select "4"
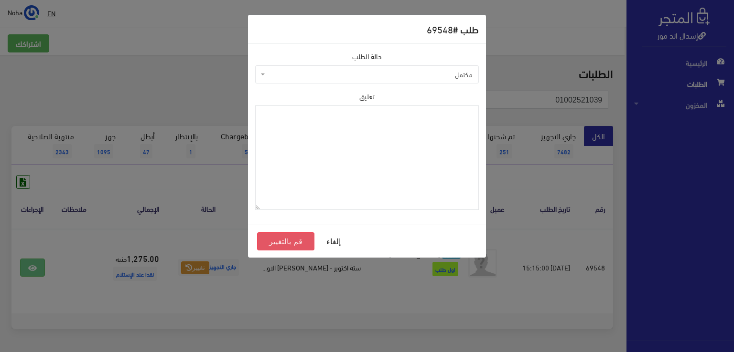
click at [277, 243] on button "قم بالتغيير" at bounding box center [285, 242] width 57 height 18
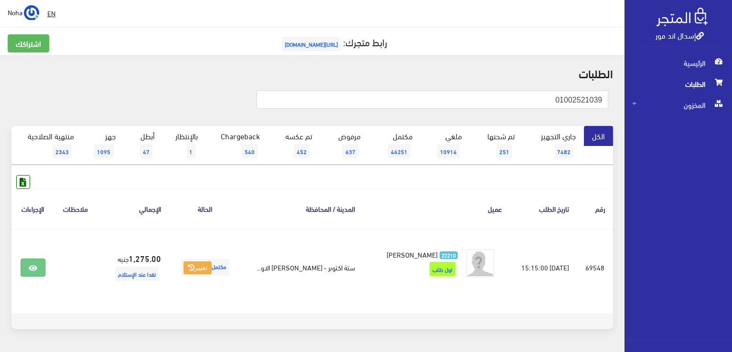
click at [450, 209] on th "عميل" at bounding box center [435, 209] width 147 height 40
drag, startPoint x: 548, startPoint y: 100, endPoint x: 712, endPoint y: 106, distance: 164.4
click at [712, 106] on div "إسدال اند مور الرئيسية الطلبات المخزون" at bounding box center [366, 191] width 732 height 383
paste input "153264393"
type input "01153264393"
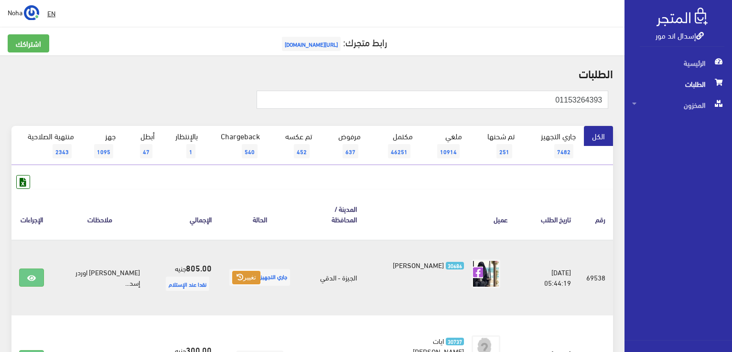
click at [234, 271] on button "تغيير" at bounding box center [246, 277] width 28 height 13
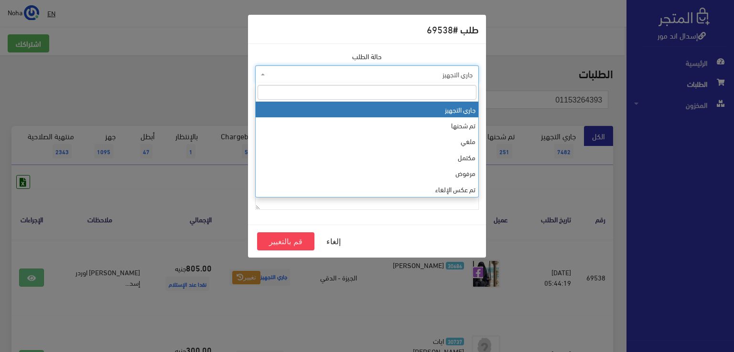
click at [438, 74] on span "جاري التجهيز" at bounding box center [369, 75] width 205 height 10
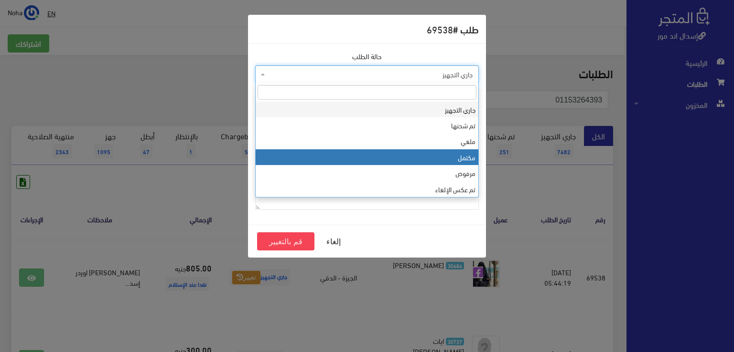
select select "4"
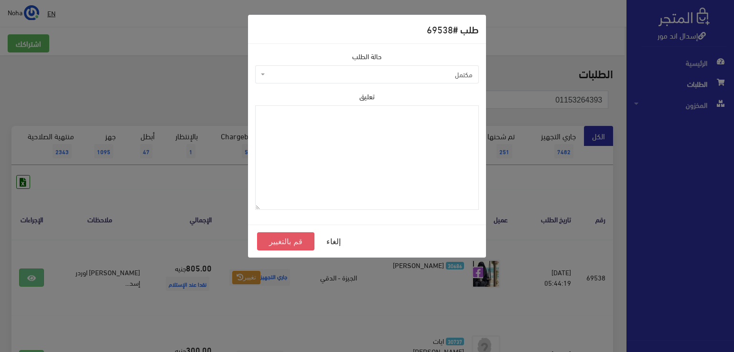
click at [292, 240] on button "قم بالتغيير" at bounding box center [285, 242] width 57 height 18
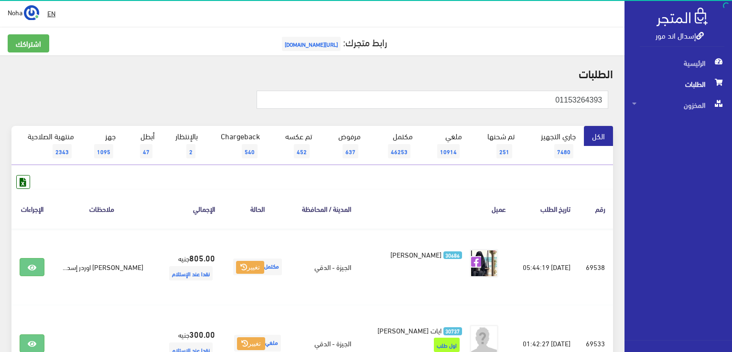
click at [162, 90] on div "01153264393" at bounding box center [312, 105] width 613 height 43
drag, startPoint x: 518, startPoint y: 97, endPoint x: 726, endPoint y: 85, distance: 208.6
click at [731, 85] on html "إسدال اند مور الرئيسية الطلبات" at bounding box center [366, 176] width 732 height 352
paste input "01224123449"
type input "01224123449"
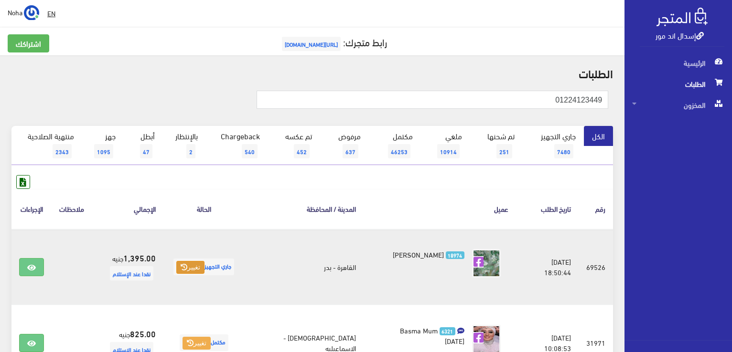
click at [186, 266] on icon at bounding box center [184, 267] width 7 height 7
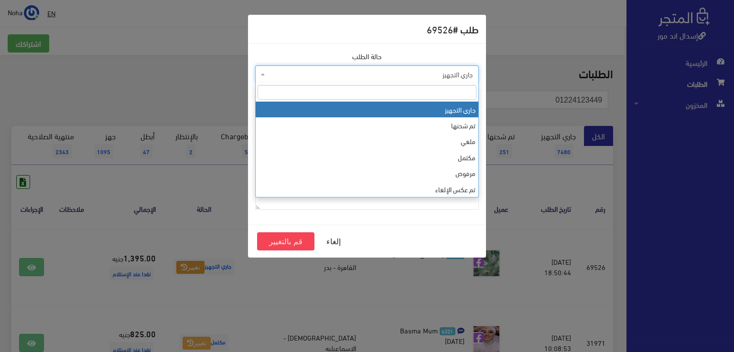
click at [336, 77] on span "جاري التجهيز" at bounding box center [369, 75] width 205 height 10
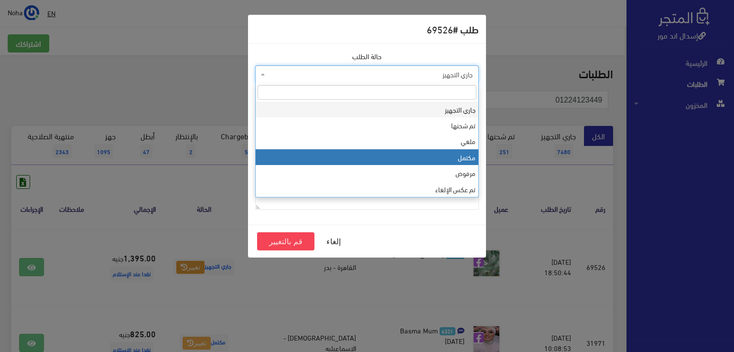
drag, startPoint x: 340, startPoint y: 150, endPoint x: 330, endPoint y: 210, distance: 60.5
select select "4"
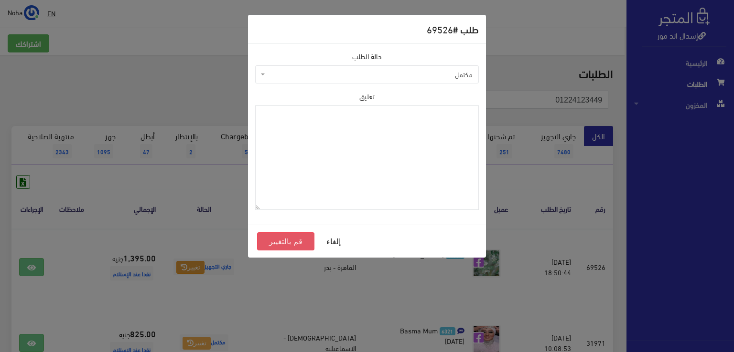
click at [287, 235] on button "قم بالتغيير" at bounding box center [285, 242] width 57 height 18
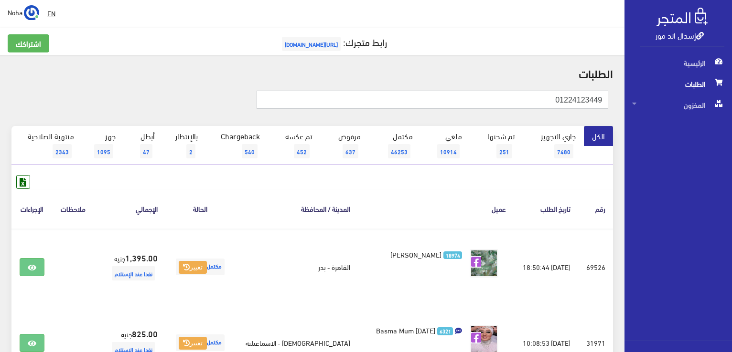
drag, startPoint x: 551, startPoint y: 101, endPoint x: 733, endPoint y: 107, distance: 182.1
click at [731, 107] on html "إسدال اند مور الرئيسية الطلبات" at bounding box center [366, 176] width 732 height 352
type input "01006839189"
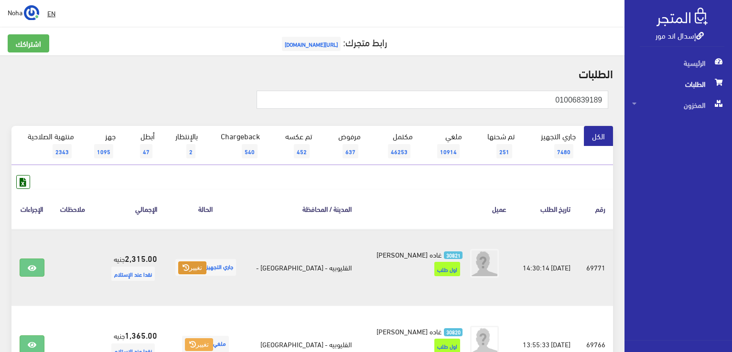
click at [185, 266] on button "تغيير" at bounding box center [192, 268] width 28 height 13
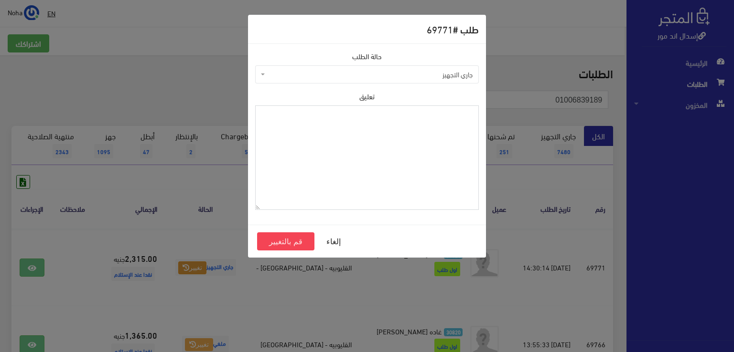
click at [441, 129] on textarea "تعليق" at bounding box center [366, 158] width 223 height 105
type textarea "v[u hgsn ,hn"
click at [292, 241] on button "قم بالتغيير" at bounding box center [285, 242] width 57 height 18
click at [361, 145] on textarea "تعليق" at bounding box center [366, 158] width 223 height 105
type textarea "رجع السى واى"
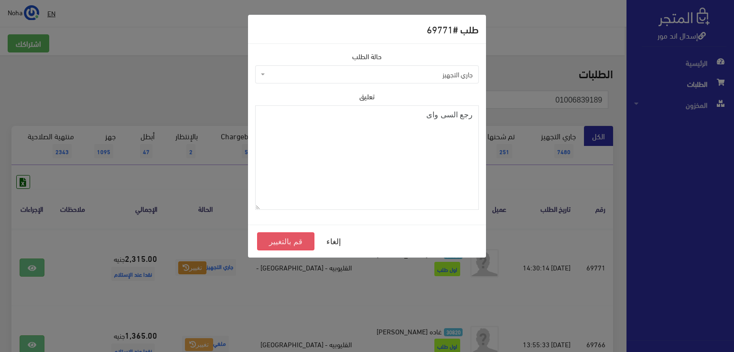
click at [298, 240] on button "قم بالتغيير" at bounding box center [285, 242] width 57 height 18
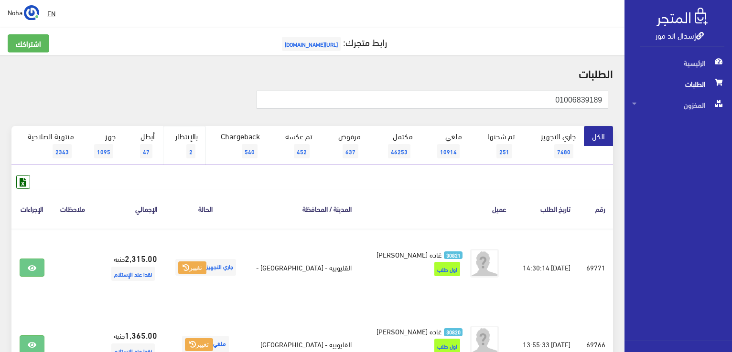
click at [182, 134] on link "بالإنتظار 2" at bounding box center [184, 145] width 43 height 39
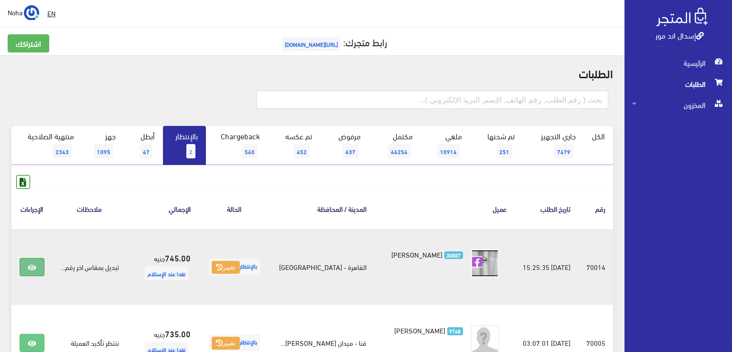
click at [32, 264] on icon at bounding box center [32, 268] width 9 height 8
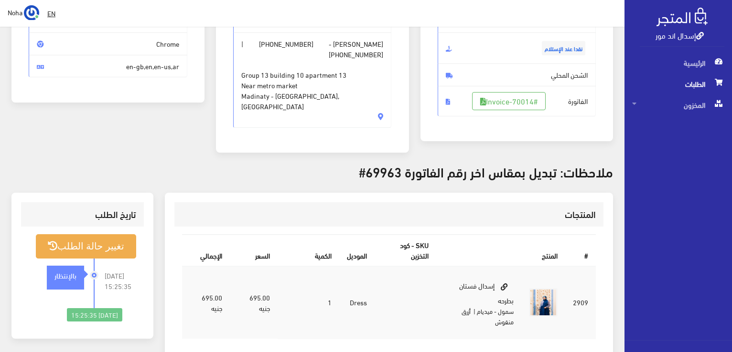
scroll to position [48, 0]
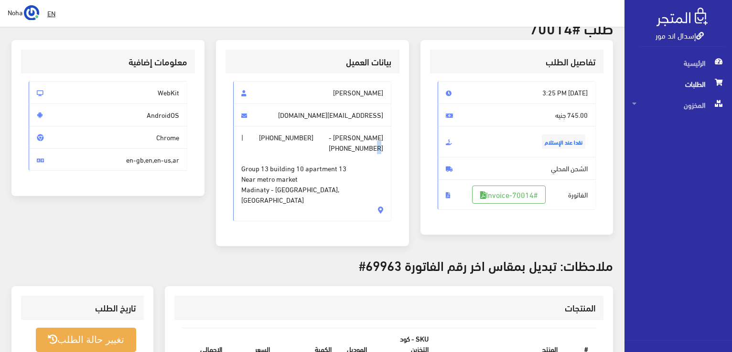
click at [285, 136] on span "[PERSON_NAME] - [PHONE_NUMBER] | [PHONE_NUMBER] Group 13 building 10 apartment …" at bounding box center [312, 174] width 159 height 96
click at [282, 120] on span "[EMAIL_ADDRESS][DOMAIN_NAME]" at bounding box center [312, 115] width 159 height 23
drag, startPoint x: 290, startPoint y: 136, endPoint x: 248, endPoint y: 141, distance: 41.9
click at [248, 141] on span "[PERSON_NAME] - [PHONE_NUMBER] | [PHONE_NUMBER] Group 13 building 10 apartment …" at bounding box center [312, 174] width 159 height 96
copy span "01008183210"
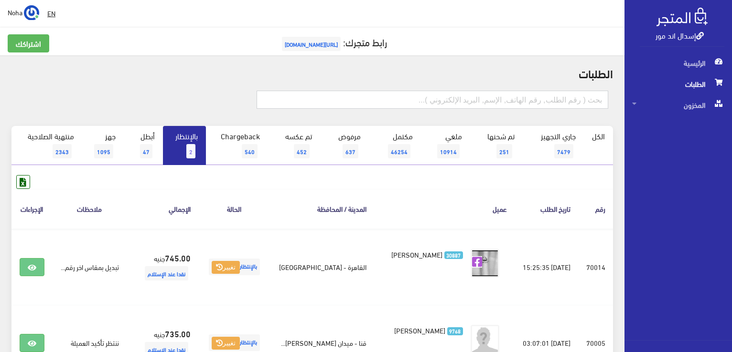
paste input "01008183210"
type input "01008183210"
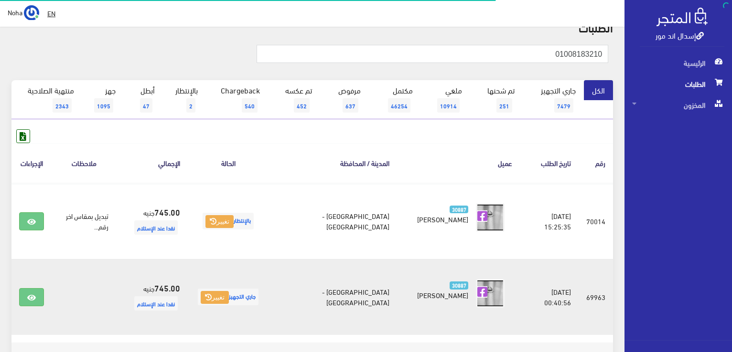
scroll to position [96, 0]
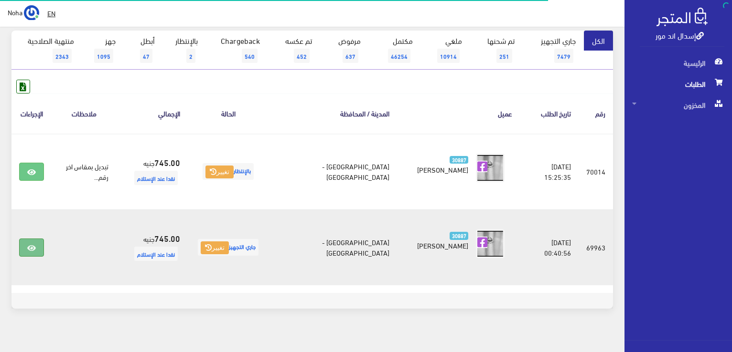
click at [36, 245] on icon at bounding box center [31, 249] width 9 height 8
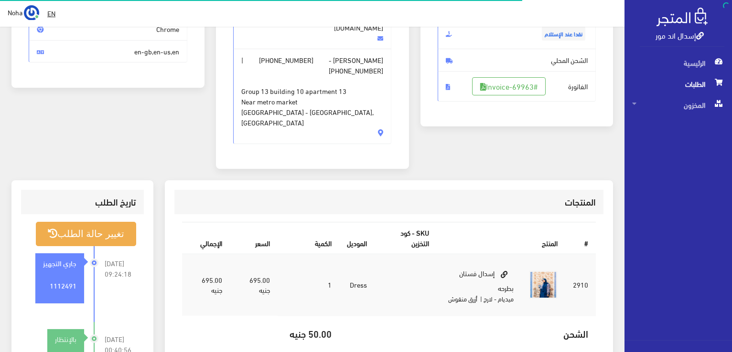
scroll to position [239, 0]
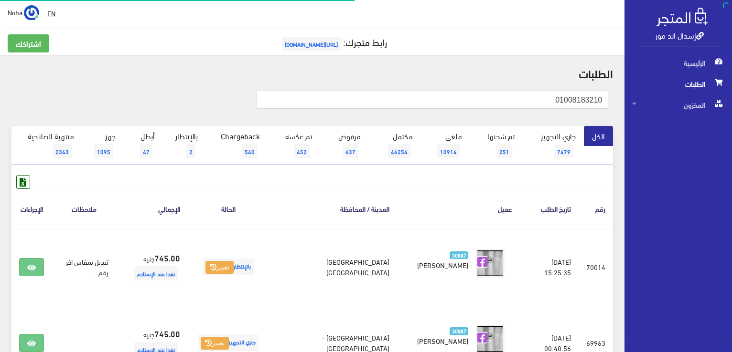
scroll to position [96, 0]
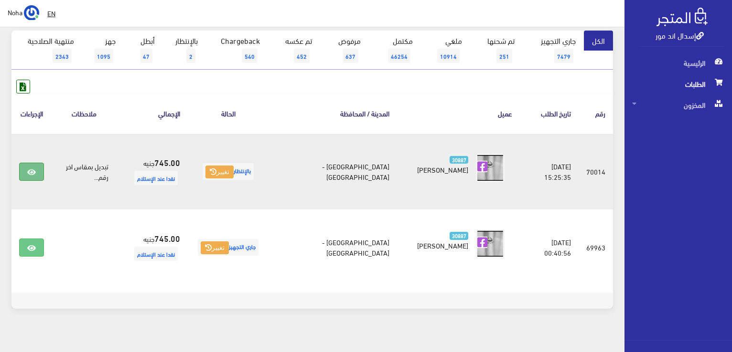
click at [31, 170] on icon at bounding box center [31, 173] width 9 height 8
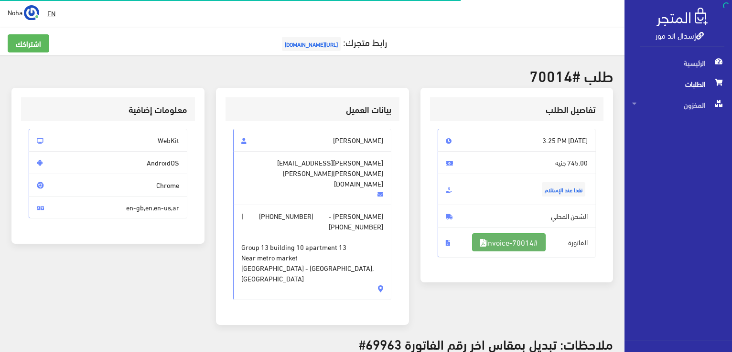
click at [508, 245] on link "#Invoice-70014" at bounding box center [509, 243] width 74 height 18
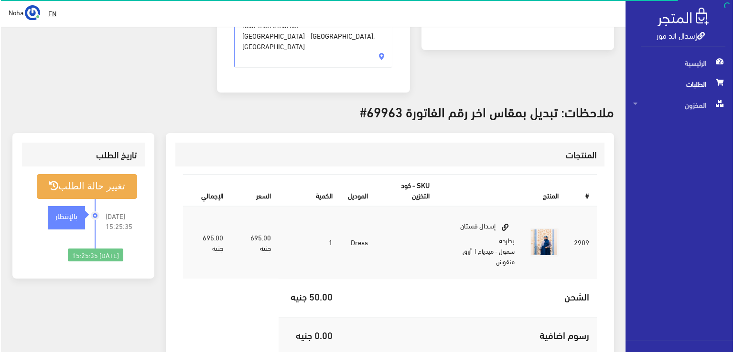
scroll to position [239, 0]
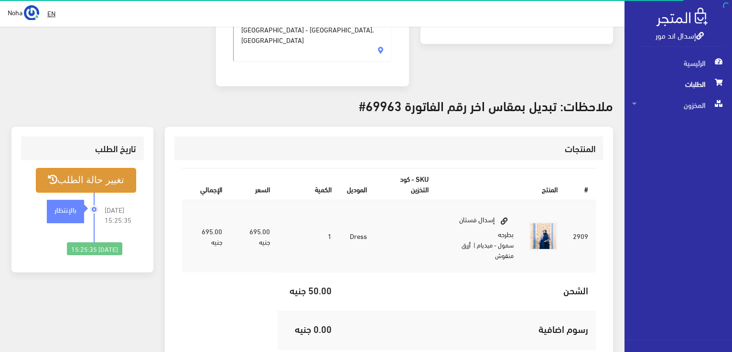
click at [80, 168] on button "تغيير حالة الطلب" at bounding box center [86, 180] width 100 height 24
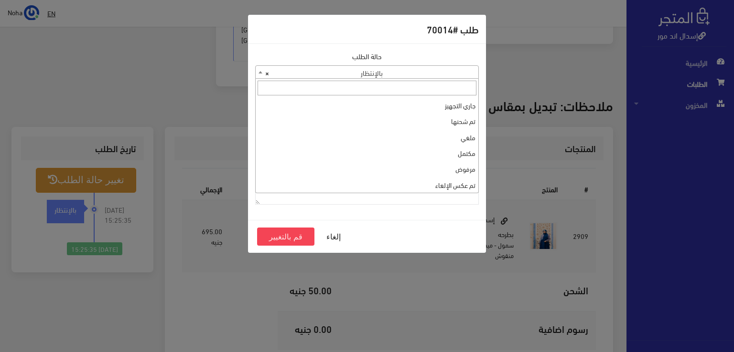
click at [298, 70] on span "× بالإنتظار" at bounding box center [366, 72] width 223 height 13
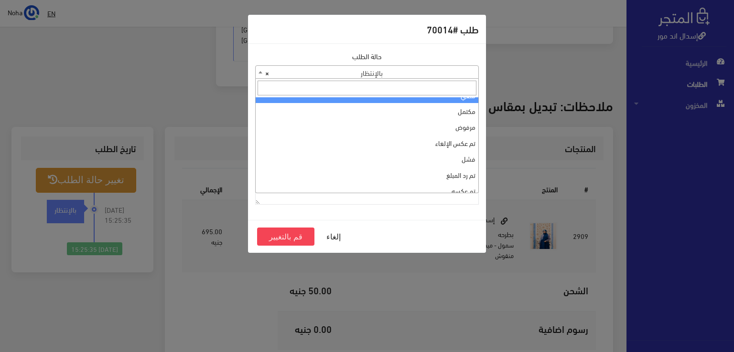
scroll to position [0, 0]
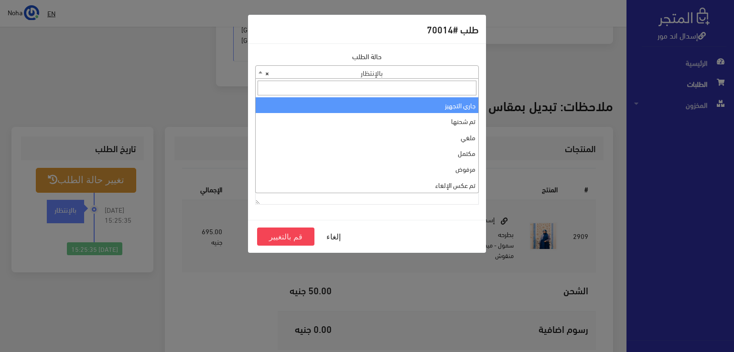
select select "1"
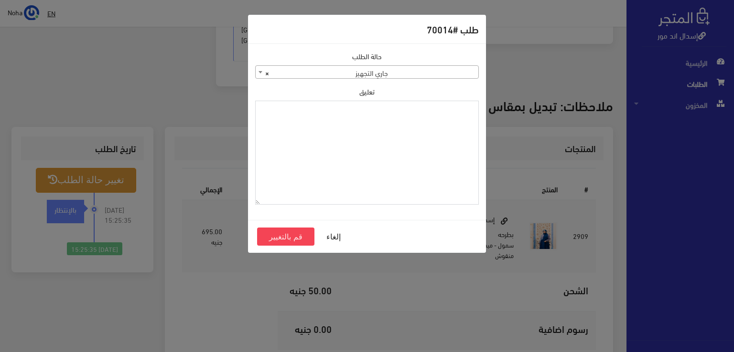
click at [334, 127] on textarea "تعليق" at bounding box center [366, 153] width 223 height 105
type textarea "1112492"
click at [289, 236] on button "قم بالتغيير" at bounding box center [285, 237] width 57 height 18
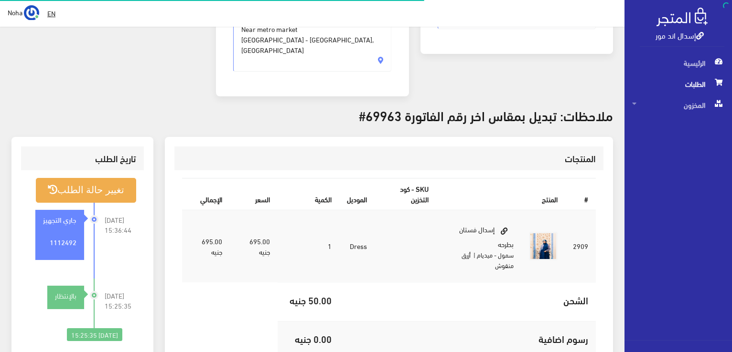
scroll to position [229, 0]
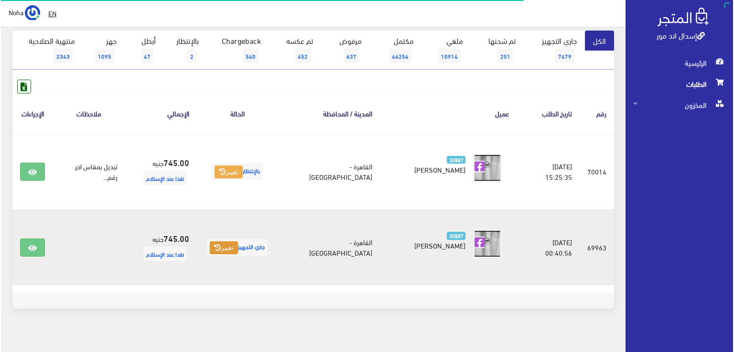
scroll to position [96, 0]
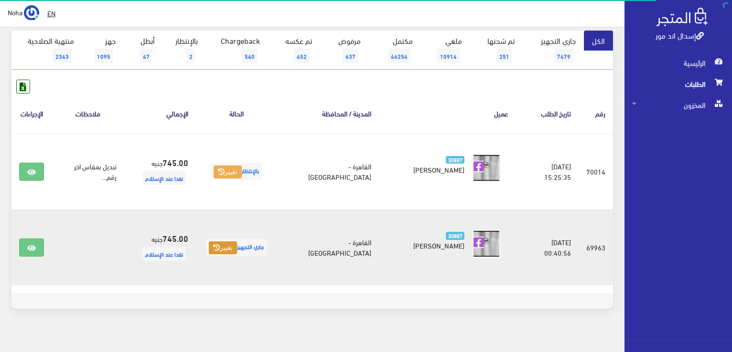
click at [231, 245] on button "تغيير" at bounding box center [223, 248] width 28 height 13
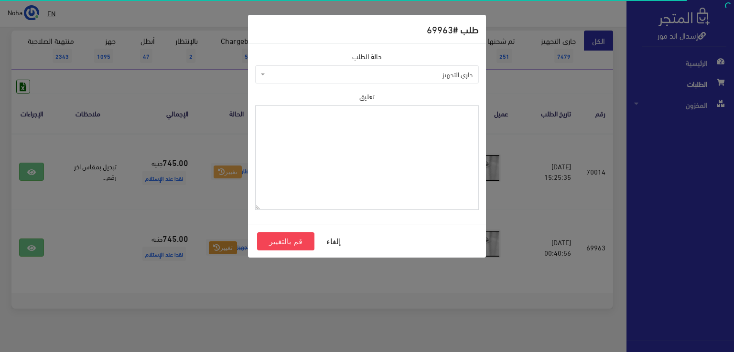
click at [319, 166] on textarea "تعليق" at bounding box center [366, 158] width 223 height 105
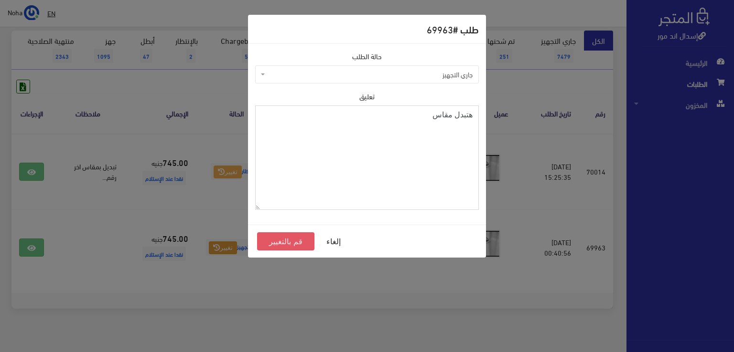
type textarea "هتبدل مقاس"
click at [278, 240] on button "قم بالتغيير" at bounding box center [285, 242] width 57 height 18
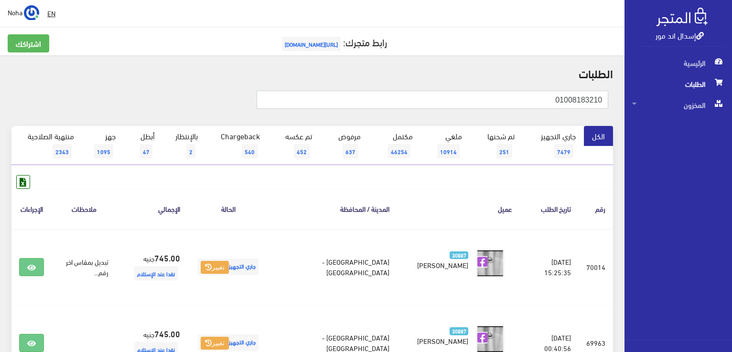
drag, startPoint x: 499, startPoint y: 101, endPoint x: 733, endPoint y: 104, distance: 234.5
click at [731, 104] on html "إسدال اند مور الرئيسية الطلبات" at bounding box center [366, 176] width 732 height 352
paste input "01224123449"
type input "01224123449"
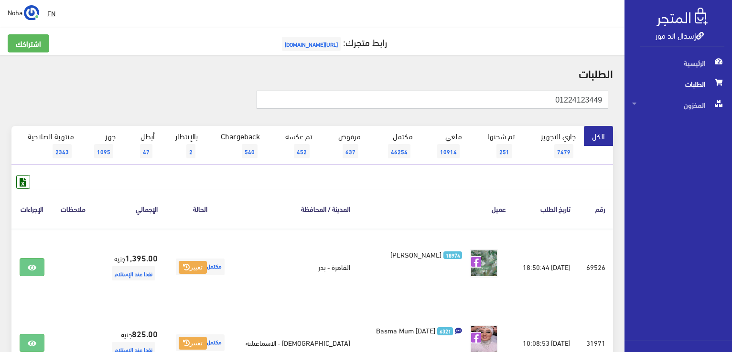
drag, startPoint x: 540, startPoint y: 103, endPoint x: 733, endPoint y: 86, distance: 194.1
click at [731, 88] on html "إسدال اند مور الرئيسية الطلبات" at bounding box center [366, 176] width 732 height 352
paste input "0114424491"
type input "01144244919"
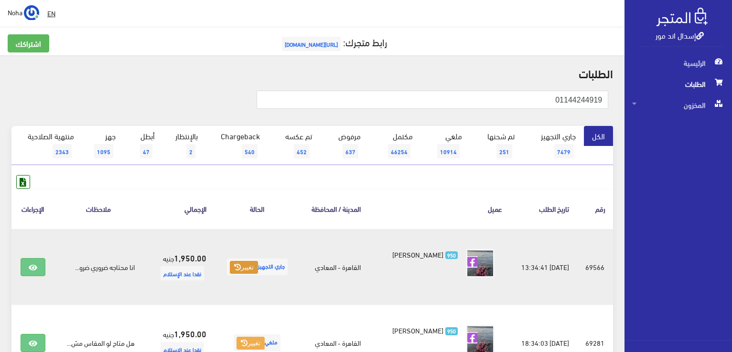
click at [245, 270] on button "تغيير" at bounding box center [244, 267] width 28 height 13
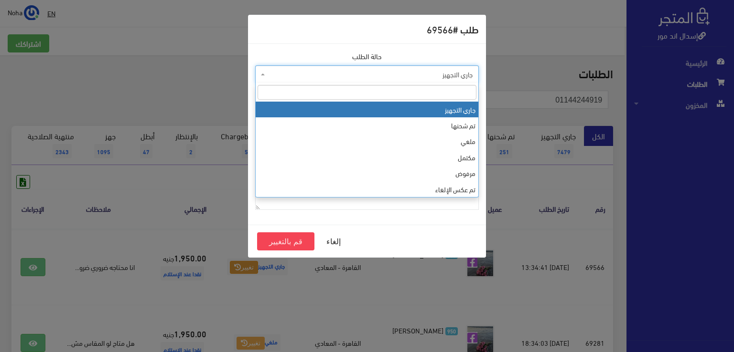
click at [343, 70] on span "جاري التجهيز" at bounding box center [369, 75] width 205 height 10
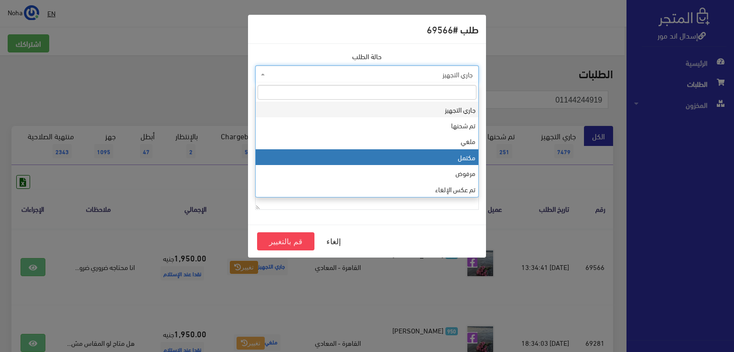
select select "4"
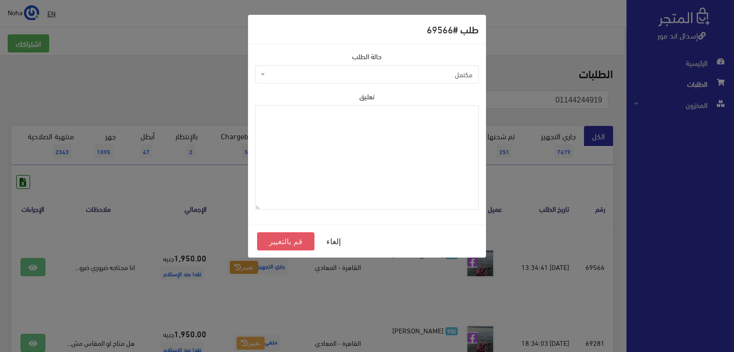
click at [290, 239] on button "قم بالتغيير" at bounding box center [285, 242] width 57 height 18
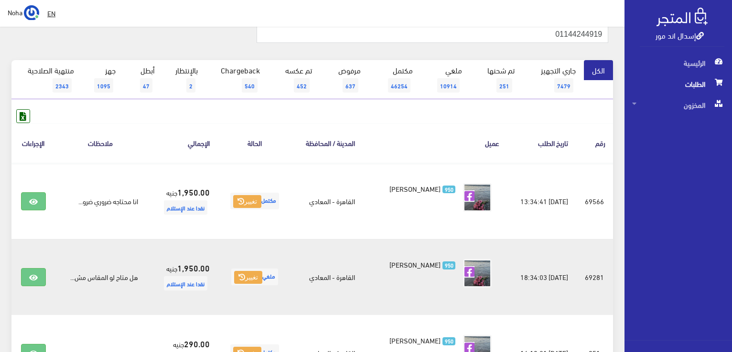
scroll to position [143, 0]
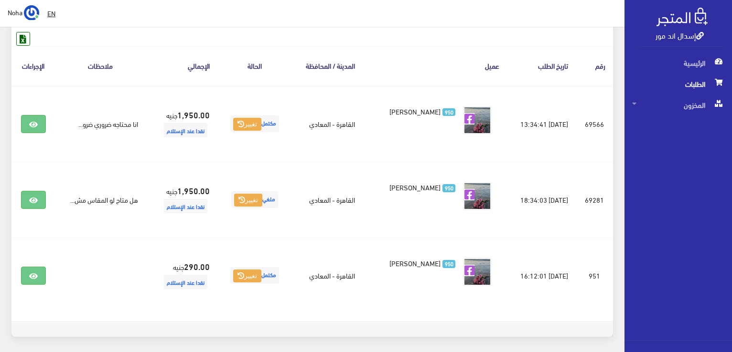
click at [437, 322] on footer at bounding box center [311, 329] width 601 height 16
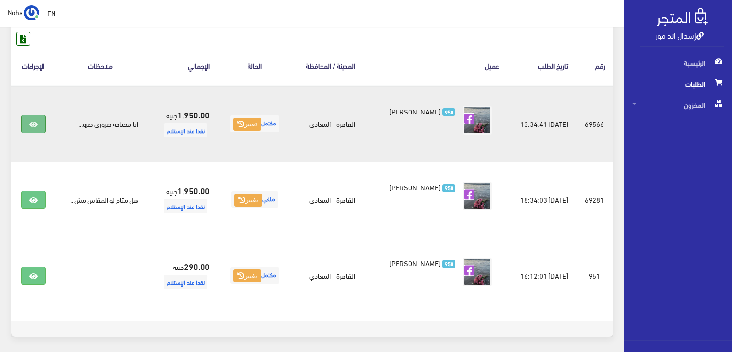
click at [35, 121] on icon at bounding box center [33, 125] width 9 height 8
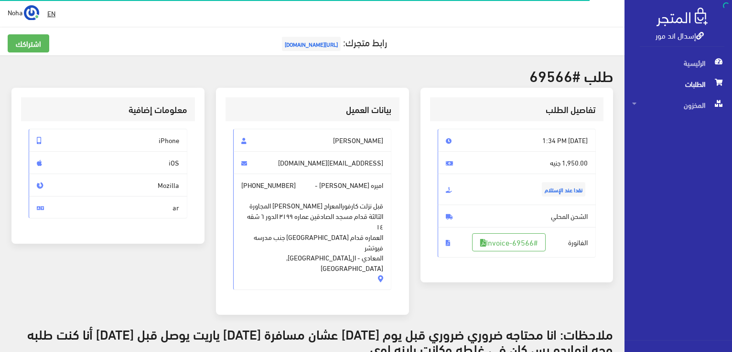
scroll to position [239, 0]
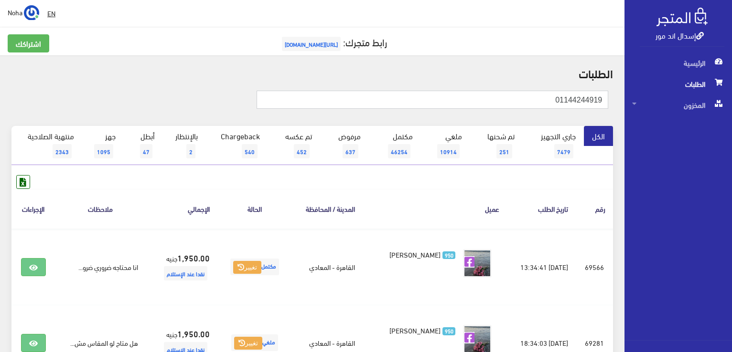
drag, startPoint x: 583, startPoint y: 101, endPoint x: 733, endPoint y: 113, distance: 150.4
click at [731, 113] on html "إسدال اند مور الرئيسية الطلبات" at bounding box center [366, 176] width 732 height 352
paste input "090933928"
type input "01090933928"
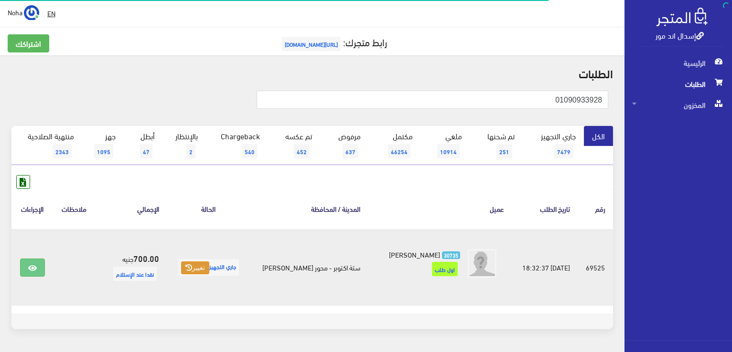
click at [195, 262] on button "تغيير" at bounding box center [195, 268] width 28 height 13
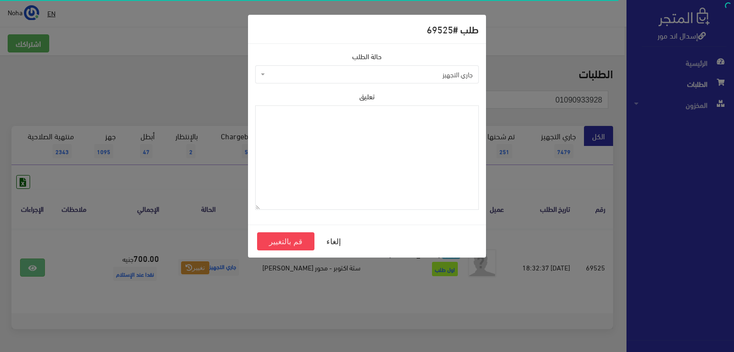
click at [313, 73] on span "جاري التجهيز" at bounding box center [369, 75] width 205 height 10
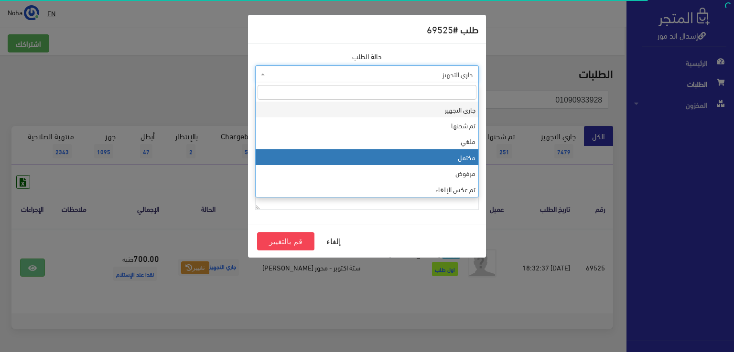
select select "4"
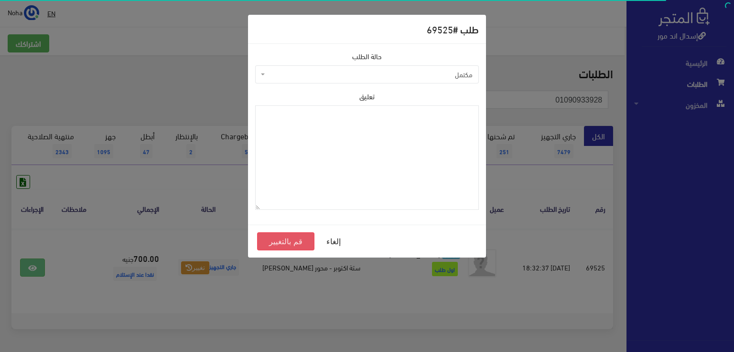
click at [291, 242] on button "قم بالتغيير" at bounding box center [285, 242] width 57 height 18
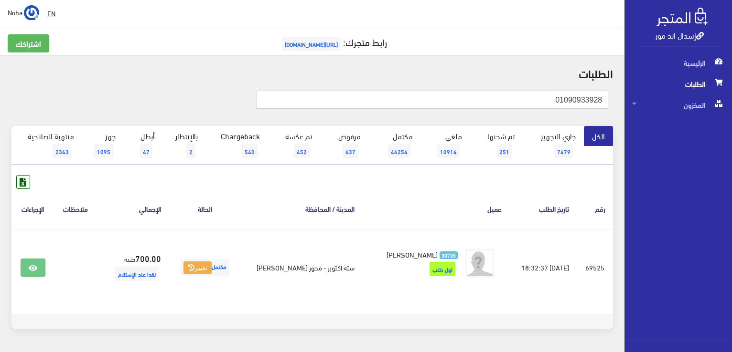
drag, startPoint x: 548, startPoint y: 101, endPoint x: 733, endPoint y: 110, distance: 185.5
click at [731, 110] on html "إسدال اند مور الرئيسية الطلبات" at bounding box center [366, 176] width 732 height 352
paste input "06272627"
type input "01006272627"
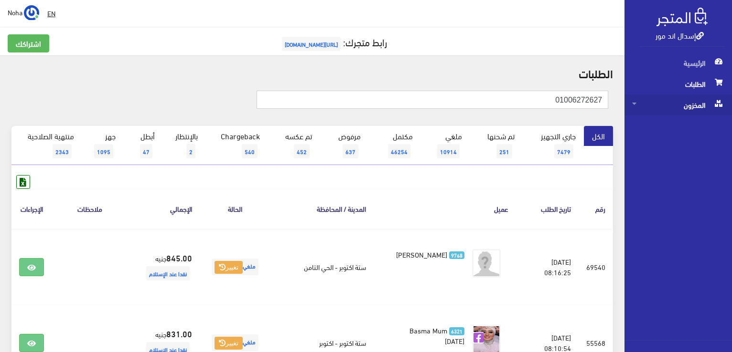
drag, startPoint x: 533, startPoint y: 103, endPoint x: 708, endPoint y: 95, distance: 175.0
paste input "1561261"
type input "01001561261"
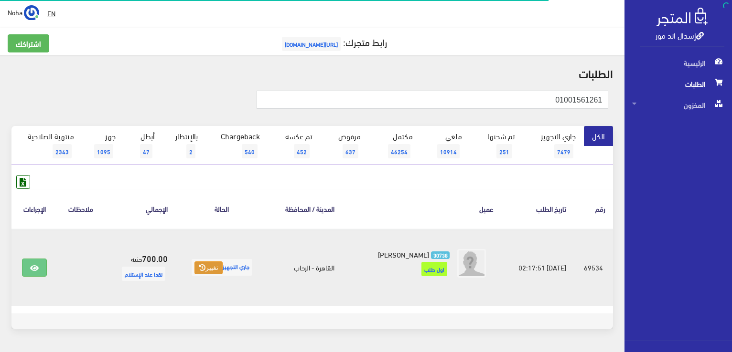
click at [212, 268] on button "تغيير" at bounding box center [208, 268] width 28 height 13
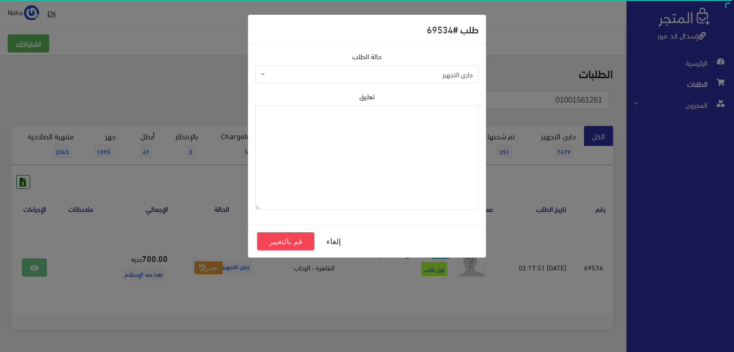
click at [331, 71] on span "جاري التجهيز" at bounding box center [369, 75] width 205 height 10
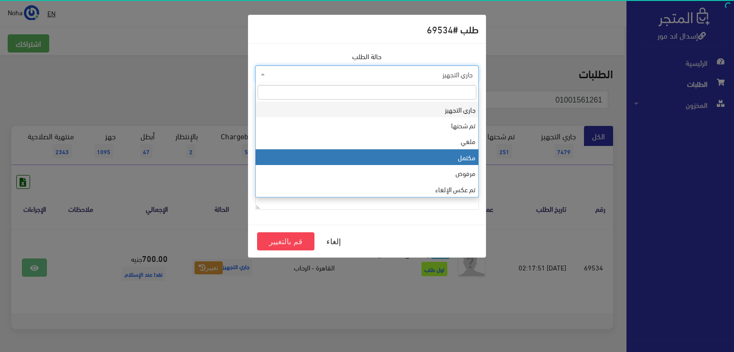
drag, startPoint x: 340, startPoint y: 157, endPoint x: 330, endPoint y: 182, distance: 27.5
select select "4"
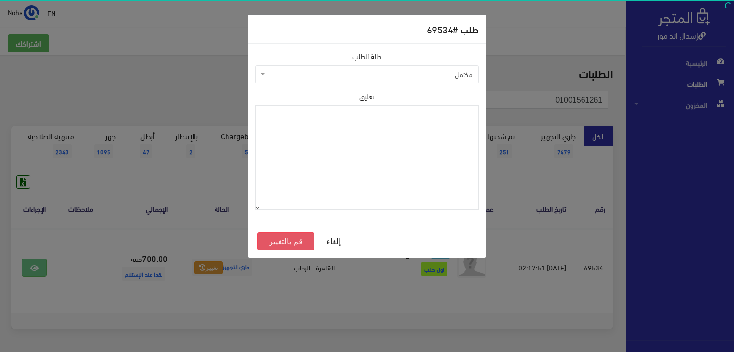
click at [290, 239] on button "قم بالتغيير" at bounding box center [285, 242] width 57 height 18
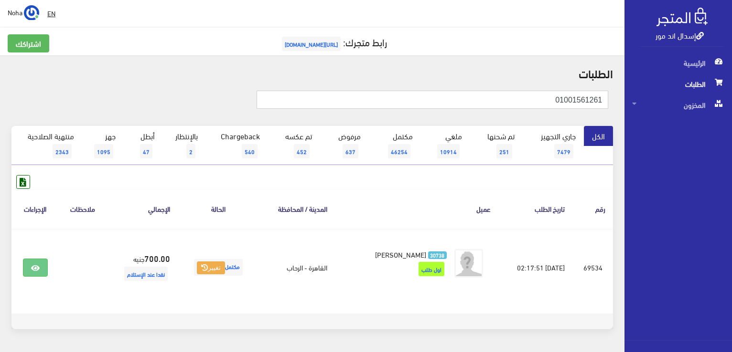
drag, startPoint x: 521, startPoint y: 102, endPoint x: 726, endPoint y: 116, distance: 205.4
click at [731, 117] on html "إسدال اند مور الرئيسية الطلبات" at bounding box center [366, 176] width 732 height 352
paste input "01004791234"
type input "01004791234"
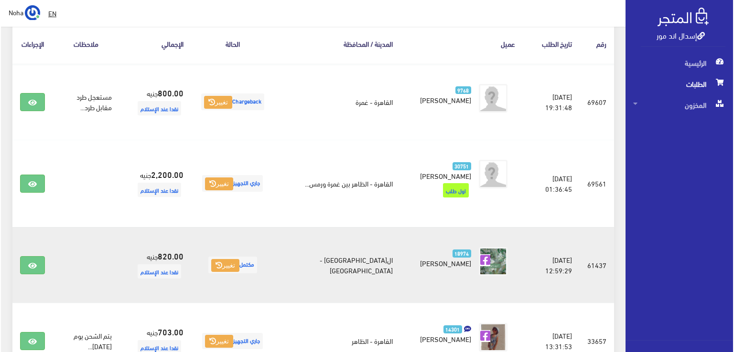
scroll to position [191, 0]
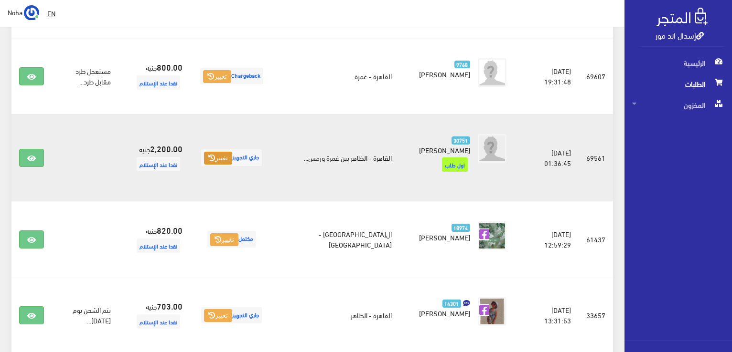
click at [232, 162] on button "تغيير" at bounding box center [218, 158] width 28 height 13
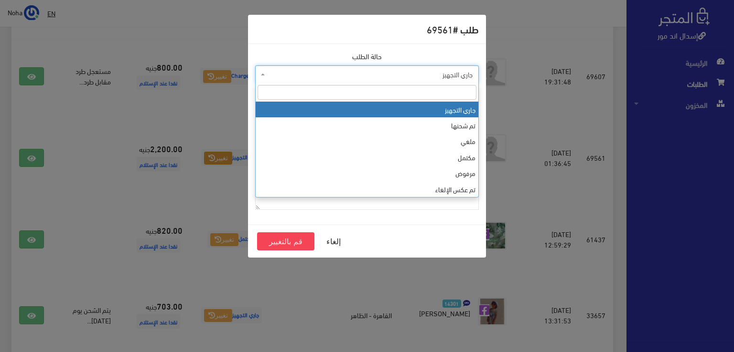
click at [309, 81] on span "جاري التجهيز" at bounding box center [366, 74] width 223 height 18
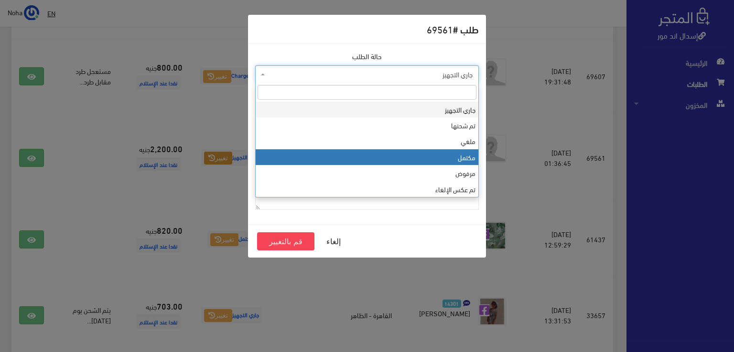
select select "4"
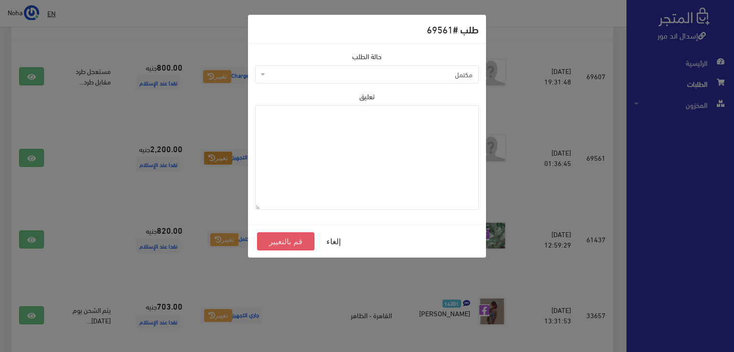
click at [289, 242] on button "قم بالتغيير" at bounding box center [285, 242] width 57 height 18
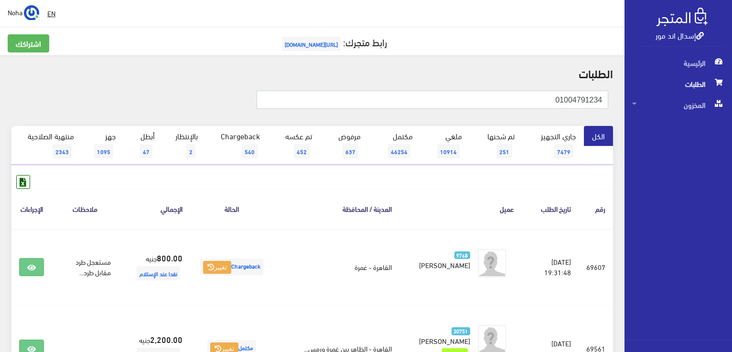
drag, startPoint x: 552, startPoint y: 99, endPoint x: 733, endPoint y: 127, distance: 183.0
click at [731, 127] on html "إسدال اند مور الرئيسية الطلبات" at bounding box center [366, 176] width 732 height 352
paste input "3121365"
type input "01031213654"
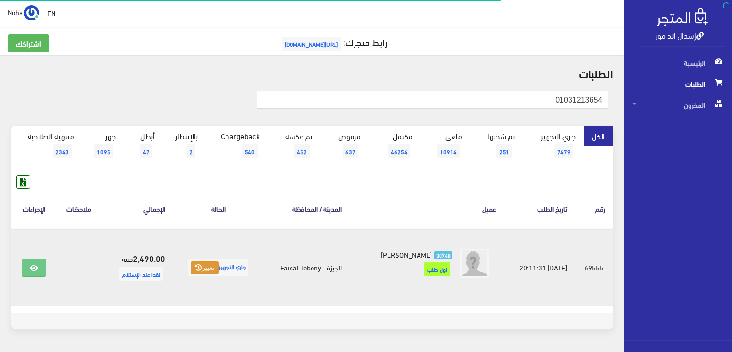
click at [200, 270] on button "تغيير" at bounding box center [205, 268] width 28 height 13
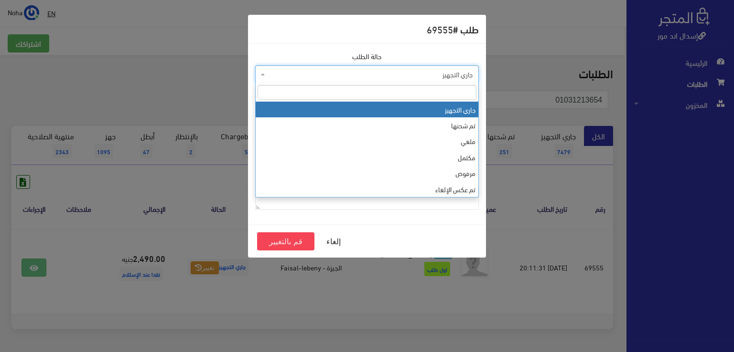
click at [351, 73] on span "جاري التجهيز" at bounding box center [369, 75] width 205 height 10
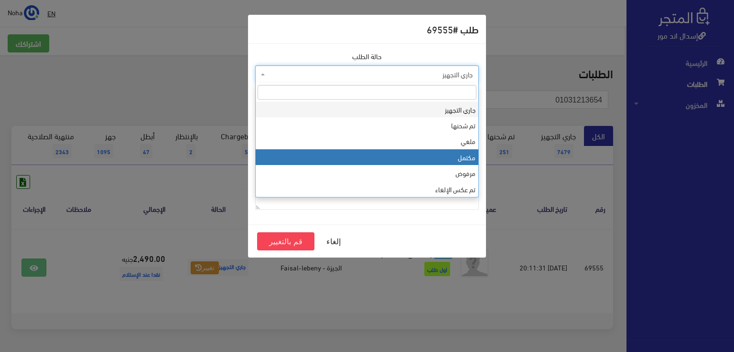
select select "4"
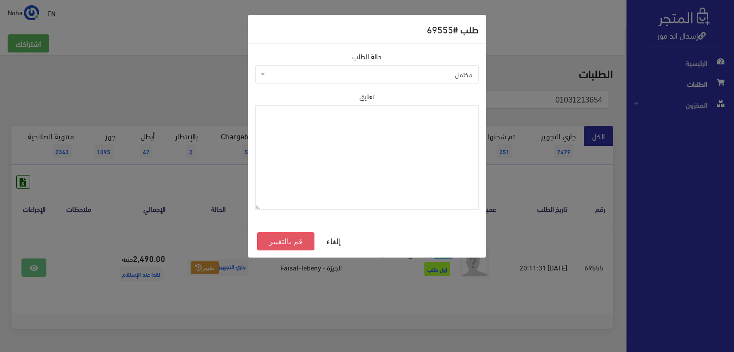
click at [296, 242] on button "قم بالتغيير" at bounding box center [285, 242] width 57 height 18
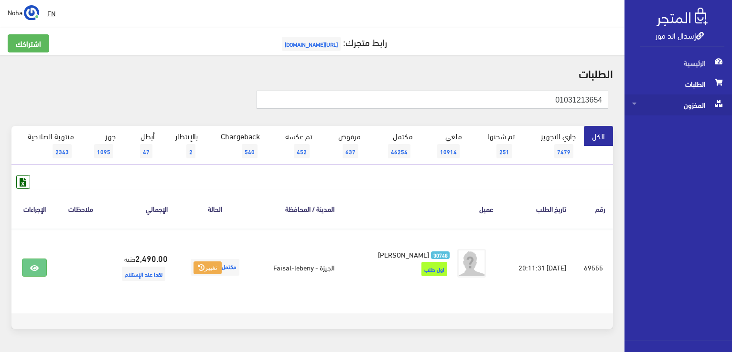
drag, startPoint x: 549, startPoint y: 102, endPoint x: 706, endPoint y: 103, distance: 157.1
click at [706, 103] on div "إسدال اند مور الرئيسية الطلبات المخزون" at bounding box center [366, 191] width 732 height 383
paste input "61265052"
type input "01061265052"
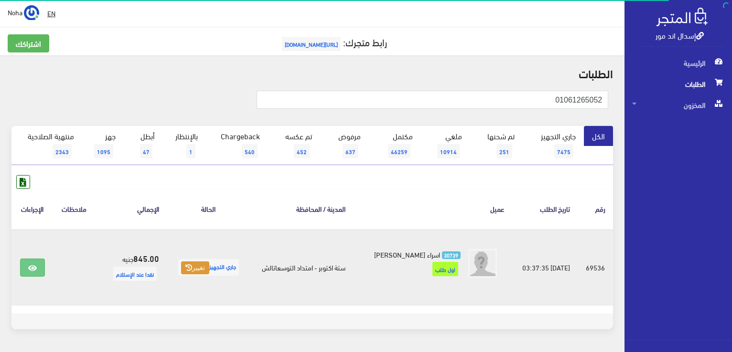
click at [190, 274] on button "تغيير" at bounding box center [195, 268] width 28 height 13
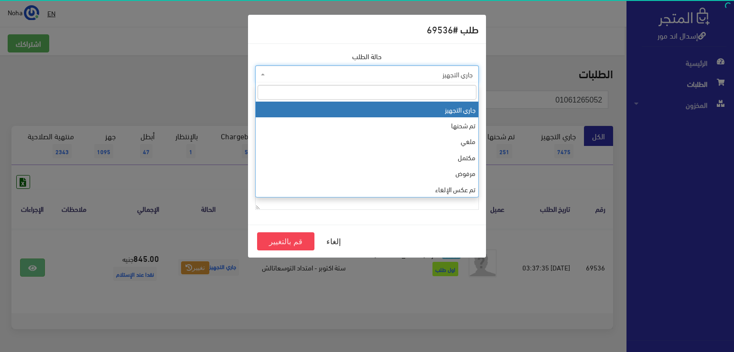
click at [302, 70] on span "جاري التجهيز" at bounding box center [369, 75] width 205 height 10
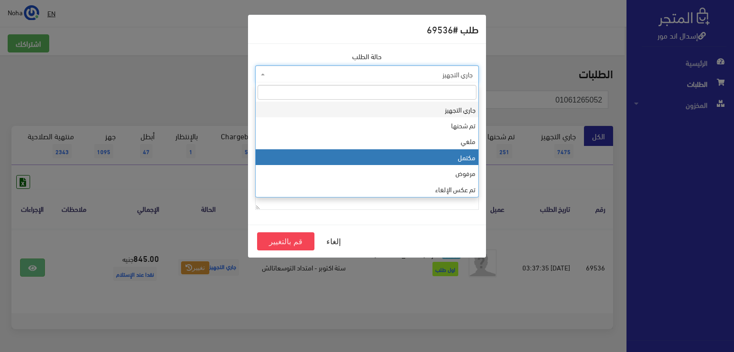
select select "4"
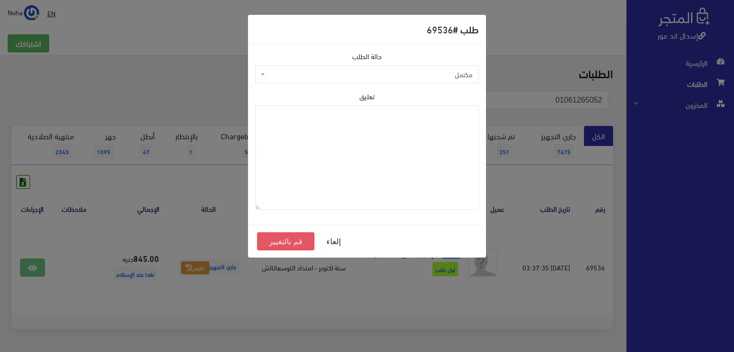
click at [275, 241] on button "قم بالتغيير" at bounding box center [285, 242] width 57 height 18
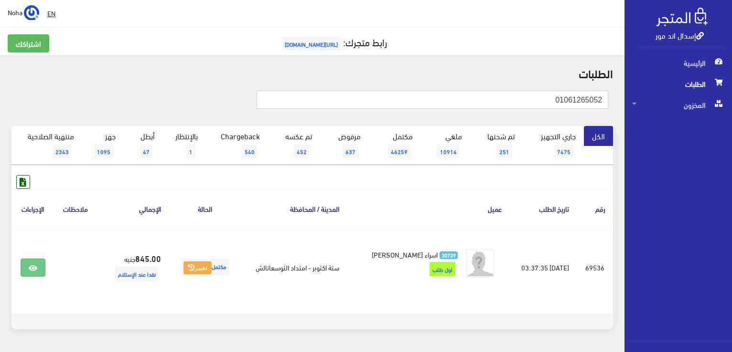
drag, startPoint x: 724, startPoint y: 96, endPoint x: 733, endPoint y: 94, distance: 9.3
click at [731, 94] on html "إسدال اند مور الرئيسية الطلبات" at bounding box center [366, 176] width 732 height 352
paste input "146349964"
type input "01146349964"
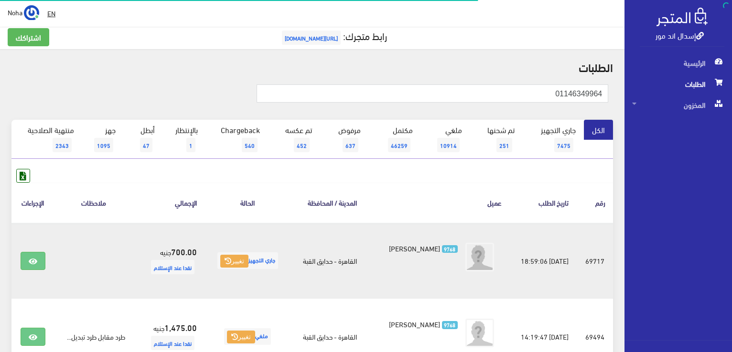
scroll to position [96, 0]
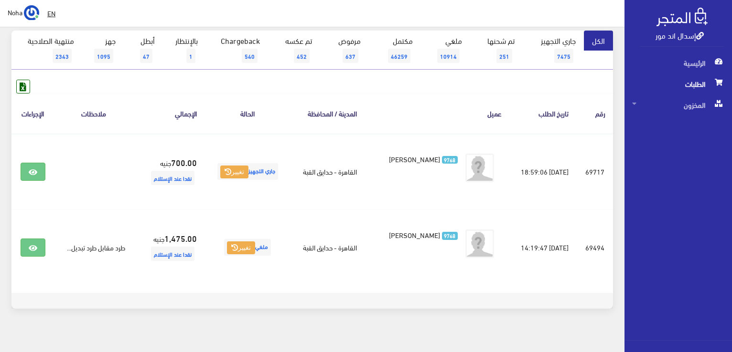
click at [417, 319] on div "الكل جاري التجهيز 7475 تم شحنها 251 ملغي 10914 مكتمل 46259 637 452 540 1 47 1095" at bounding box center [312, 176] width 613 height 290
click at [435, 301] on footer at bounding box center [311, 301] width 601 height 16
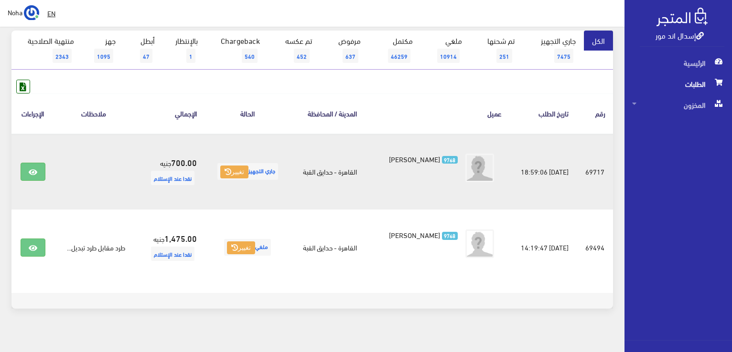
scroll to position [0, 0]
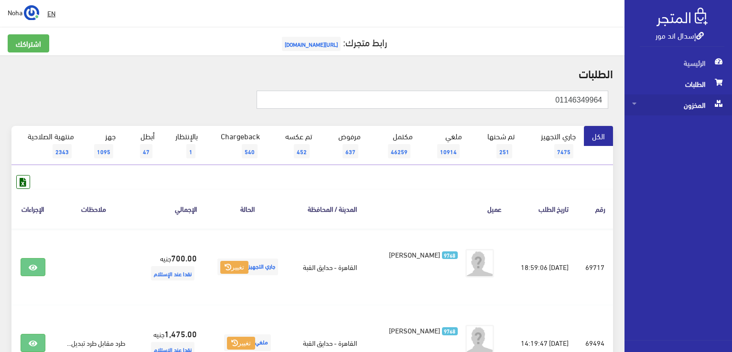
drag, startPoint x: 502, startPoint y: 103, endPoint x: 713, endPoint y: 101, distance: 211.1
click at [713, 101] on div "إسدال اند مور الرئيسية الطلبات المخزون" at bounding box center [366, 229] width 732 height 458
paste input "01120491657"
type input "01120491657"
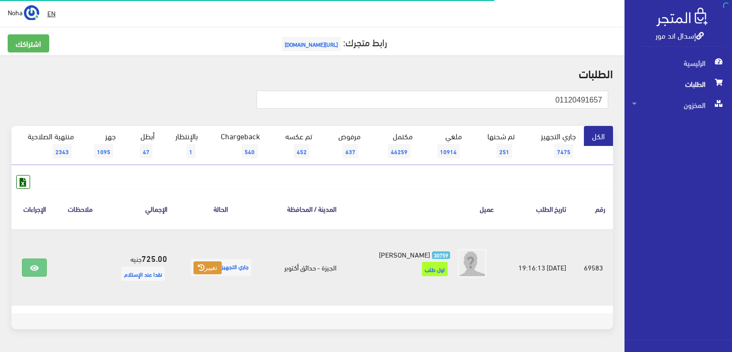
click at [212, 263] on button "تغيير" at bounding box center [207, 268] width 28 height 13
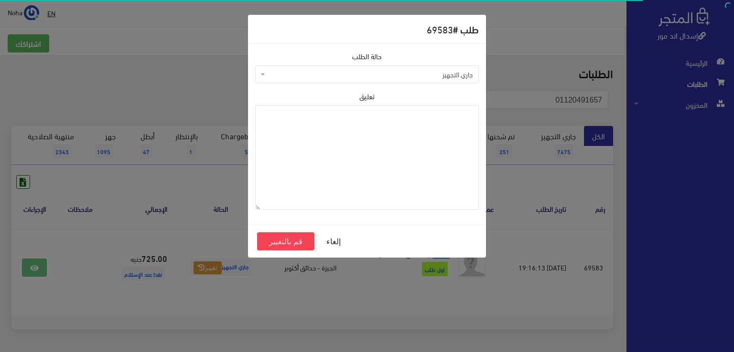
click at [356, 82] on span "جاري التجهيز" at bounding box center [366, 74] width 223 height 18
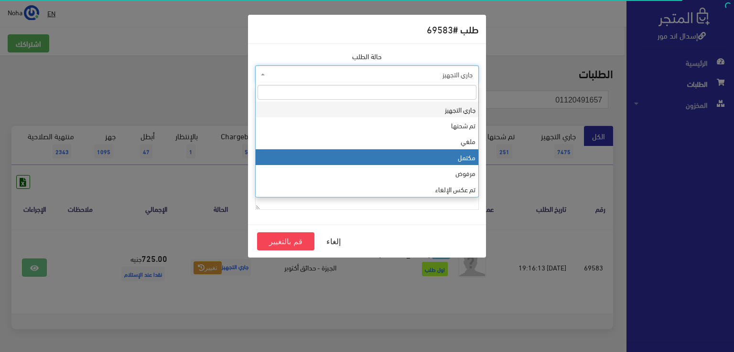
select select "4"
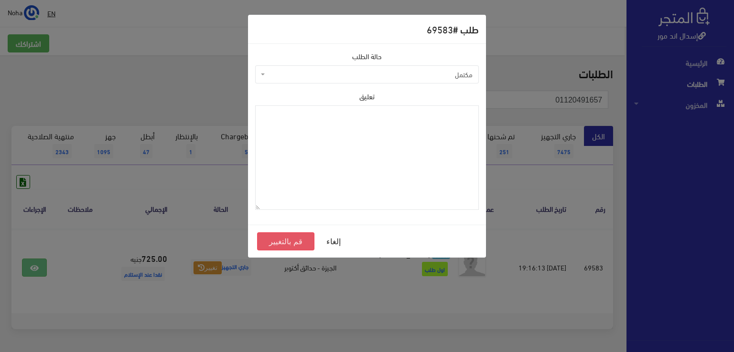
click at [297, 239] on button "قم بالتغيير" at bounding box center [285, 242] width 57 height 18
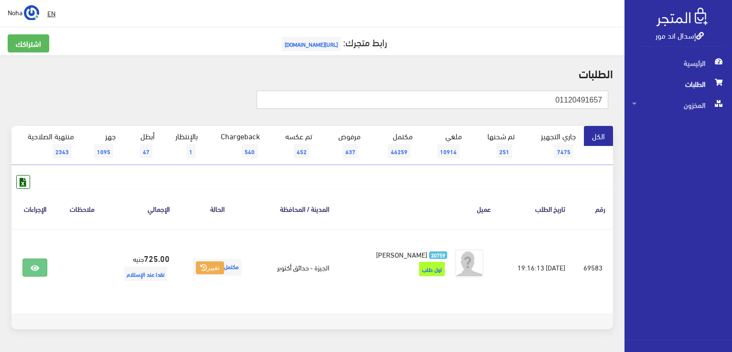
drag, startPoint x: 545, startPoint y: 95, endPoint x: 671, endPoint y: 94, distance: 125.6
click at [672, 94] on div "إسدال اند مور الرئيسية الطلبات المخزون" at bounding box center [366, 191] width 732 height 383
paste input "text"
type input "01120491657"
drag, startPoint x: 532, startPoint y: 104, endPoint x: 711, endPoint y: 98, distance: 178.2
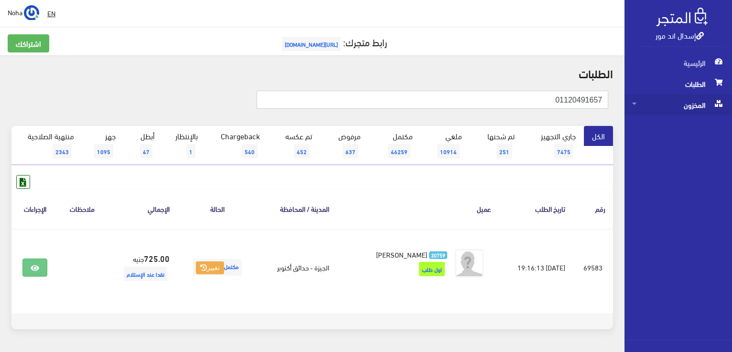
click at [711, 98] on div "إسدال اند مور الرئيسية الطلبات المخزون" at bounding box center [366, 191] width 732 height 383
paste input "515218466"
type input "01515218466"
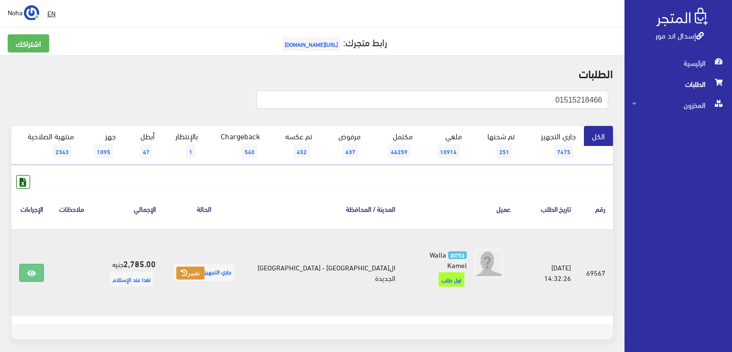
click at [187, 270] on icon at bounding box center [184, 273] width 7 height 7
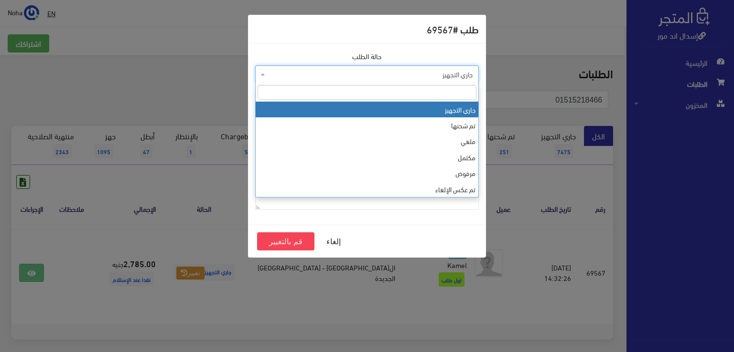
click at [292, 73] on span "جاري التجهيز" at bounding box center [369, 75] width 205 height 10
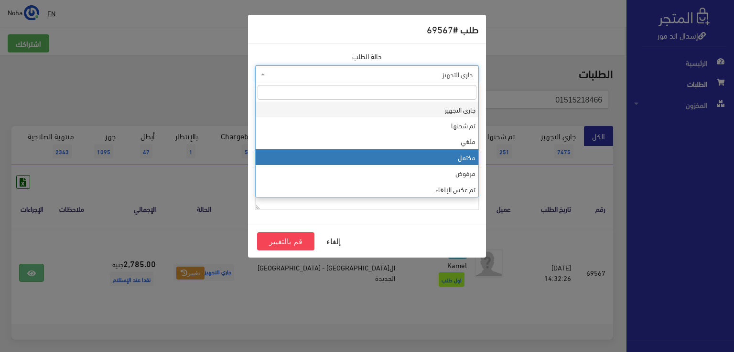
select select "4"
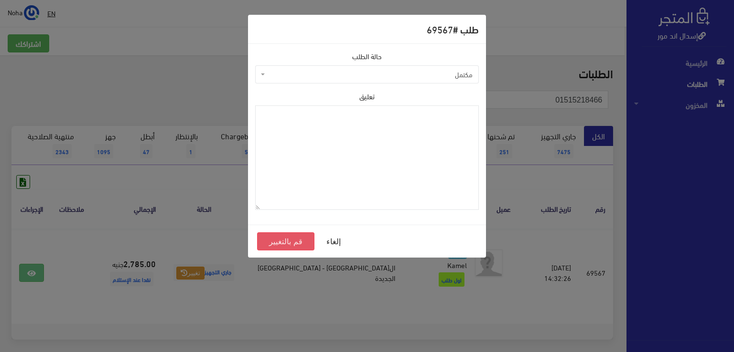
click at [290, 245] on button "قم بالتغيير" at bounding box center [285, 242] width 57 height 18
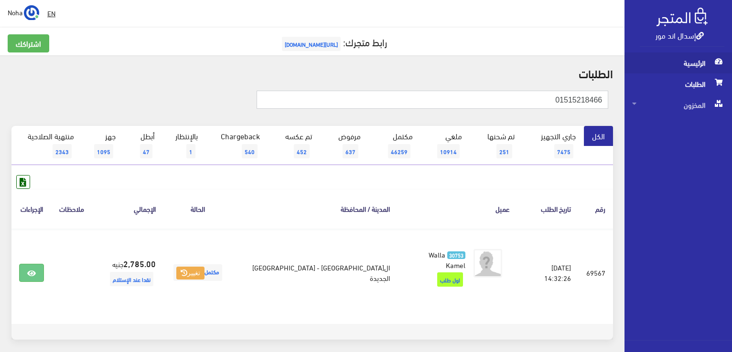
drag, startPoint x: 471, startPoint y: 91, endPoint x: 665, endPoint y: 71, distance: 194.4
click at [731, 75] on html "إسدال اند مور الرئيسية الطلبات" at bounding box center [366, 176] width 732 height 352
paste input "1111786762"
type input "011111786762"
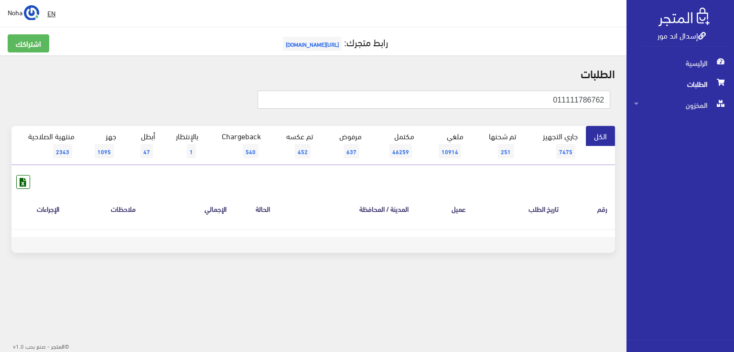
click at [573, 98] on input "011111786762" at bounding box center [433, 100] width 353 height 18
type input "01111786762"
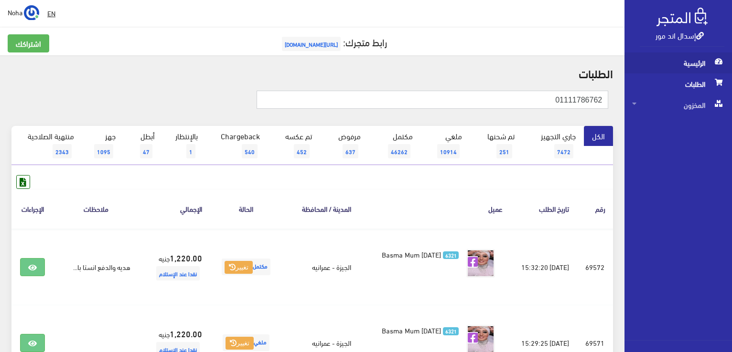
drag, startPoint x: 520, startPoint y: 100, endPoint x: 696, endPoint y: 73, distance: 178.8
click at [731, 81] on html "إسدال اند مور الرئيسية الطلبات" at bounding box center [366, 176] width 732 height 352
paste input "003341865"
type input "01003341865"
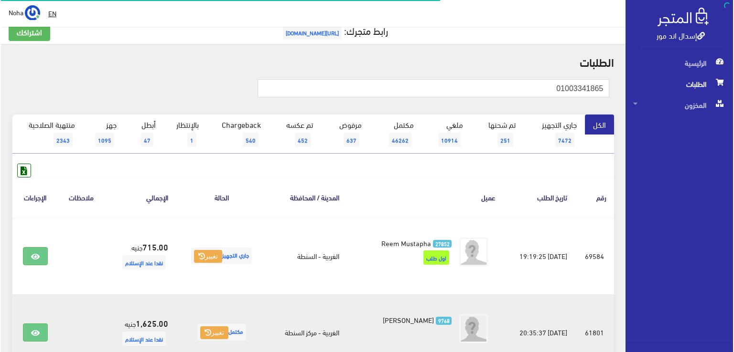
scroll to position [105, 0]
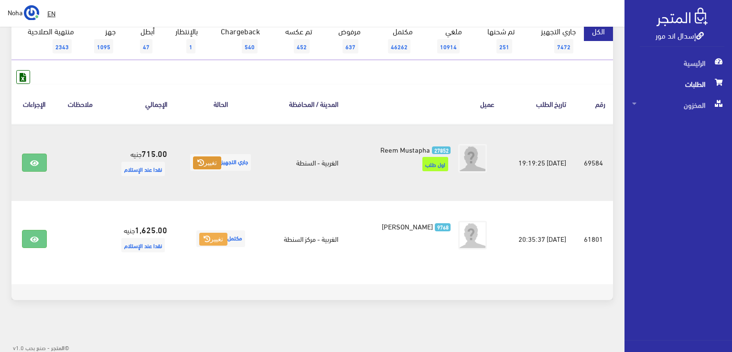
click at [203, 161] on button "تغيير" at bounding box center [207, 163] width 28 height 13
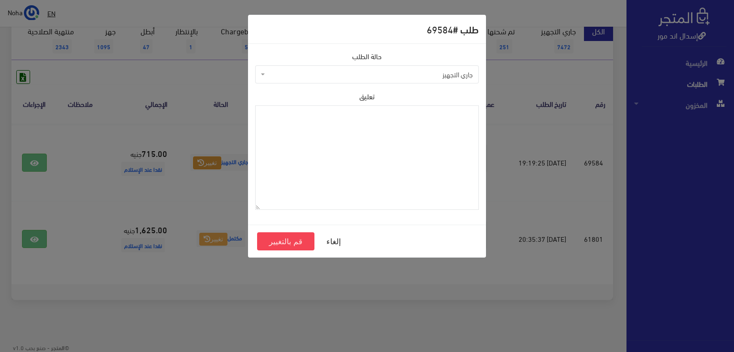
click at [328, 76] on span "جاري التجهيز" at bounding box center [369, 75] width 205 height 10
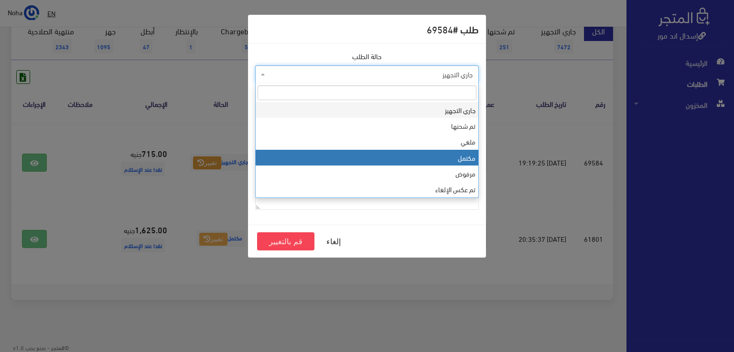
drag, startPoint x: 330, startPoint y: 155, endPoint x: 317, endPoint y: 177, distance: 25.9
select select "4"
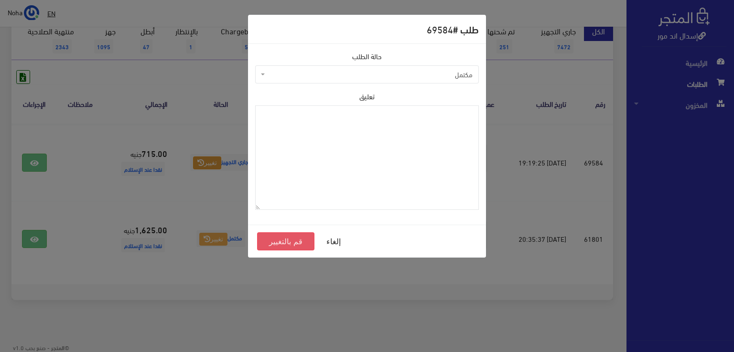
click at [289, 241] on button "قم بالتغيير" at bounding box center [285, 242] width 57 height 18
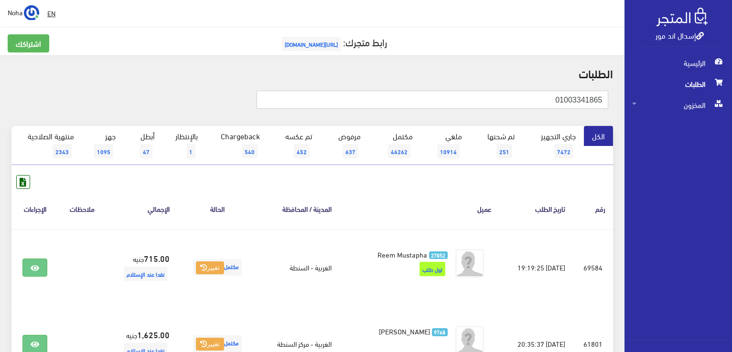
drag, startPoint x: 600, startPoint y: 96, endPoint x: 733, endPoint y: 72, distance: 135.4
click at [731, 72] on html "إسدال اند مور الرئيسية الطلبات" at bounding box center [366, 176] width 732 height 352
paste input "14383171"
type input "01143831715"
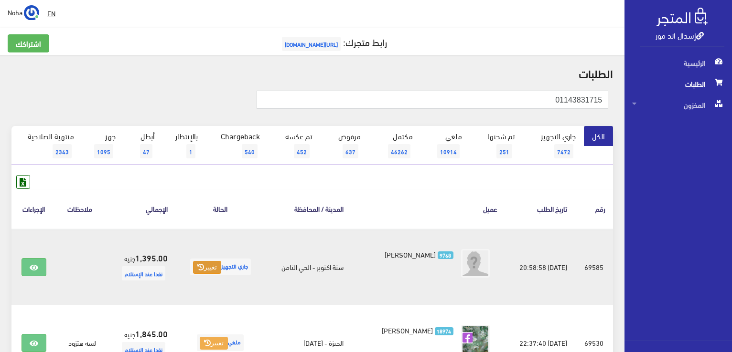
click at [210, 264] on button "تغيير" at bounding box center [207, 267] width 28 height 13
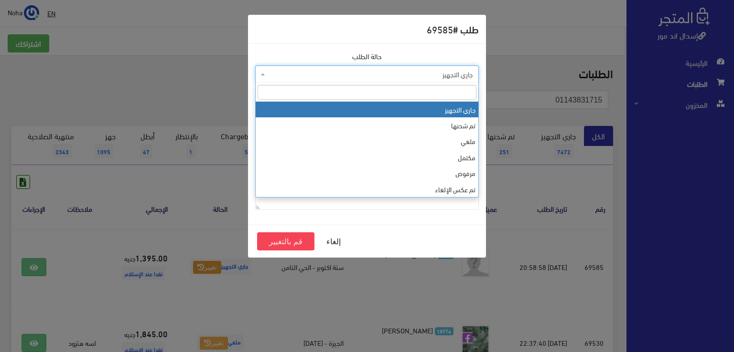
click at [297, 71] on span "جاري التجهيز" at bounding box center [369, 75] width 205 height 10
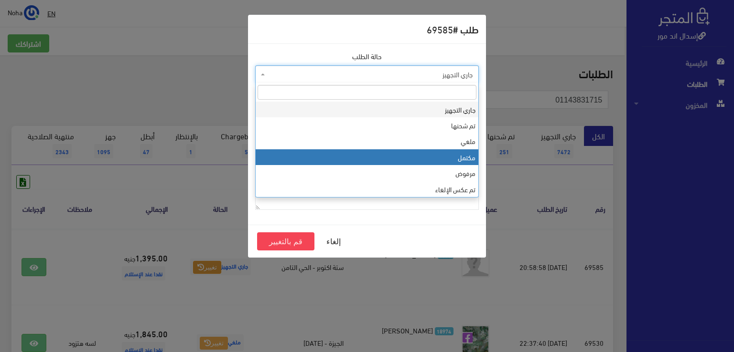
select select "4"
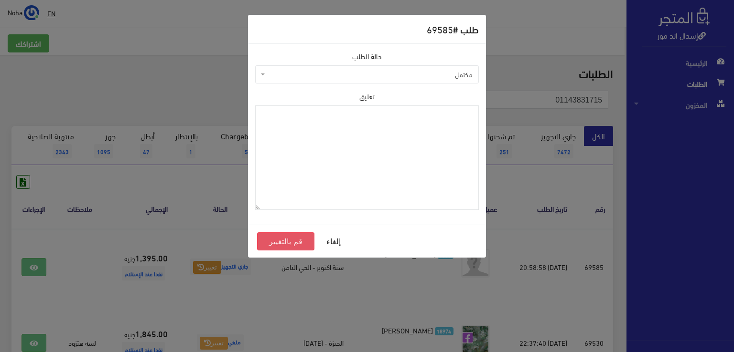
click at [288, 239] on button "قم بالتغيير" at bounding box center [285, 242] width 57 height 18
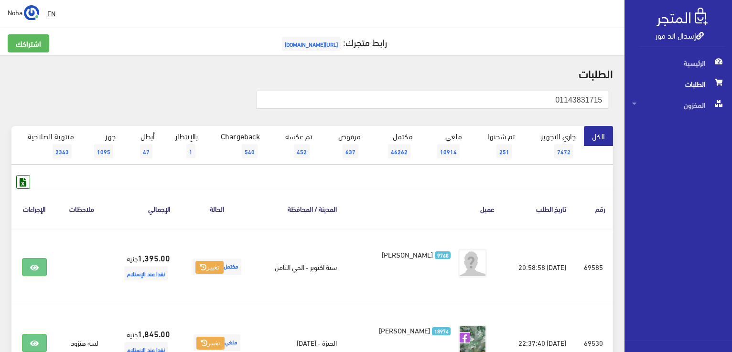
click at [431, 84] on div "01143831715" at bounding box center [312, 105] width 613 height 43
drag, startPoint x: 435, startPoint y: 91, endPoint x: 642, endPoint y: 89, distance: 206.8
click at [642, 89] on div "إسدال اند مور الرئيسية الطلبات المخزون" at bounding box center [366, 267] width 732 height 535
paste input "51155114"
type input "01151155114"
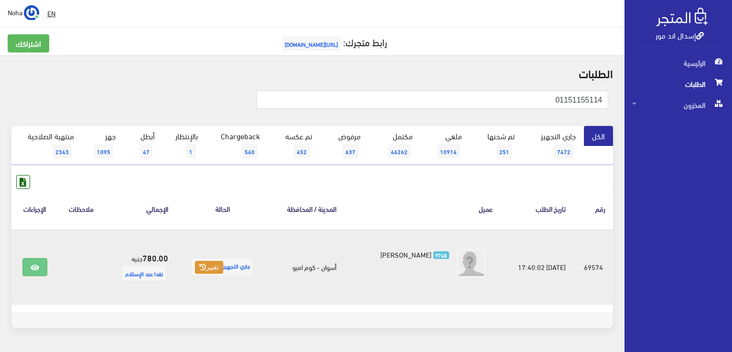
click at [203, 267] on button "تغيير" at bounding box center [209, 267] width 28 height 13
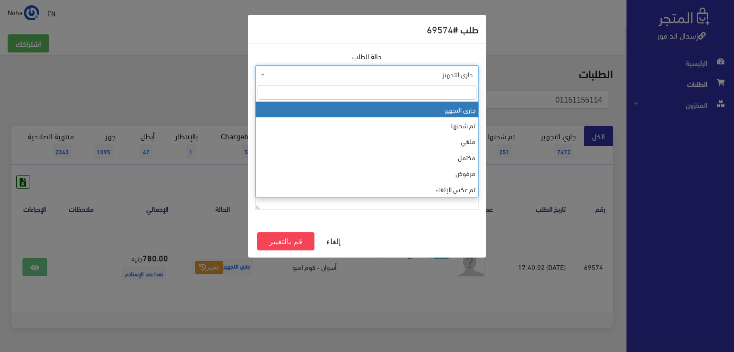
click at [321, 75] on span "جاري التجهيز" at bounding box center [369, 75] width 205 height 10
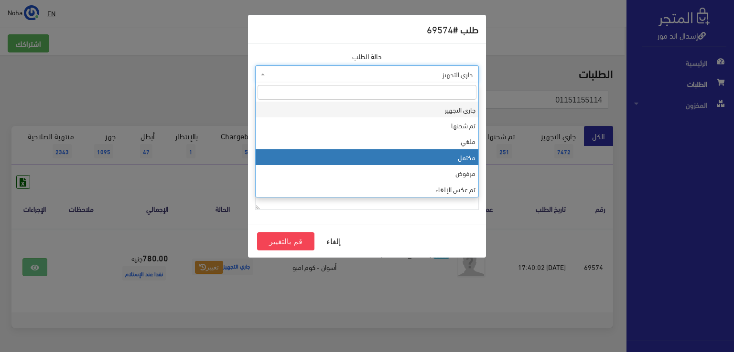
select select "4"
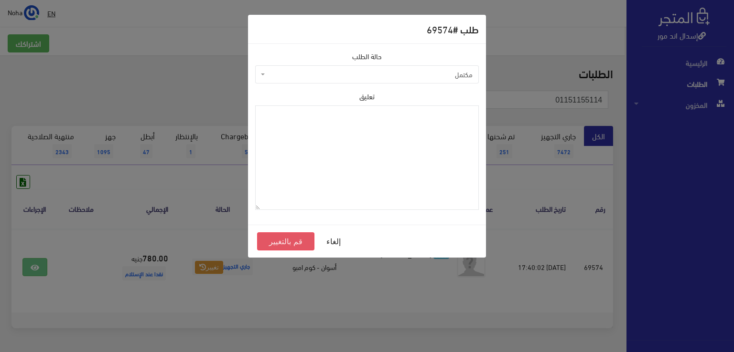
click at [294, 241] on button "قم بالتغيير" at bounding box center [285, 242] width 57 height 18
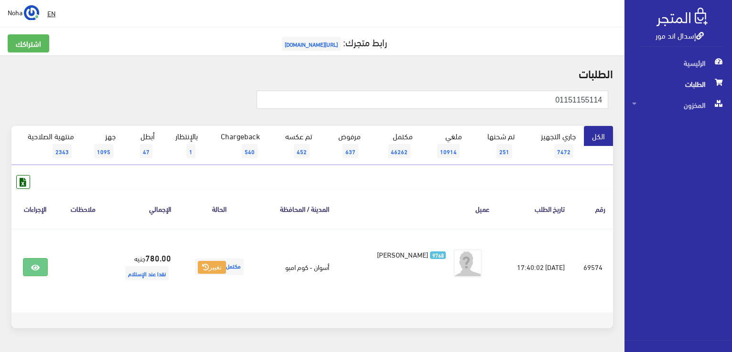
click at [463, 75] on h2 "الطلبات" at bounding box center [311, 73] width 601 height 12
drag, startPoint x: 506, startPoint y: 104, endPoint x: 723, endPoint y: 128, distance: 219.2
click at [731, 132] on html "إسدال اند مور الرئيسية الطلبات" at bounding box center [366, 176] width 732 height 352
paste input "41996991"
type input "01141996991"
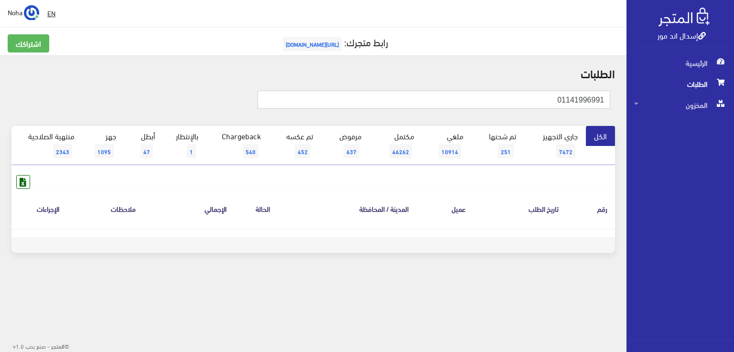
click at [584, 100] on input "01141996991" at bounding box center [433, 100] width 353 height 18
type input "0114196991"
drag, startPoint x: 517, startPoint y: 102, endPoint x: 733, endPoint y: 121, distance: 216.7
click at [733, 121] on div "إسدال اند مور الرئيسية الطلبات المخزون" at bounding box center [367, 153] width 734 height 307
type input "01013681334"
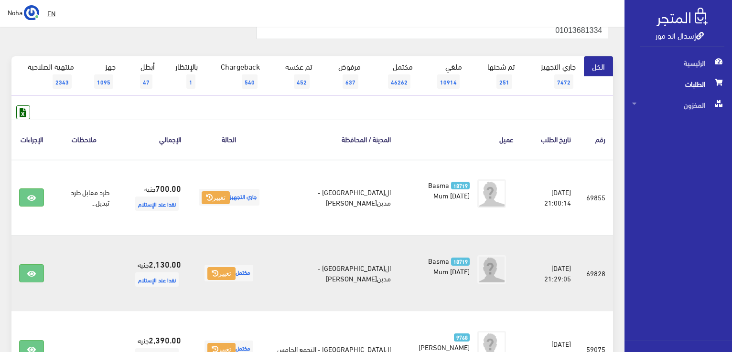
scroll to position [143, 0]
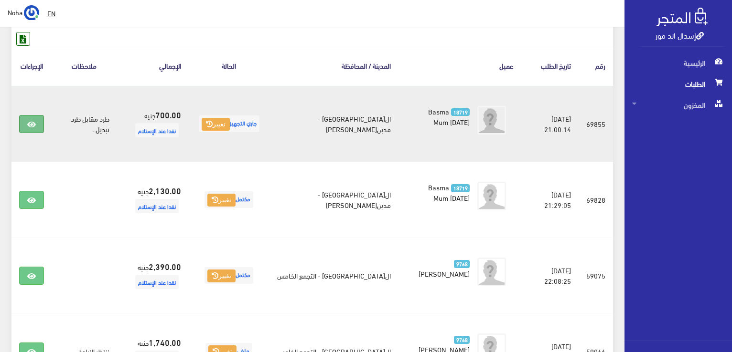
click at [25, 120] on link at bounding box center [31, 124] width 25 height 18
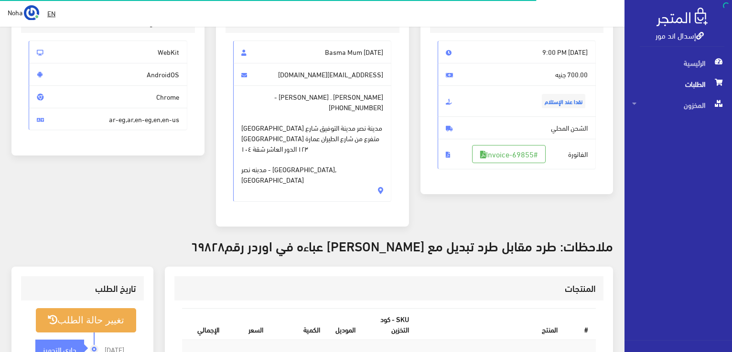
scroll to position [143, 0]
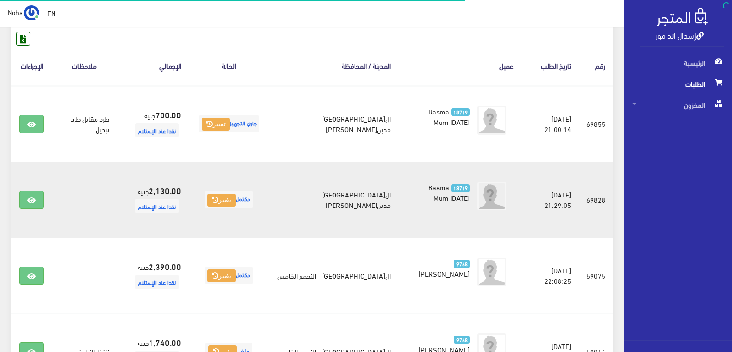
scroll to position [143, 0]
click at [34, 197] on icon at bounding box center [31, 201] width 9 height 8
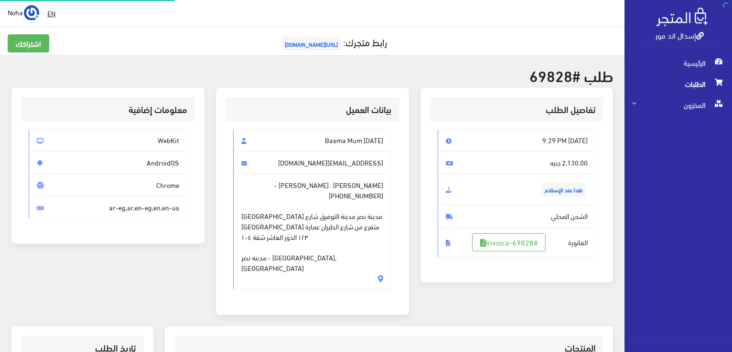
scroll to position [239, 0]
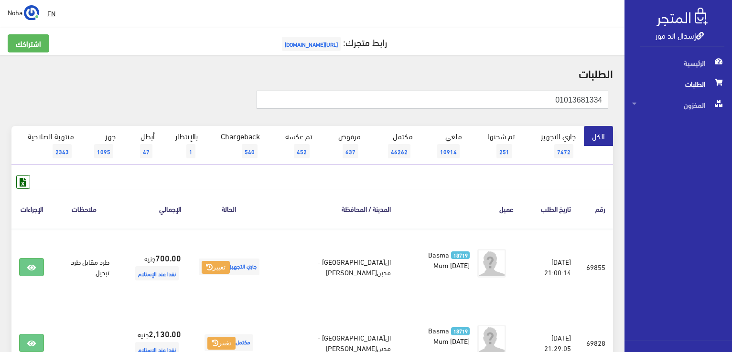
drag, startPoint x: 542, startPoint y: 95, endPoint x: 733, endPoint y: 168, distance: 205.1
click at [731, 168] on html "إسدال اند مور الرئيسية الطلبات" at bounding box center [366, 176] width 732 height 352
type input "01004993706"
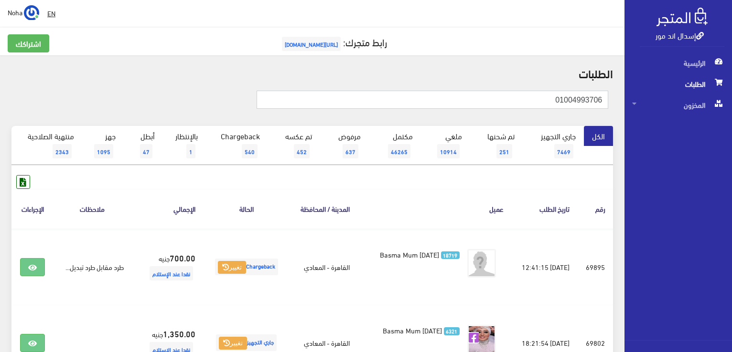
drag, startPoint x: 513, startPoint y: 104, endPoint x: 733, endPoint y: 211, distance: 244.6
click at [731, 210] on html "إسدال اند مور الرئيسية الطلبات" at bounding box center [366, 176] width 732 height 352
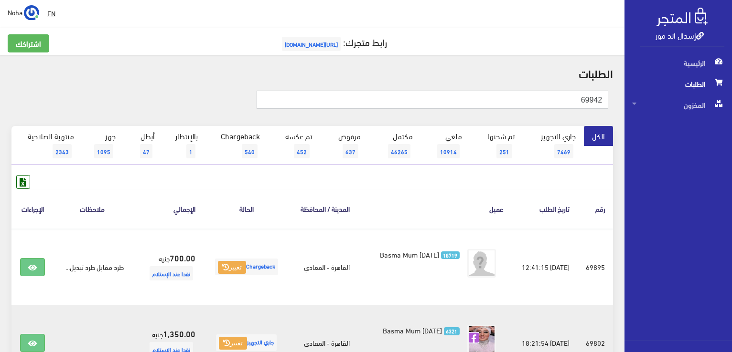
type input "69942"
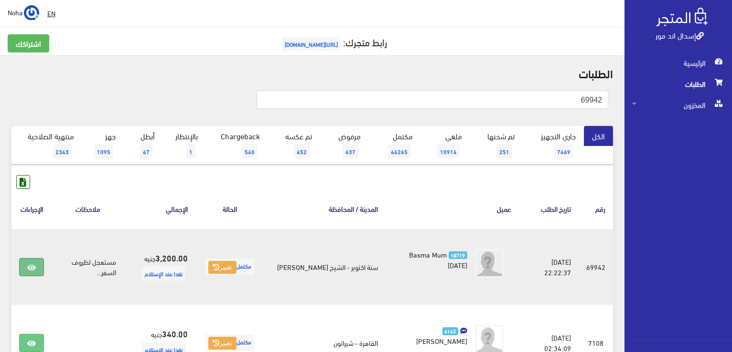
click at [38, 269] on link at bounding box center [31, 267] width 25 height 18
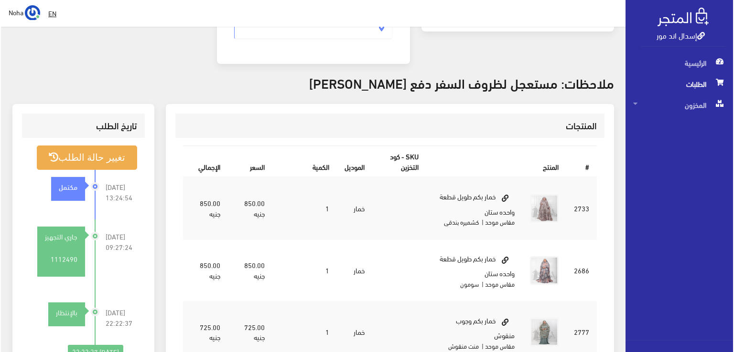
scroll to position [239, 0]
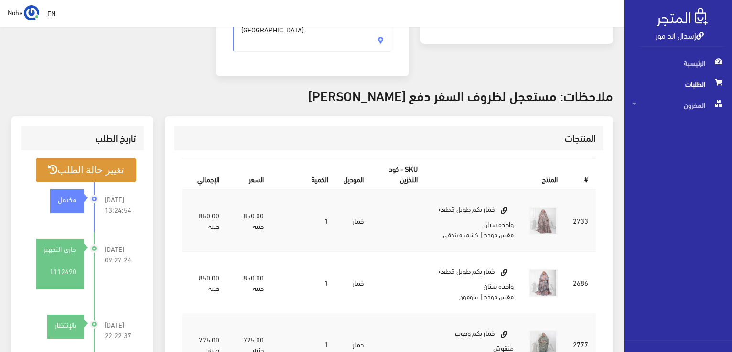
click at [96, 158] on button "تغيير حالة الطلب" at bounding box center [86, 170] width 100 height 24
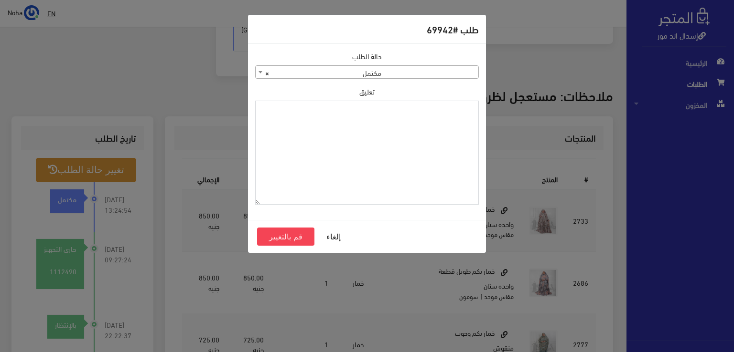
click at [361, 163] on textarea "تعليق" at bounding box center [366, 153] width 223 height 105
type textarea "1118492 خرج تانى بالخمار الكحلى"
click at [304, 234] on button "قم بالتغيير" at bounding box center [285, 237] width 57 height 18
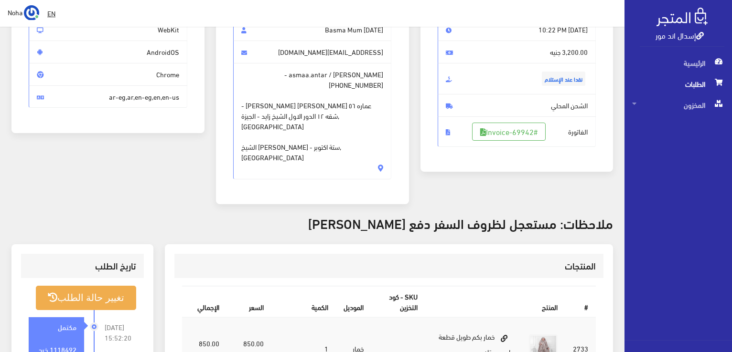
scroll to position [191, 0]
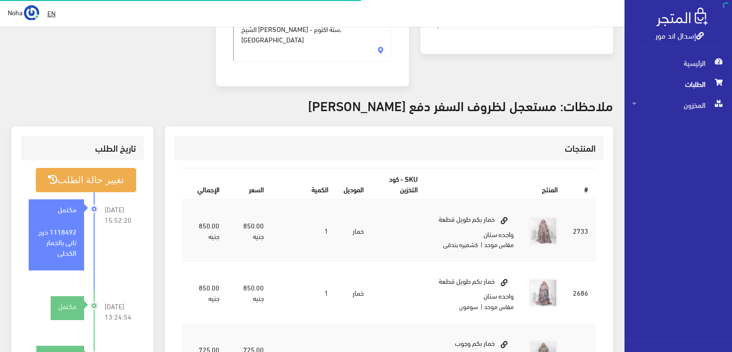
scroll to position [229, 0]
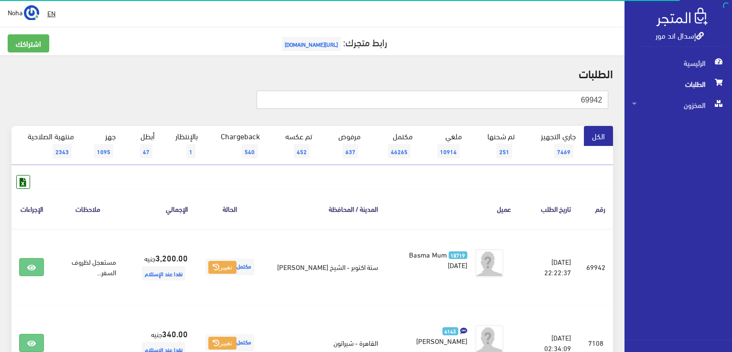
drag, startPoint x: 532, startPoint y: 100, endPoint x: 733, endPoint y: 96, distance: 200.6
click at [731, 96] on html "إسدال اند مور الرئيسية الطلبات" at bounding box center [366, 176] width 732 height 352
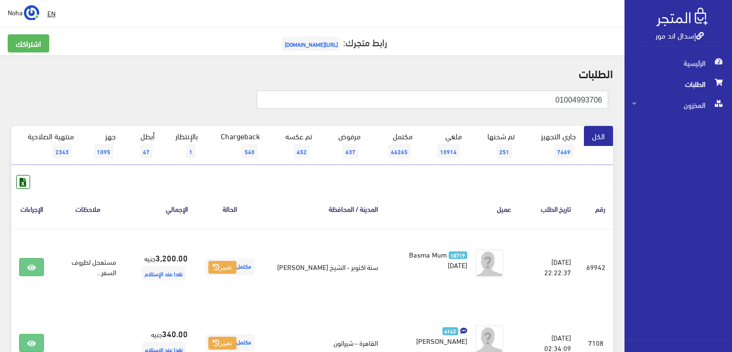
type input "01004993706"
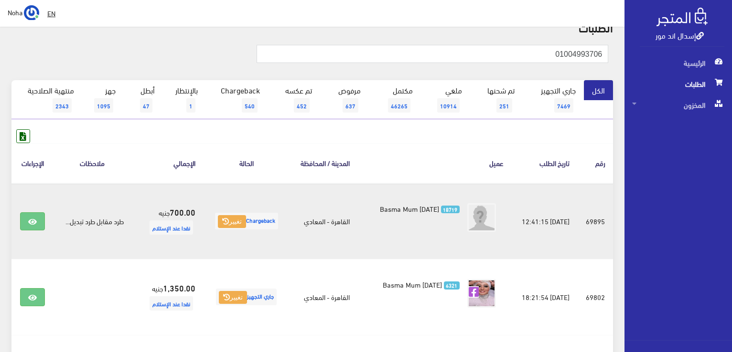
scroll to position [96, 0]
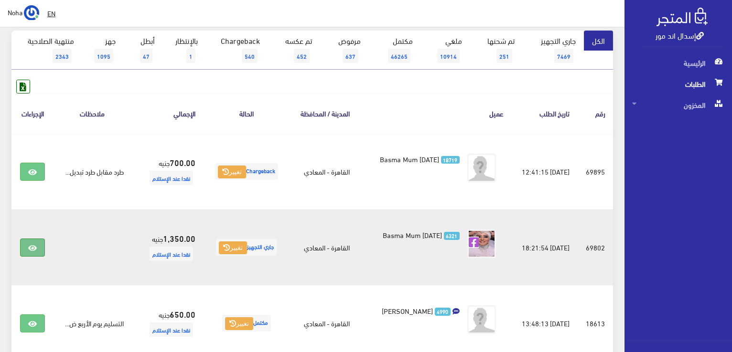
click at [33, 249] on icon at bounding box center [32, 249] width 9 height 8
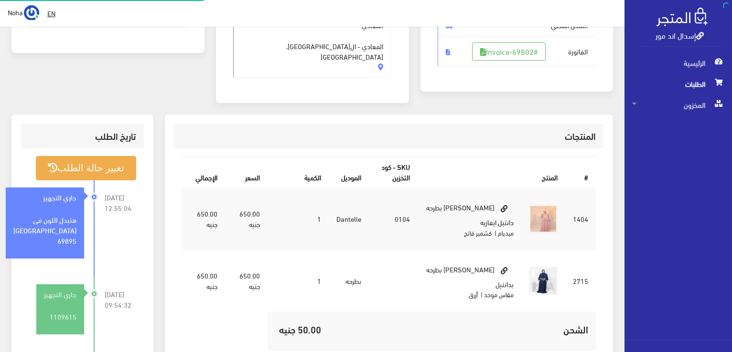
scroll to position [191, 0]
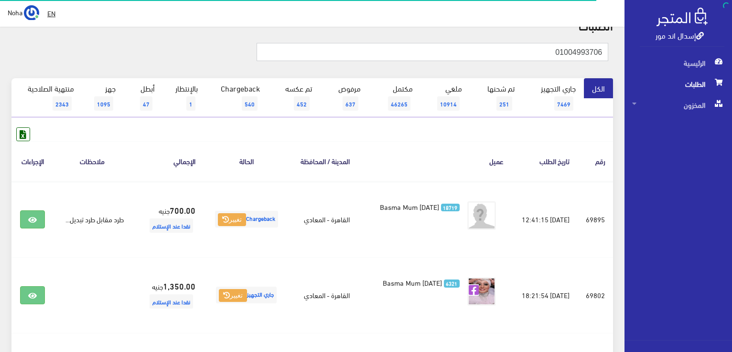
drag, startPoint x: 552, startPoint y: 56, endPoint x: 733, endPoint y: 91, distance: 184.3
click at [731, 91] on html "إسدال اند مور الرئيسية الطلبات" at bounding box center [366, 128] width 732 height 352
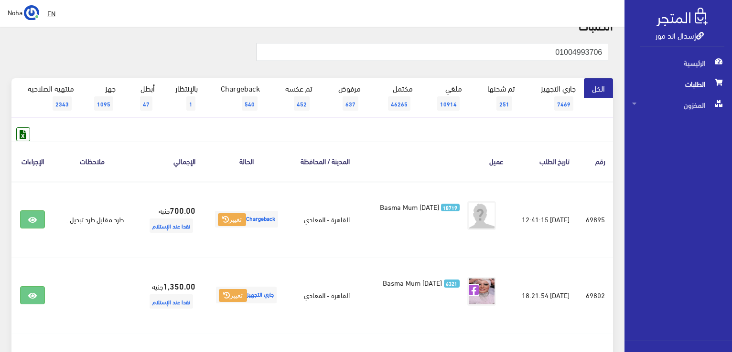
paste input "141996991"
type input "01141996991"
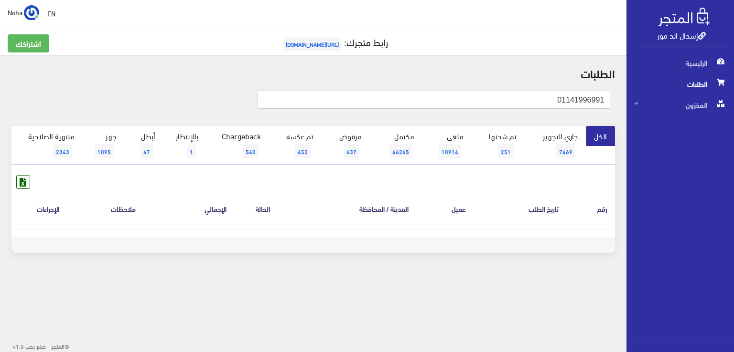
drag, startPoint x: 548, startPoint y: 102, endPoint x: 666, endPoint y: 209, distance: 159.2
click at [733, 213] on div "إسدال اند مور الرئيسية الطلبات المخزون" at bounding box center [367, 153] width 734 height 307
type input "69643"
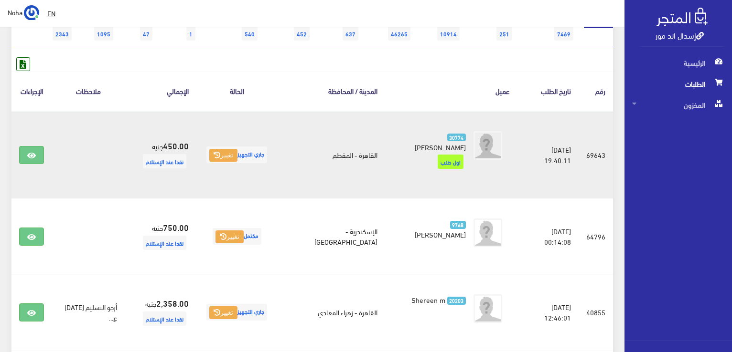
scroll to position [143, 0]
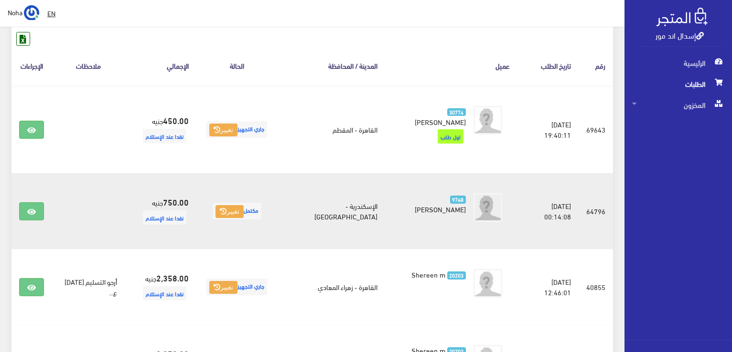
drag, startPoint x: 502, startPoint y: 243, endPoint x: 492, endPoint y: 236, distance: 12.3
click at [517, 249] on td "[DATE] 12:46:01" at bounding box center [547, 287] width 61 height 76
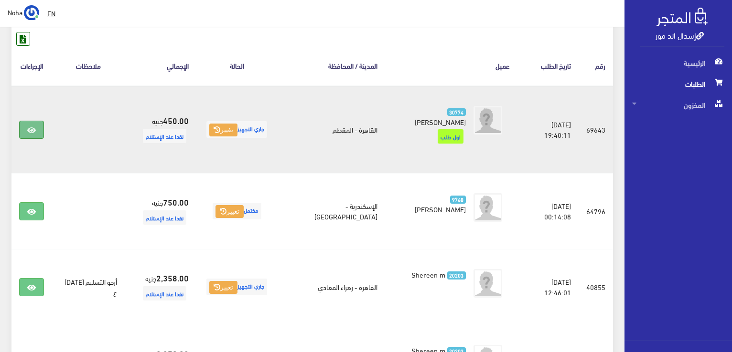
click at [29, 127] on icon at bounding box center [31, 131] width 9 height 8
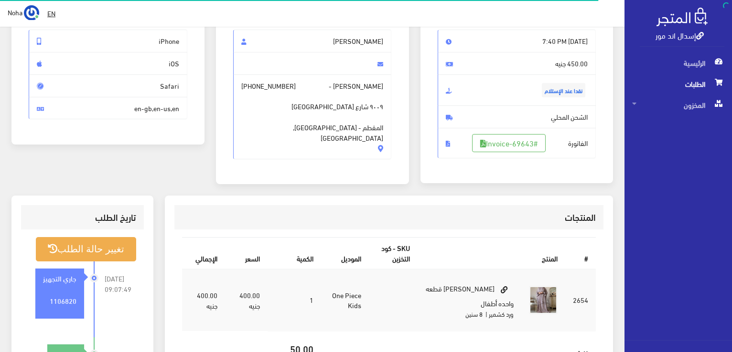
scroll to position [191, 0]
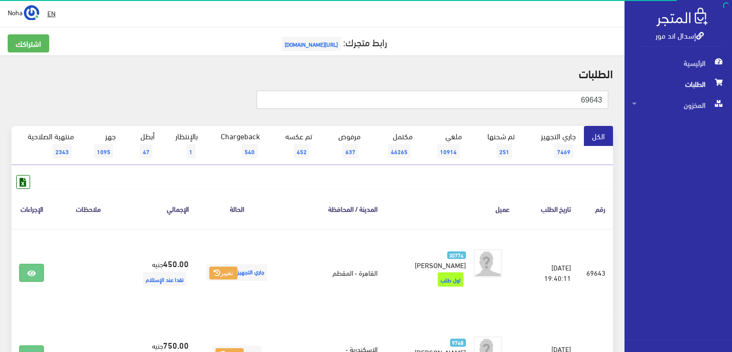
click at [532, 99] on input "69643" at bounding box center [431, 100] width 351 height 18
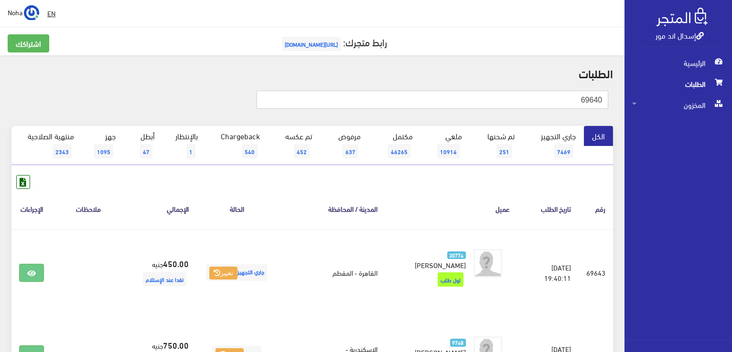
type input "69640"
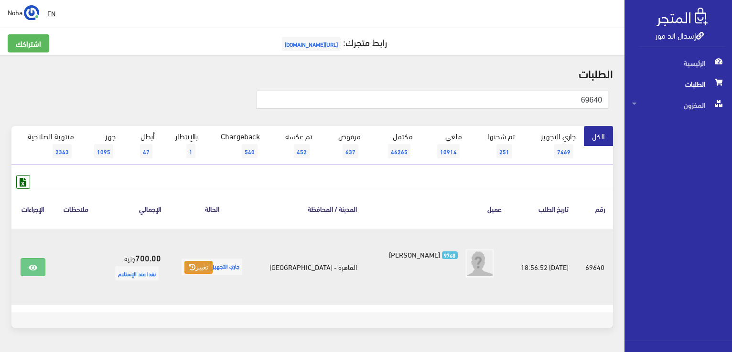
click at [202, 269] on button "تغيير" at bounding box center [198, 267] width 28 height 13
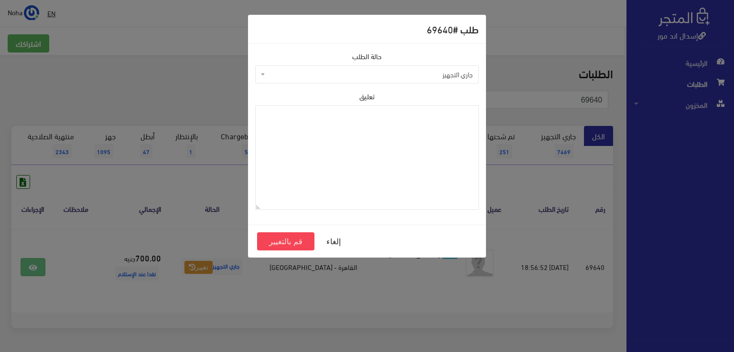
click at [314, 72] on span "جاري التجهيز" at bounding box center [369, 75] width 205 height 10
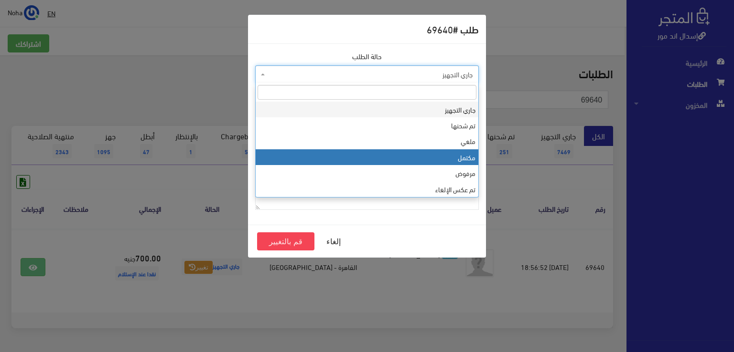
drag, startPoint x: 319, startPoint y: 153, endPoint x: 315, endPoint y: 173, distance: 19.9
select select "4"
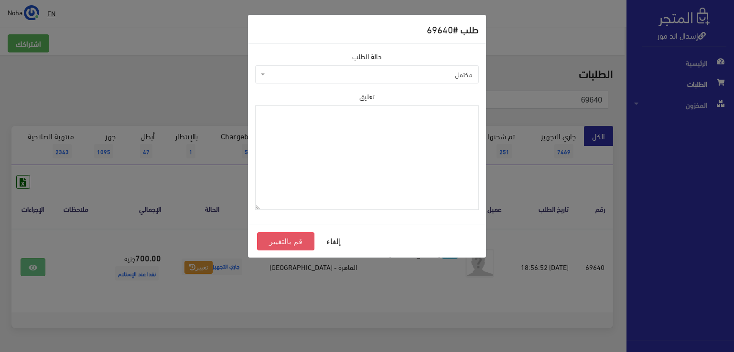
click at [291, 242] on button "قم بالتغيير" at bounding box center [285, 242] width 57 height 18
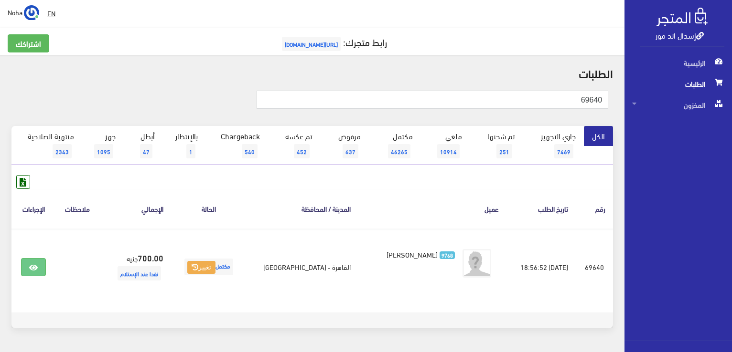
click at [409, 213] on th "عميل" at bounding box center [432, 209] width 148 height 40
drag, startPoint x: 428, startPoint y: 204, endPoint x: 424, endPoint y: 211, distance: 7.7
click at [428, 204] on th "عميل" at bounding box center [432, 209] width 148 height 40
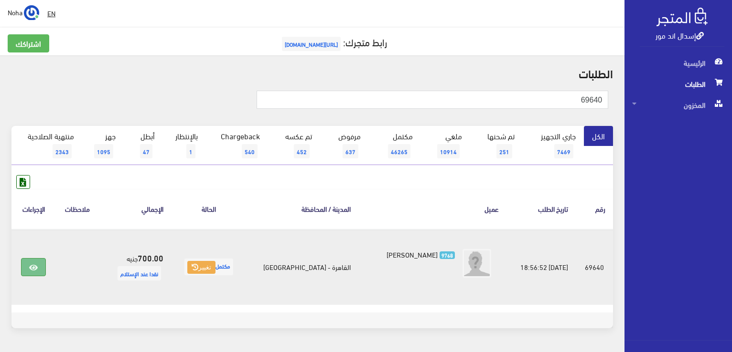
click at [43, 263] on link at bounding box center [33, 267] width 25 height 18
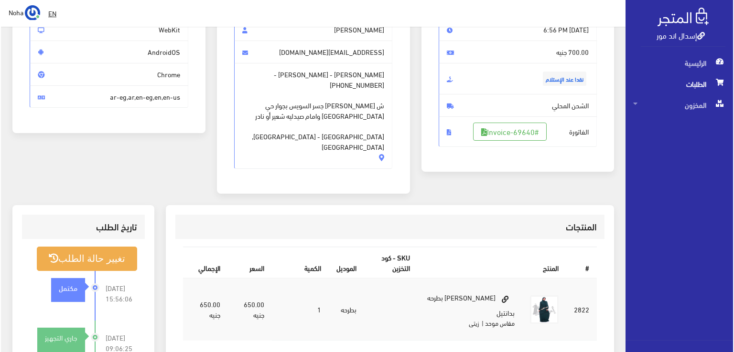
scroll to position [239, 0]
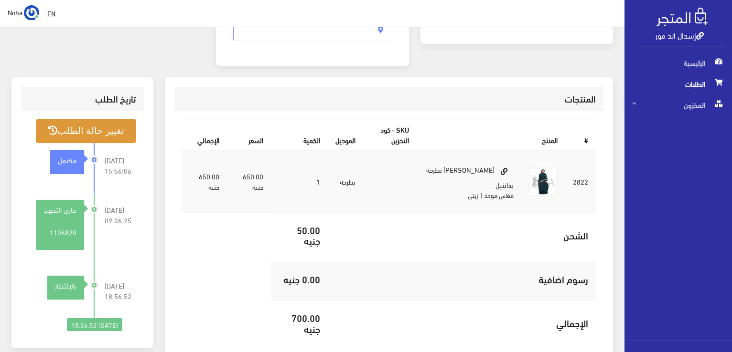
click at [104, 119] on button "تغيير حالة الطلب" at bounding box center [86, 131] width 100 height 24
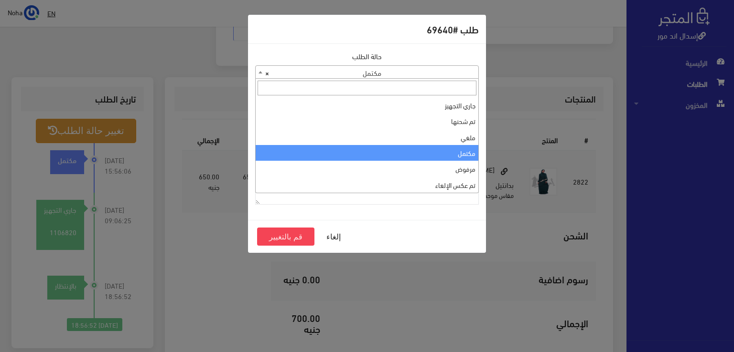
drag, startPoint x: 438, startPoint y: 74, endPoint x: 437, endPoint y: 81, distance: 6.8
click at [438, 74] on span "× مكتمل" at bounding box center [366, 72] width 223 height 13
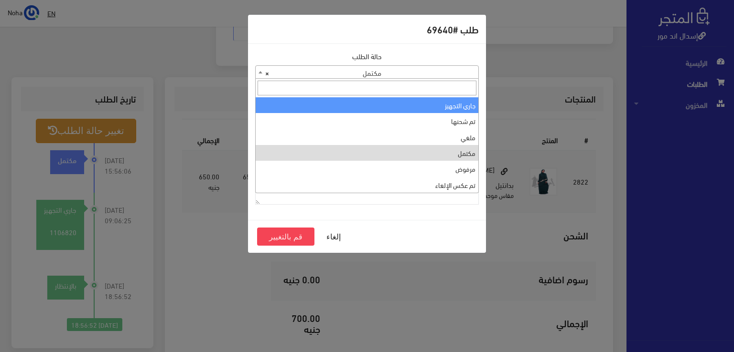
select select "1"
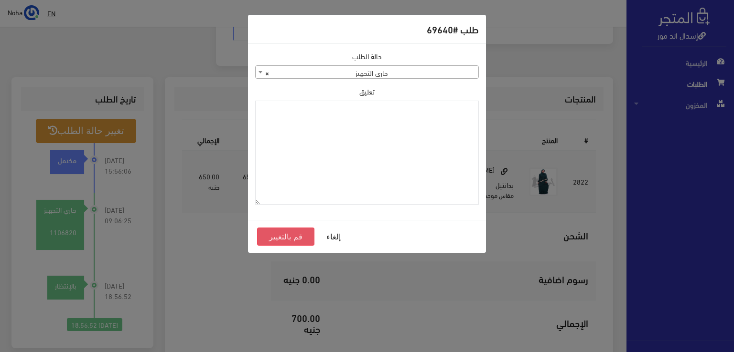
click at [283, 238] on button "قم بالتغيير" at bounding box center [285, 237] width 57 height 18
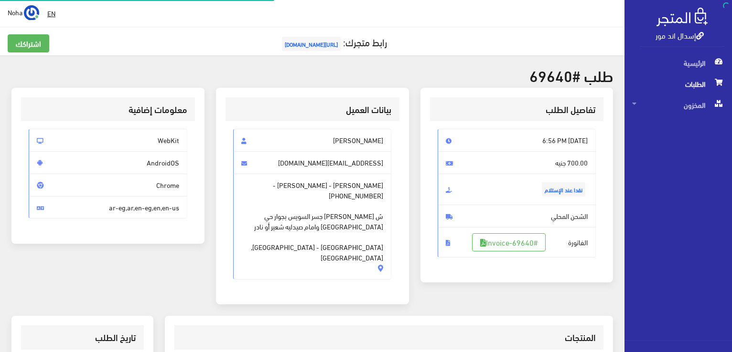
scroll to position [229, 0]
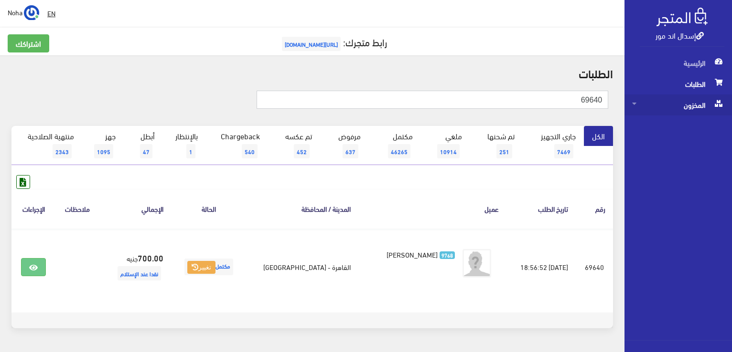
drag, startPoint x: 562, startPoint y: 101, endPoint x: 693, endPoint y: 104, distance: 131.8
click at [693, 104] on div "إسدال اند مور الرئيسية الطلبات المخزون" at bounding box center [366, 191] width 732 height 382
type input "69586"
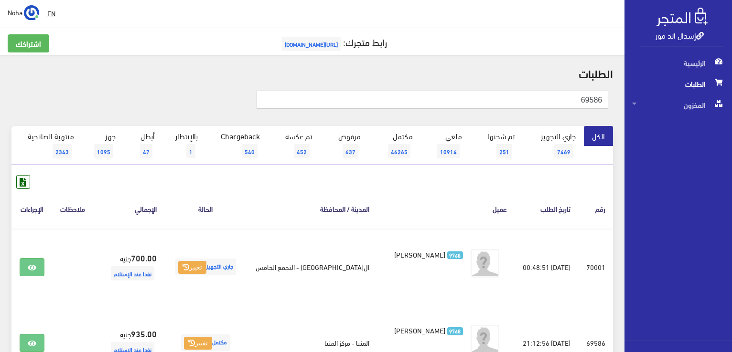
drag, startPoint x: 506, startPoint y: 104, endPoint x: 733, endPoint y: 88, distance: 227.3
click at [731, 88] on html "إسدال اند مور الرئيسية الطلبات" at bounding box center [366, 176] width 732 height 352
paste input "01101560145"
type input "01101560145"
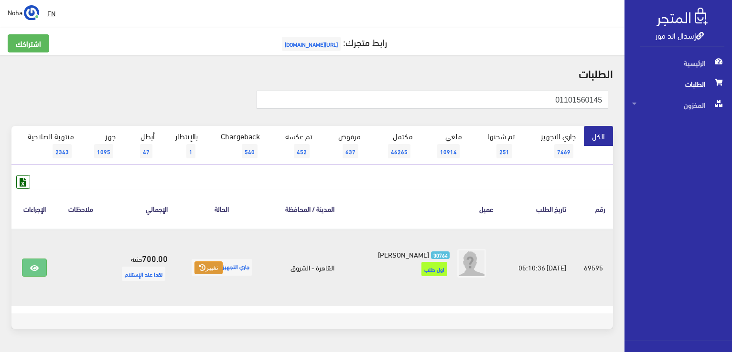
click at [210, 270] on button "تغيير" at bounding box center [208, 268] width 28 height 13
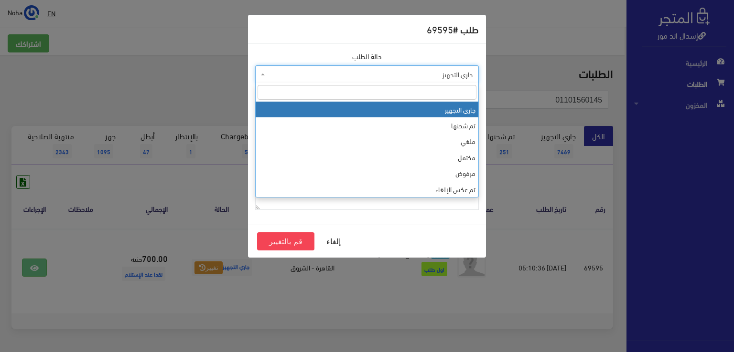
click at [283, 73] on span "جاري التجهيز" at bounding box center [369, 75] width 205 height 10
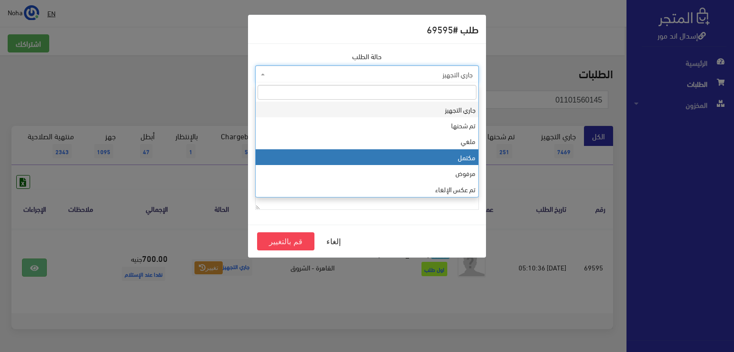
drag, startPoint x: 277, startPoint y: 152, endPoint x: 277, endPoint y: 212, distance: 60.2
select select "4"
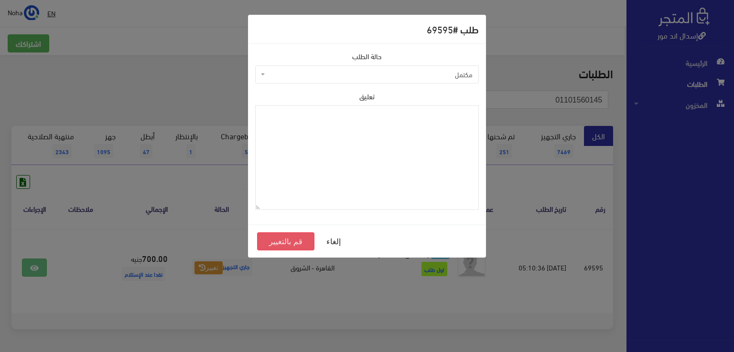
click at [280, 242] on button "قم بالتغيير" at bounding box center [285, 242] width 57 height 18
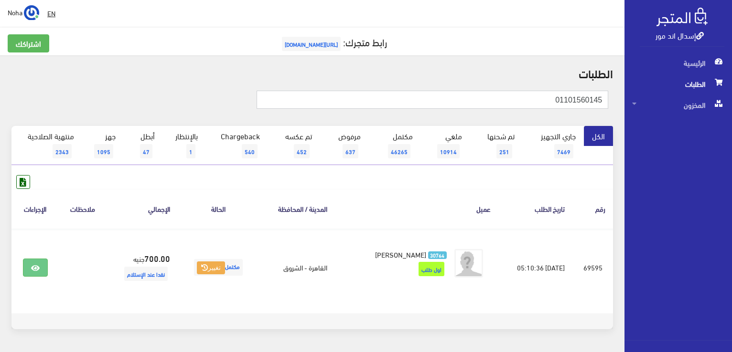
drag, startPoint x: 544, startPoint y: 102, endPoint x: 733, endPoint y: 111, distance: 189.3
click at [731, 111] on html "إسدال اند مور الرئيسية الطلبات" at bounding box center [366, 176] width 732 height 352
paste input "272757847"
type input "01272757847"
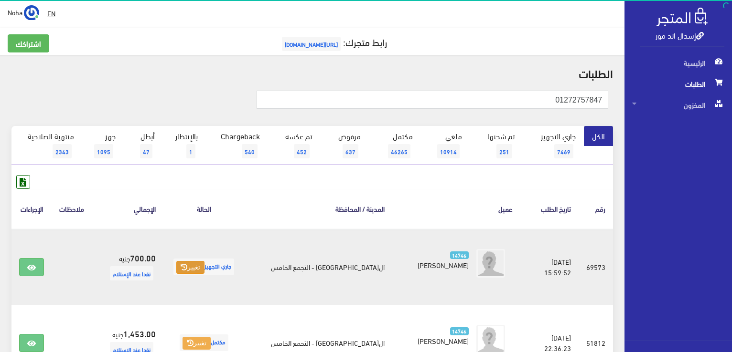
click at [195, 270] on button "تغيير" at bounding box center [190, 267] width 28 height 13
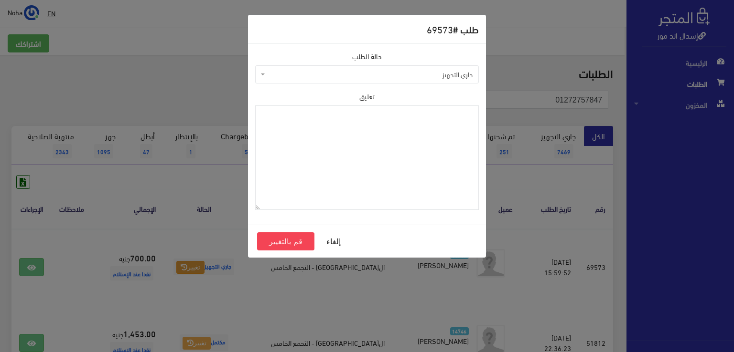
drag, startPoint x: 337, startPoint y: 74, endPoint x: 336, endPoint y: 80, distance: 5.3
click at [337, 75] on span "جاري التجهيز" at bounding box center [369, 75] width 205 height 10
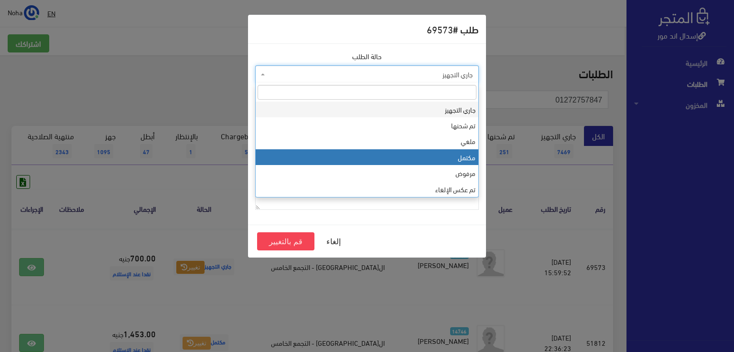
select select "4"
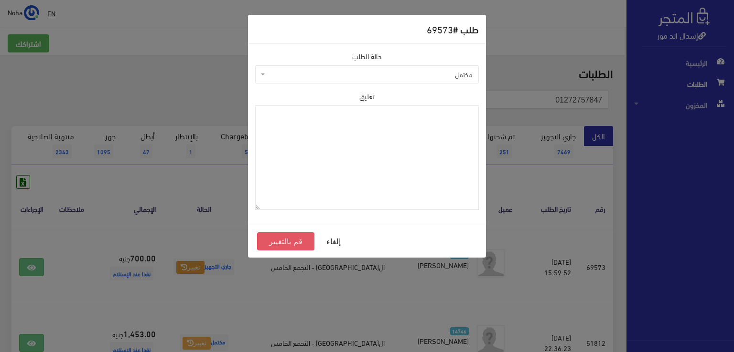
click at [298, 241] on button "قم بالتغيير" at bounding box center [285, 242] width 57 height 18
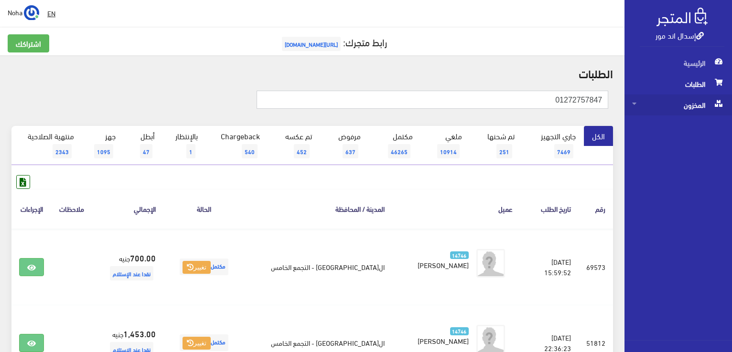
drag, startPoint x: 542, startPoint y: 103, endPoint x: 712, endPoint y: 102, distance: 169.5
click at [731, 106] on html "إسدال اند مور الرئيسية الطلبات" at bounding box center [366, 176] width 732 height 352
paste input "01094476510"
type input "01094476510"
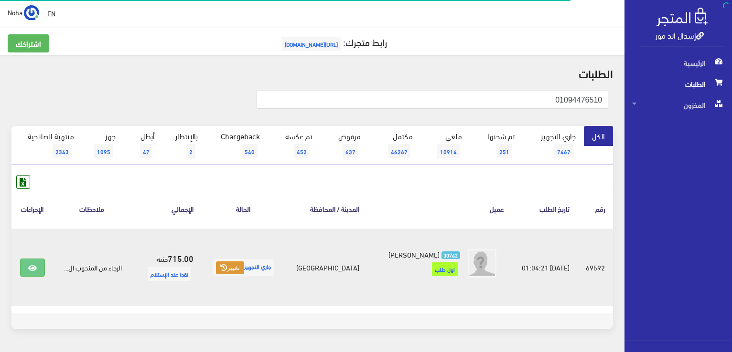
click at [223, 272] on button "تغيير" at bounding box center [230, 268] width 28 height 13
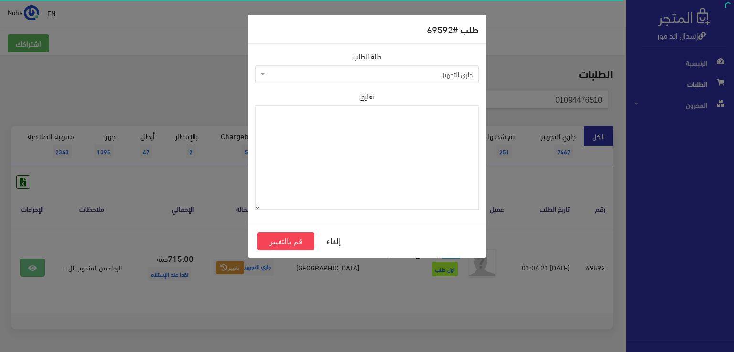
drag, startPoint x: 350, startPoint y: 71, endPoint x: 344, endPoint y: 81, distance: 10.9
click at [349, 71] on span "جاري التجهيز" at bounding box center [369, 75] width 205 height 10
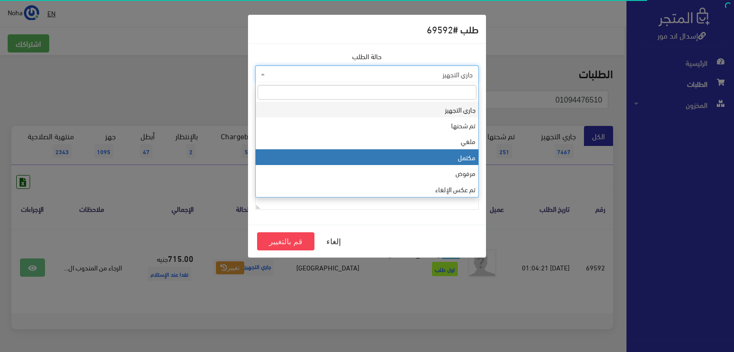
drag, startPoint x: 340, startPoint y: 154, endPoint x: 334, endPoint y: 159, distance: 8.1
select select "4"
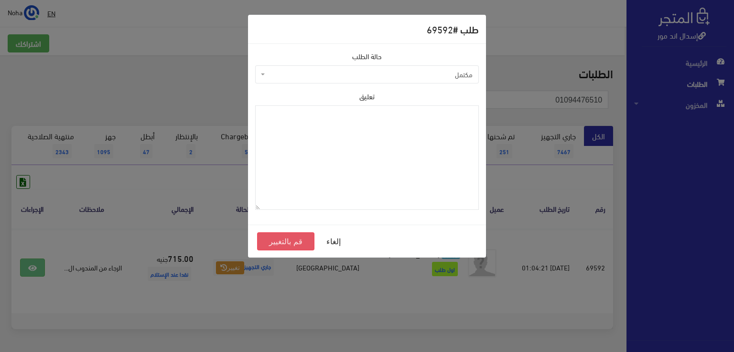
click at [287, 245] on button "قم بالتغيير" at bounding box center [285, 242] width 57 height 18
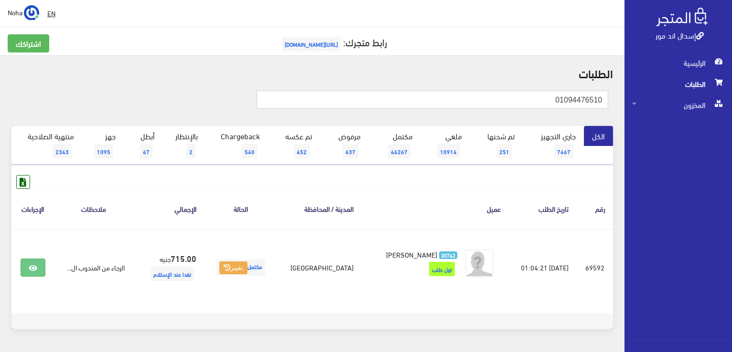
drag, startPoint x: 542, startPoint y: 100, endPoint x: 627, endPoint y: 81, distance: 87.7
click at [684, 85] on div "إسدال اند مور الرئيسية الطلبات المخزون" at bounding box center [366, 191] width 732 height 383
paste input "08188023"
type input "01008188023"
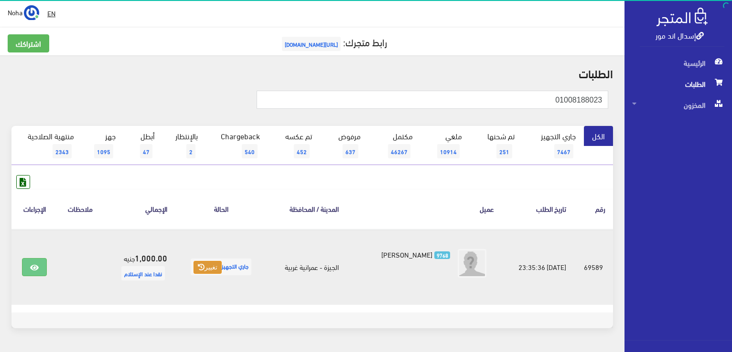
click at [208, 261] on button "تغيير" at bounding box center [207, 267] width 28 height 13
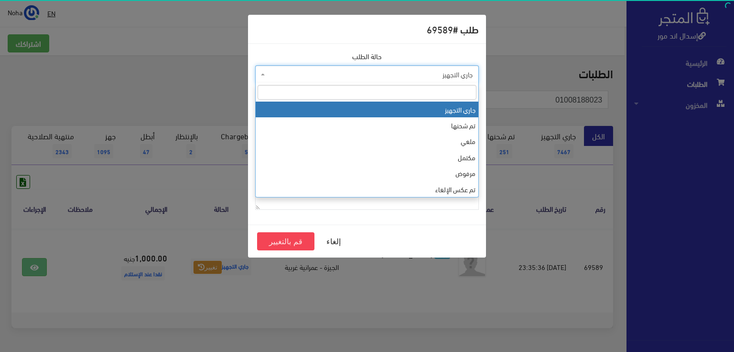
click at [331, 78] on span "جاري التجهيز" at bounding box center [369, 75] width 205 height 10
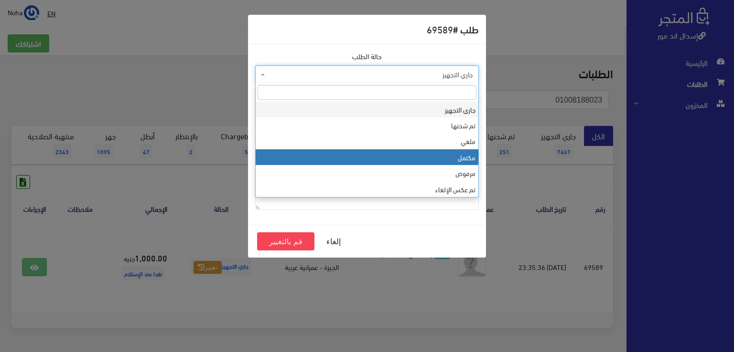
drag, startPoint x: 329, startPoint y: 160, endPoint x: 321, endPoint y: 167, distance: 9.8
select select "4"
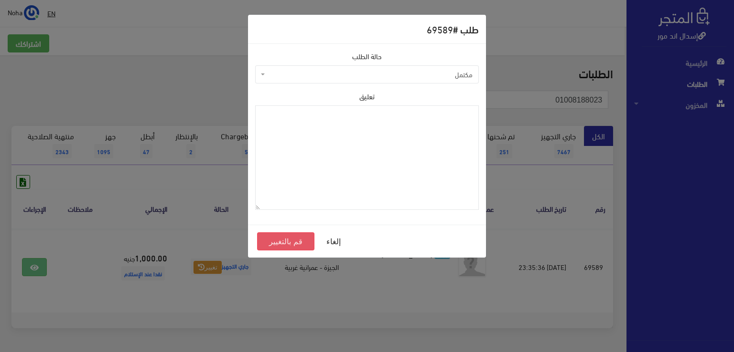
click at [281, 239] on button "قم بالتغيير" at bounding box center [285, 242] width 57 height 18
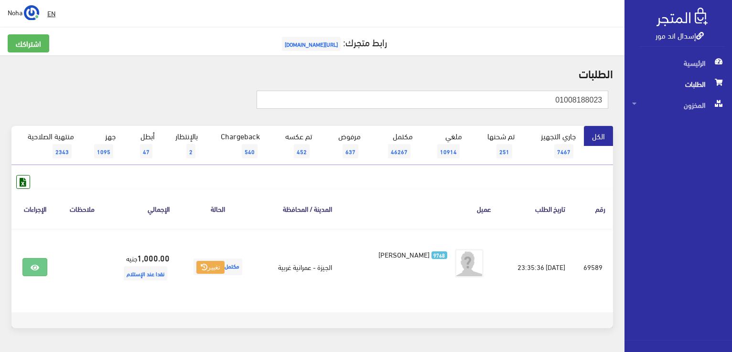
drag, startPoint x: 546, startPoint y: 100, endPoint x: 682, endPoint y: 85, distance: 136.9
click at [683, 88] on div "إسدال اند مور الرئيسية الطلبات المخزون" at bounding box center [366, 191] width 732 height 382
paste input "1190399"
type input "01011903993"
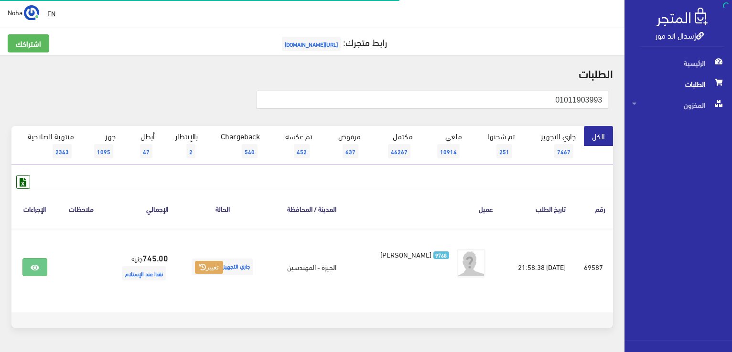
click at [199, 268] on icon at bounding box center [202, 267] width 7 height 7
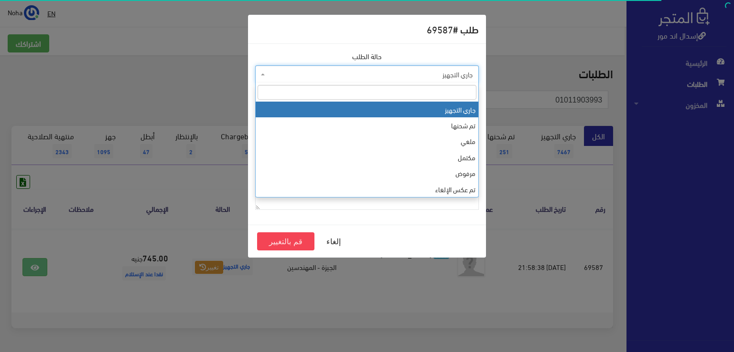
click at [318, 71] on span "جاري التجهيز" at bounding box center [369, 75] width 205 height 10
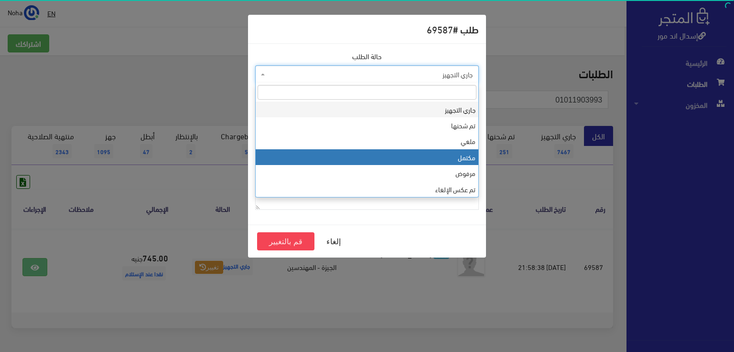
select select "4"
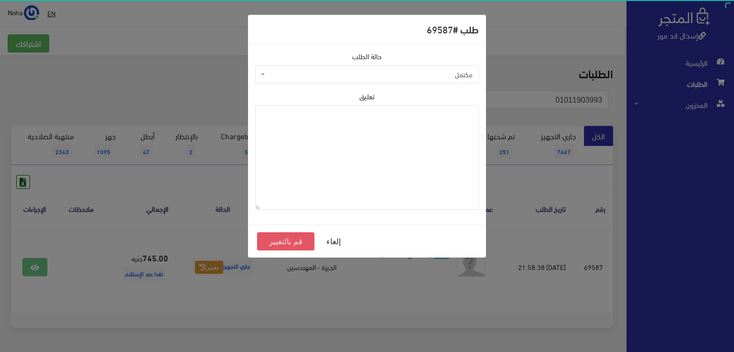
click at [287, 240] on button "قم بالتغيير" at bounding box center [285, 242] width 57 height 18
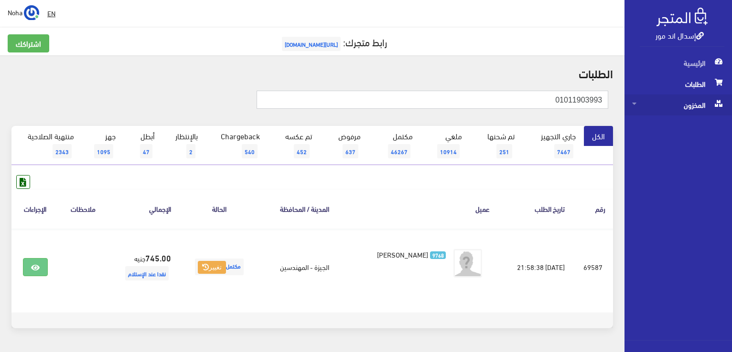
drag, startPoint x: 544, startPoint y: 98, endPoint x: 649, endPoint y: 97, distance: 105.1
click at [649, 97] on div "إسدال اند مور الرئيسية الطلبات المخزون" at bounding box center [366, 191] width 732 height 382
paste input "01067140997"
type input "01067140997"
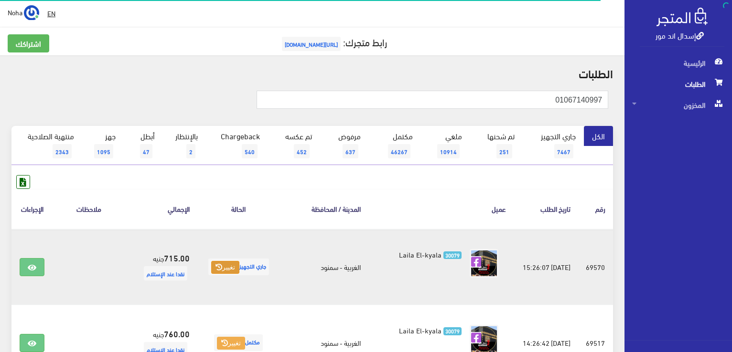
click at [226, 268] on button "تغيير" at bounding box center [225, 267] width 28 height 13
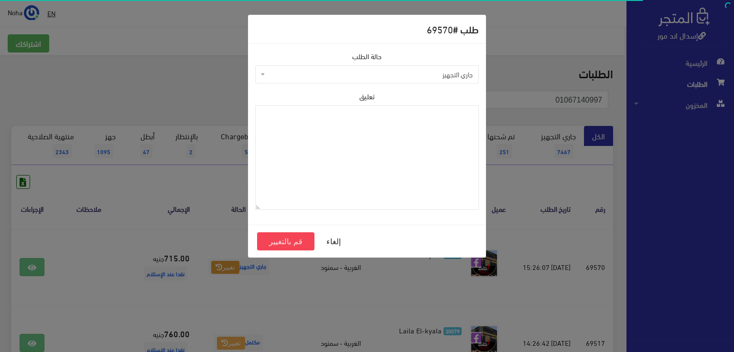
click at [325, 70] on span "جاري التجهيز" at bounding box center [369, 75] width 205 height 10
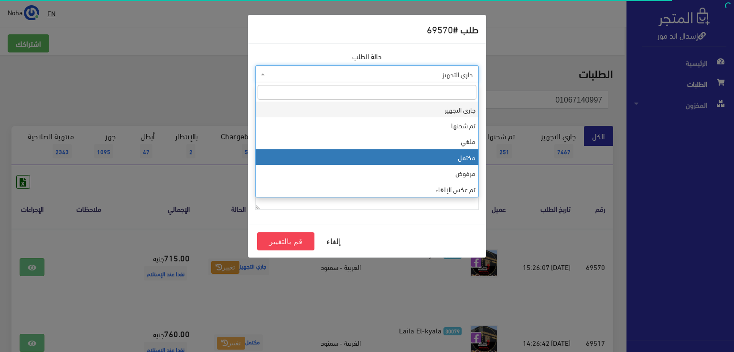
select select "4"
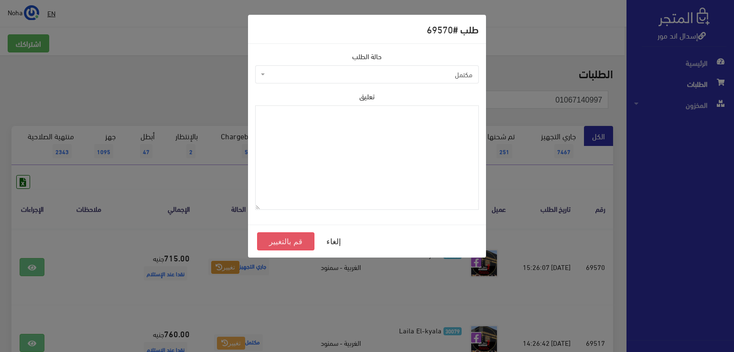
click at [298, 238] on button "قم بالتغيير" at bounding box center [285, 242] width 57 height 18
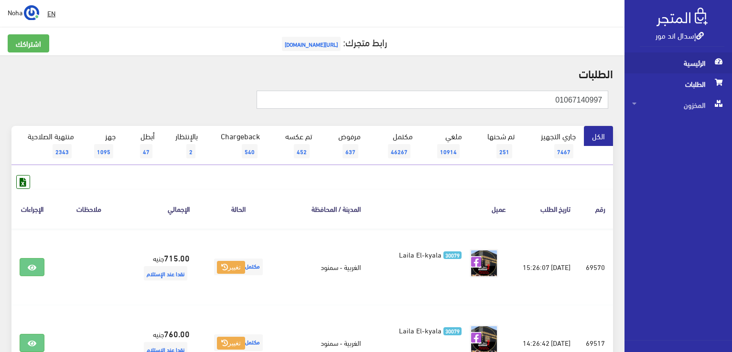
drag, startPoint x: 533, startPoint y: 99, endPoint x: 684, endPoint y: 73, distance: 153.1
click at [692, 74] on div "إسدال اند مور الرئيسية الطلبات المخزون" at bounding box center [366, 305] width 732 height 610
paste input "01017319030"
type input "01017319030"
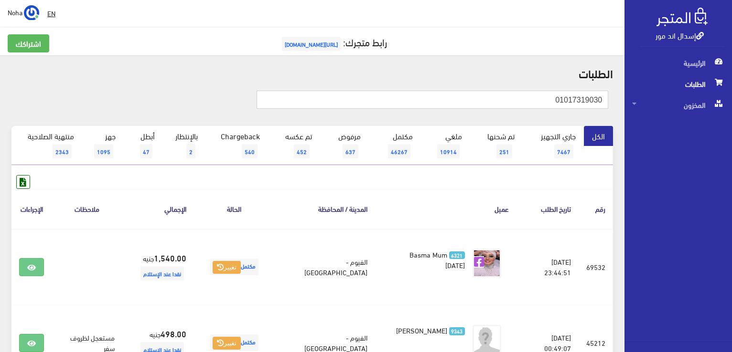
drag, startPoint x: 521, startPoint y: 102, endPoint x: 697, endPoint y: 85, distance: 177.5
paste input "22748941"
type input "01022748941"
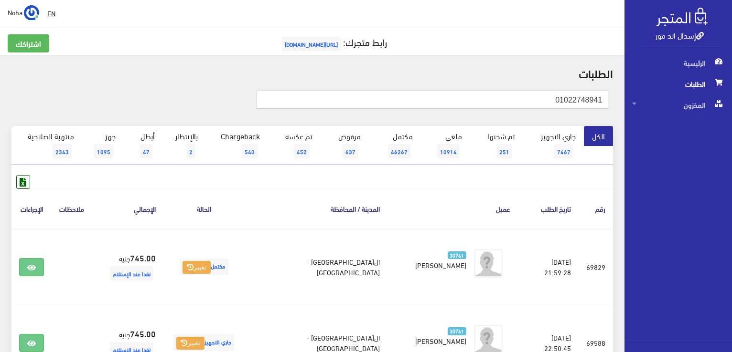
click at [453, 96] on input "01022748941" at bounding box center [431, 100] width 351 height 18
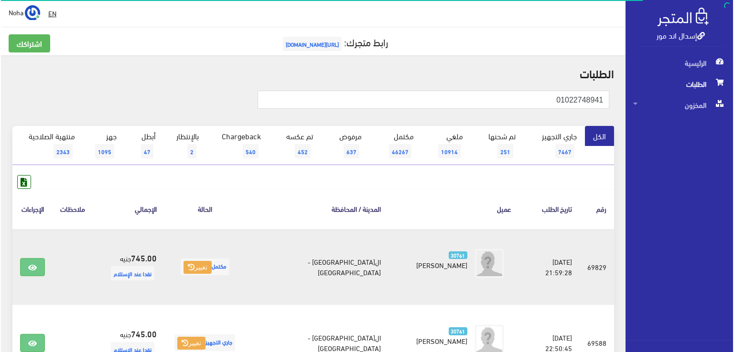
scroll to position [96, 0]
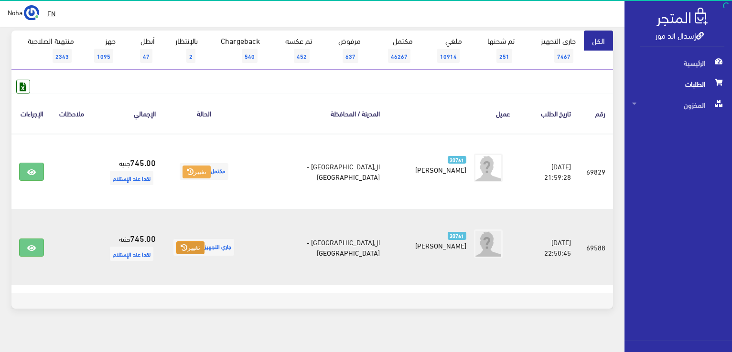
click at [204, 244] on button "تغيير" at bounding box center [190, 248] width 28 height 13
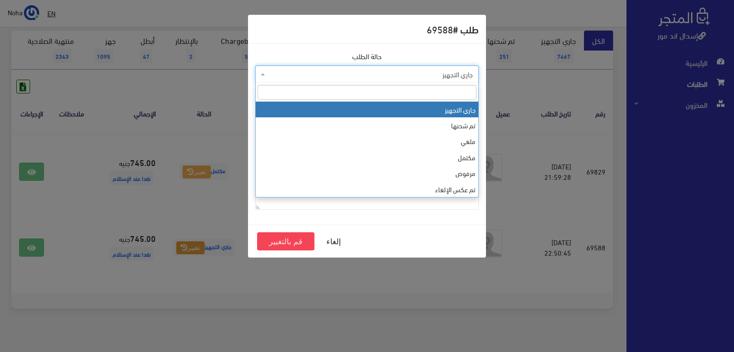
click at [427, 76] on span "جاري التجهيز" at bounding box center [369, 75] width 205 height 10
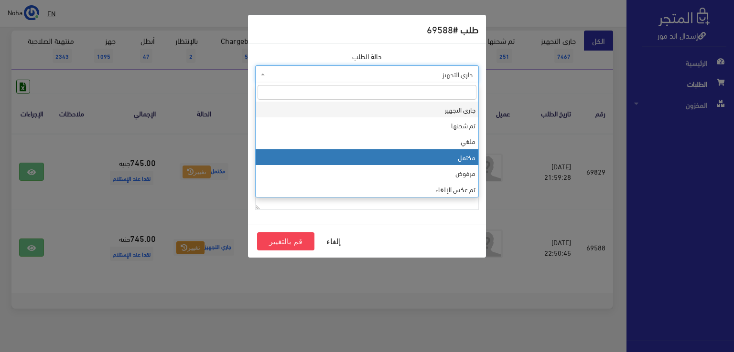
select select "4"
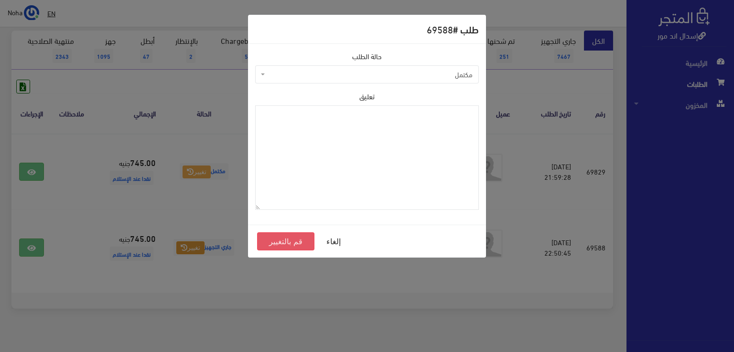
click at [304, 242] on button "قم بالتغيير" at bounding box center [285, 242] width 57 height 18
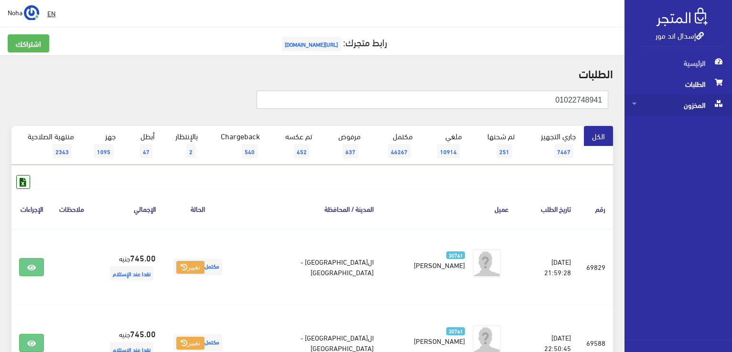
drag, startPoint x: 536, startPoint y: 102, endPoint x: 712, endPoint y: 98, distance: 175.8
click at [712, 98] on div "إسدال اند مور الرئيسية الطلبات المخزون" at bounding box center [366, 229] width 732 height 458
paste input "01019728689"
type input "01019728689"
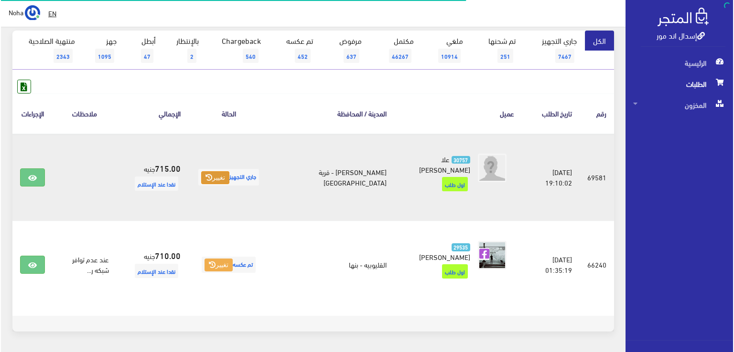
scroll to position [96, 0]
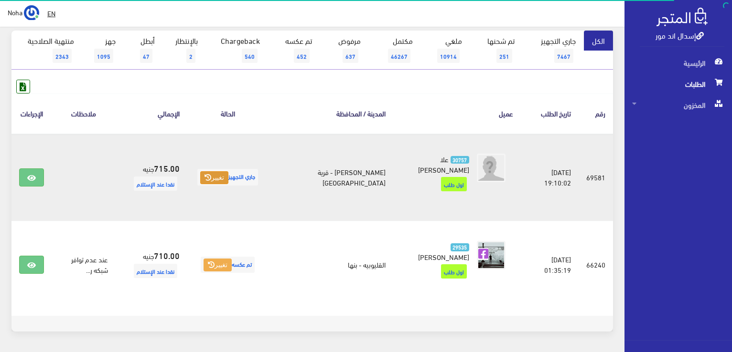
click at [226, 171] on button "تغيير" at bounding box center [214, 177] width 28 height 13
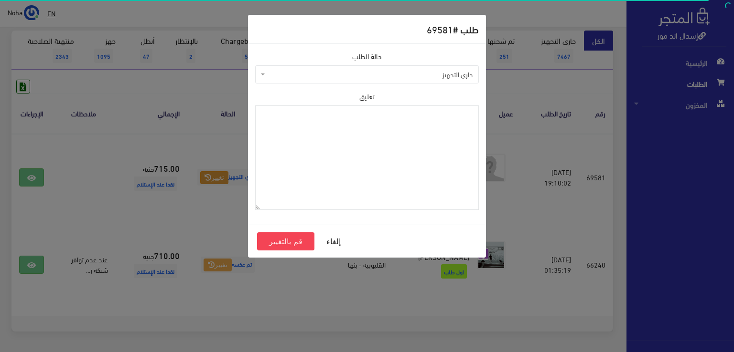
drag, startPoint x: 398, startPoint y: 74, endPoint x: 392, endPoint y: 74, distance: 6.3
click at [397, 74] on span "جاري التجهيز" at bounding box center [369, 75] width 205 height 10
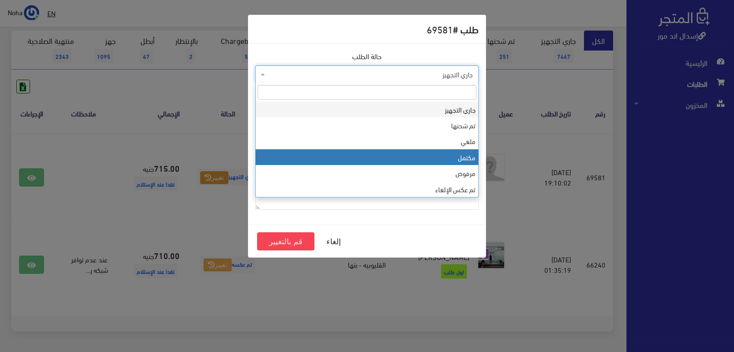
select select "4"
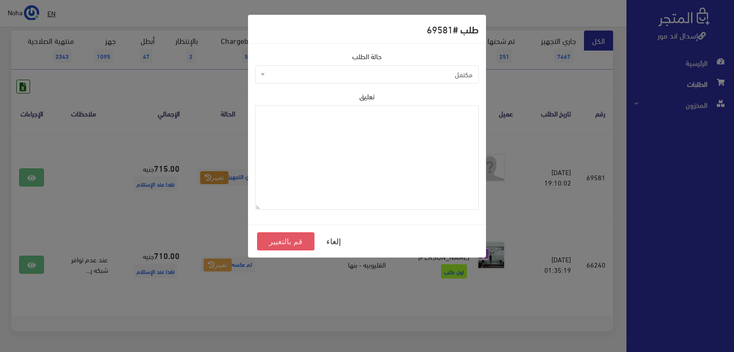
click at [303, 239] on button "قم بالتغيير" at bounding box center [285, 242] width 57 height 18
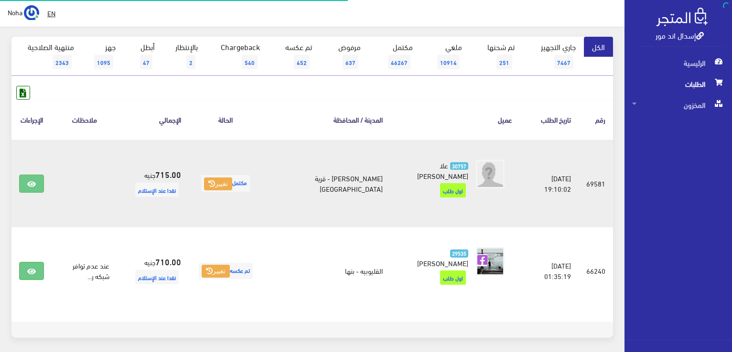
scroll to position [96, 0]
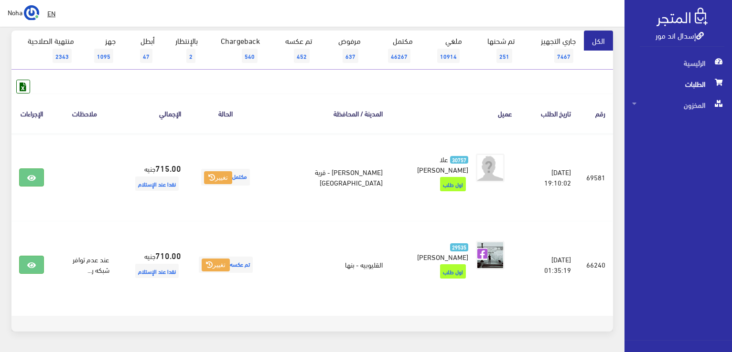
drag, startPoint x: 372, startPoint y: 314, endPoint x: 345, endPoint y: 325, distance: 28.7
click at [372, 314] on div "الكل جاري التجهيز 7467 تم شحنها 251 ملغي 10914 مكتمل 46267 637 452 540 2 47 1095" at bounding box center [312, 187] width 613 height 313
